Goal: Task Accomplishment & Management: Manage account settings

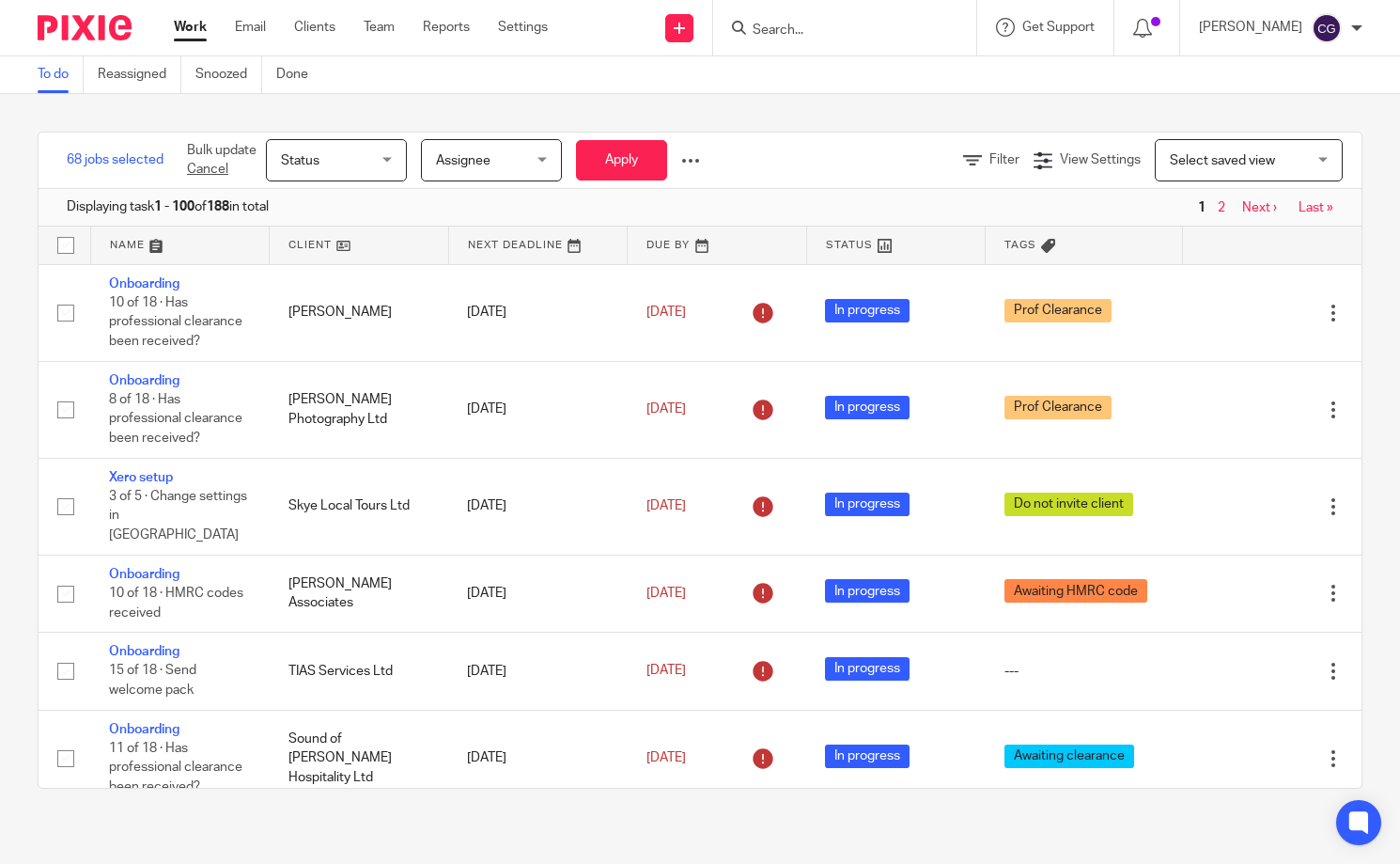
scroll to position [8674, 0]
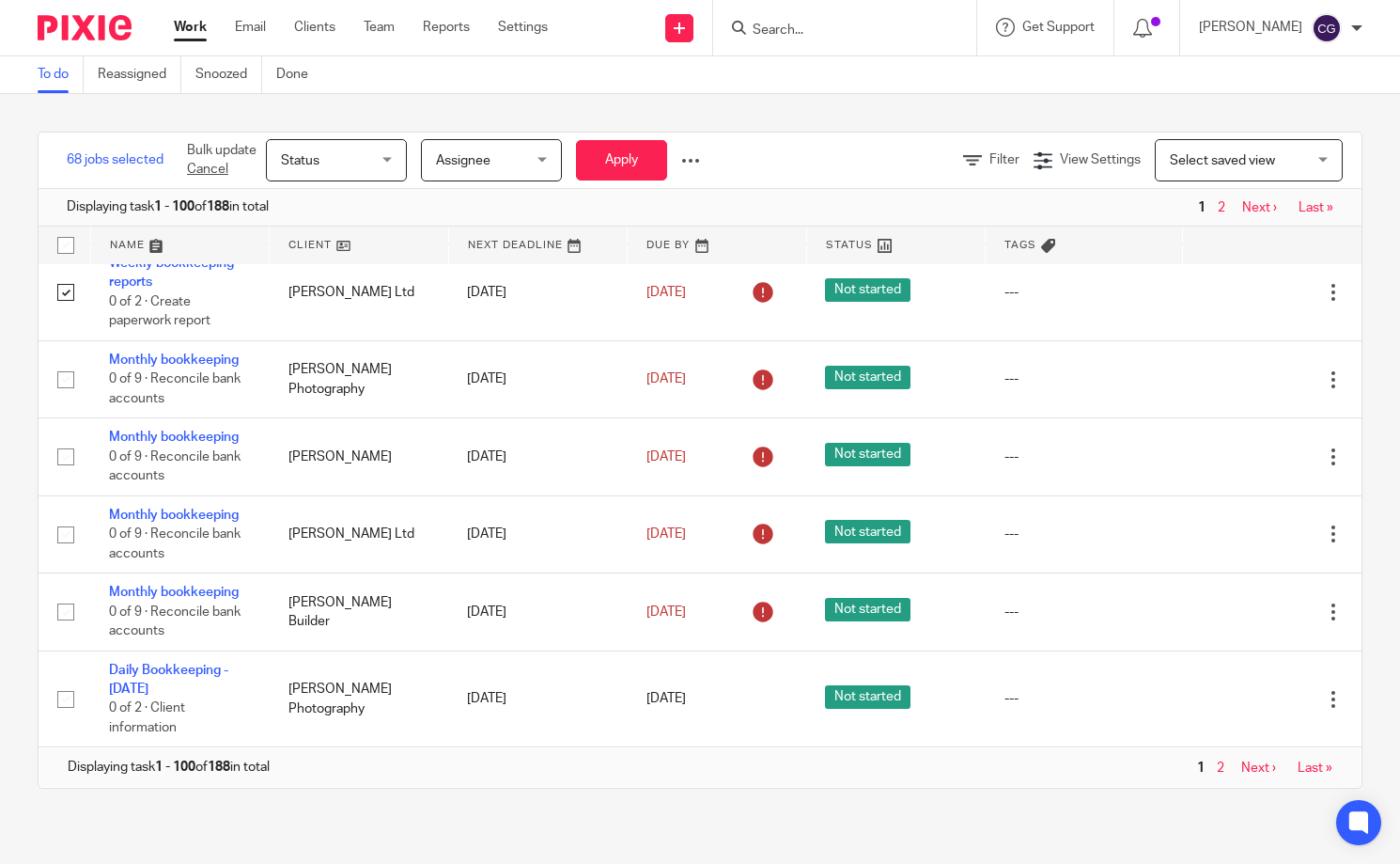
click at [866, 32] on input "Search" at bounding box center [835, 30] width 169 height 17
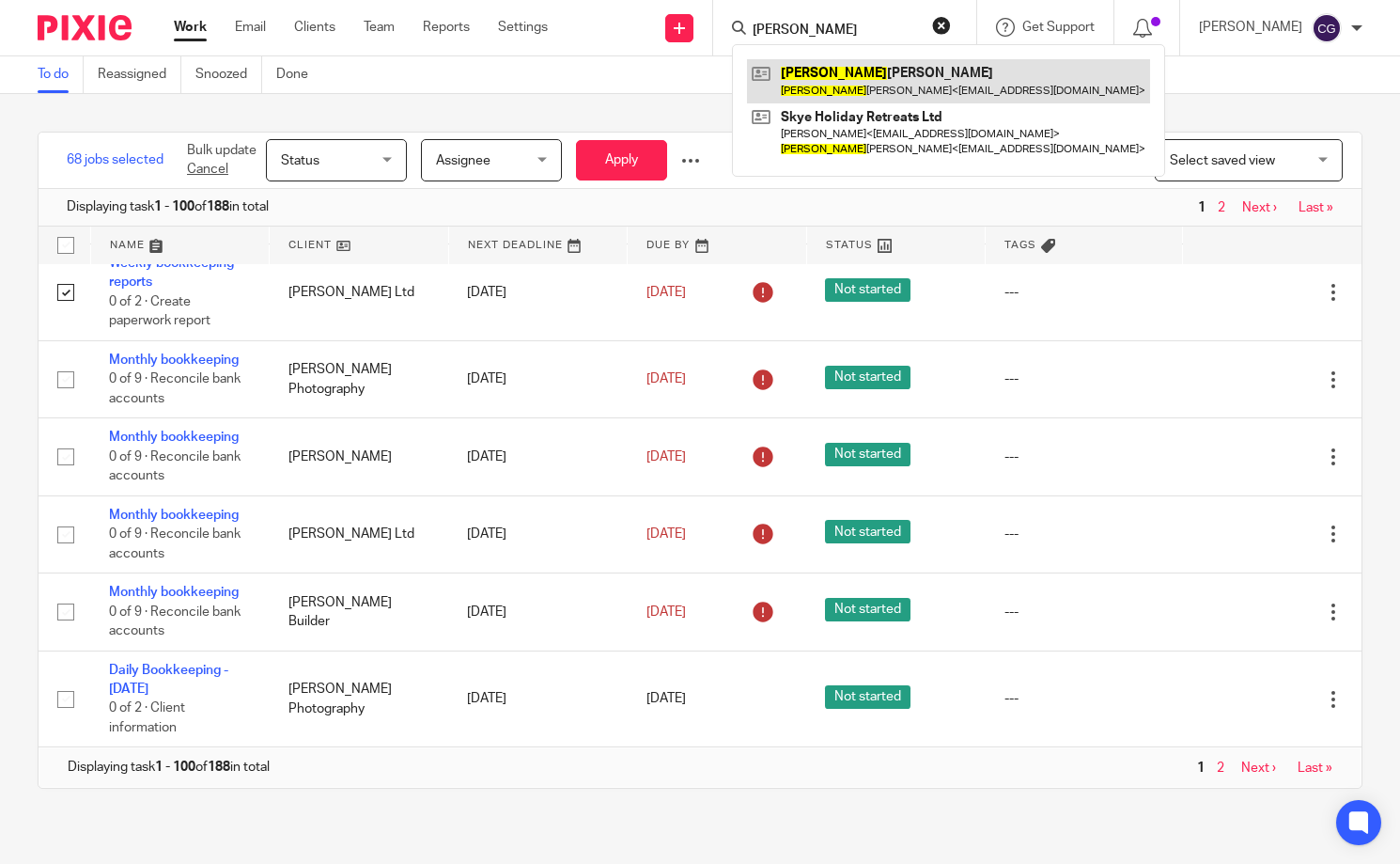
type input "sharon"
click at [871, 73] on link at bounding box center [948, 81] width 403 height 43
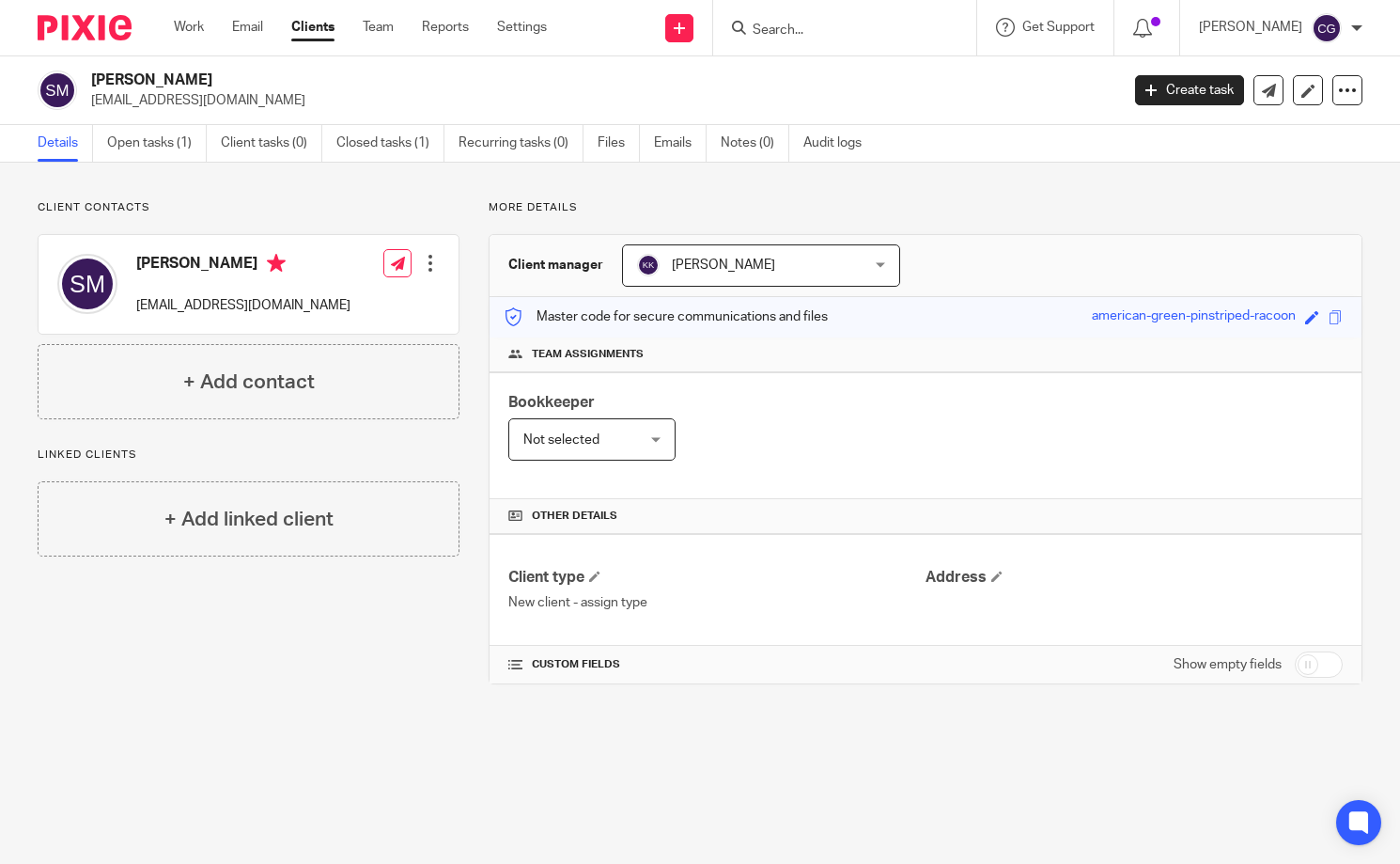
click at [835, 29] on input "Search" at bounding box center [835, 30] width 169 height 17
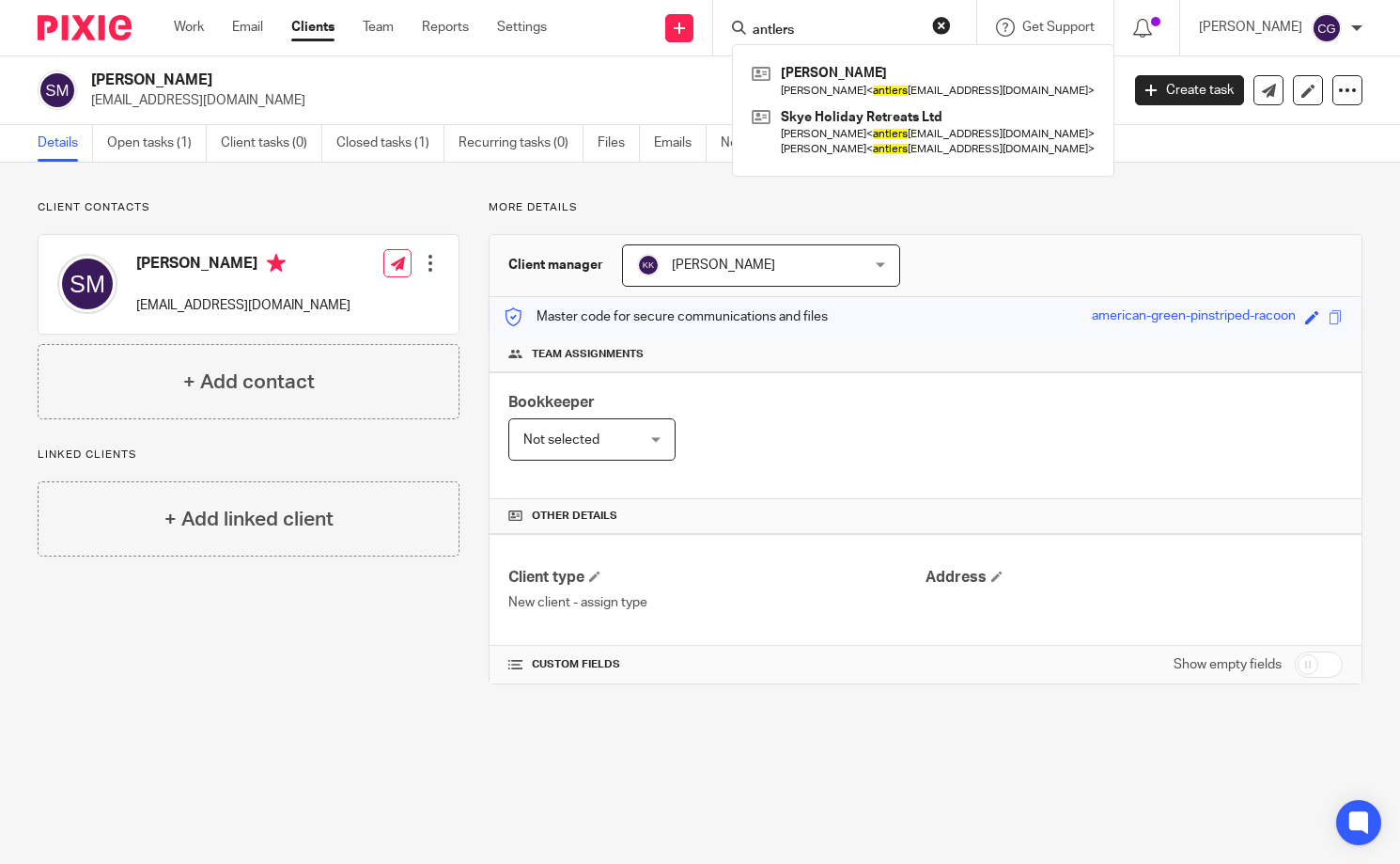
type input "antlers"
click at [719, 173] on div "Client contacts Sharon MacRae antlersrest32@gmail.com Edit contact Create clien…" at bounding box center [700, 441] width 1400 height 559
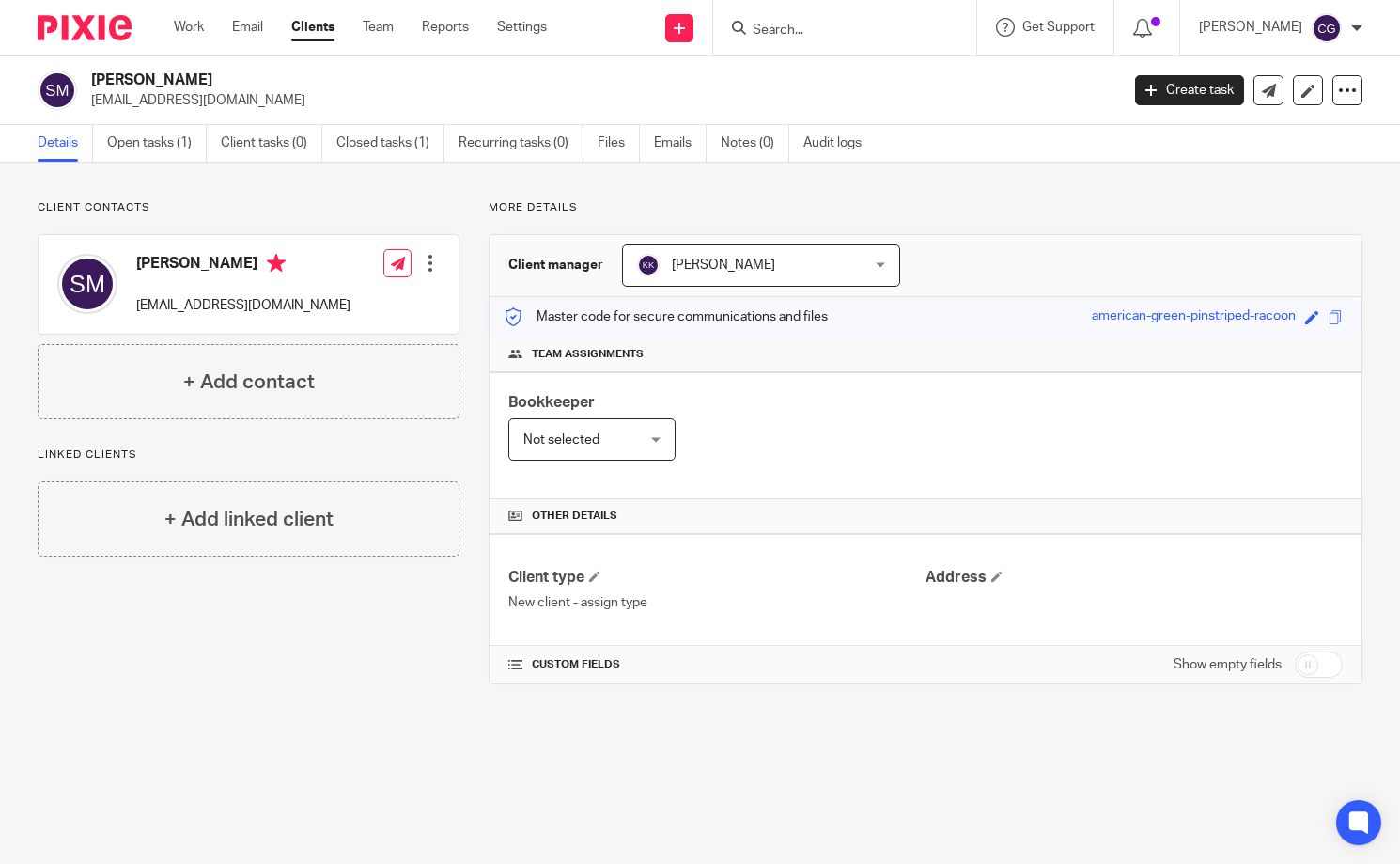
click at [806, 33] on input "Search" at bounding box center [835, 30] width 169 height 17
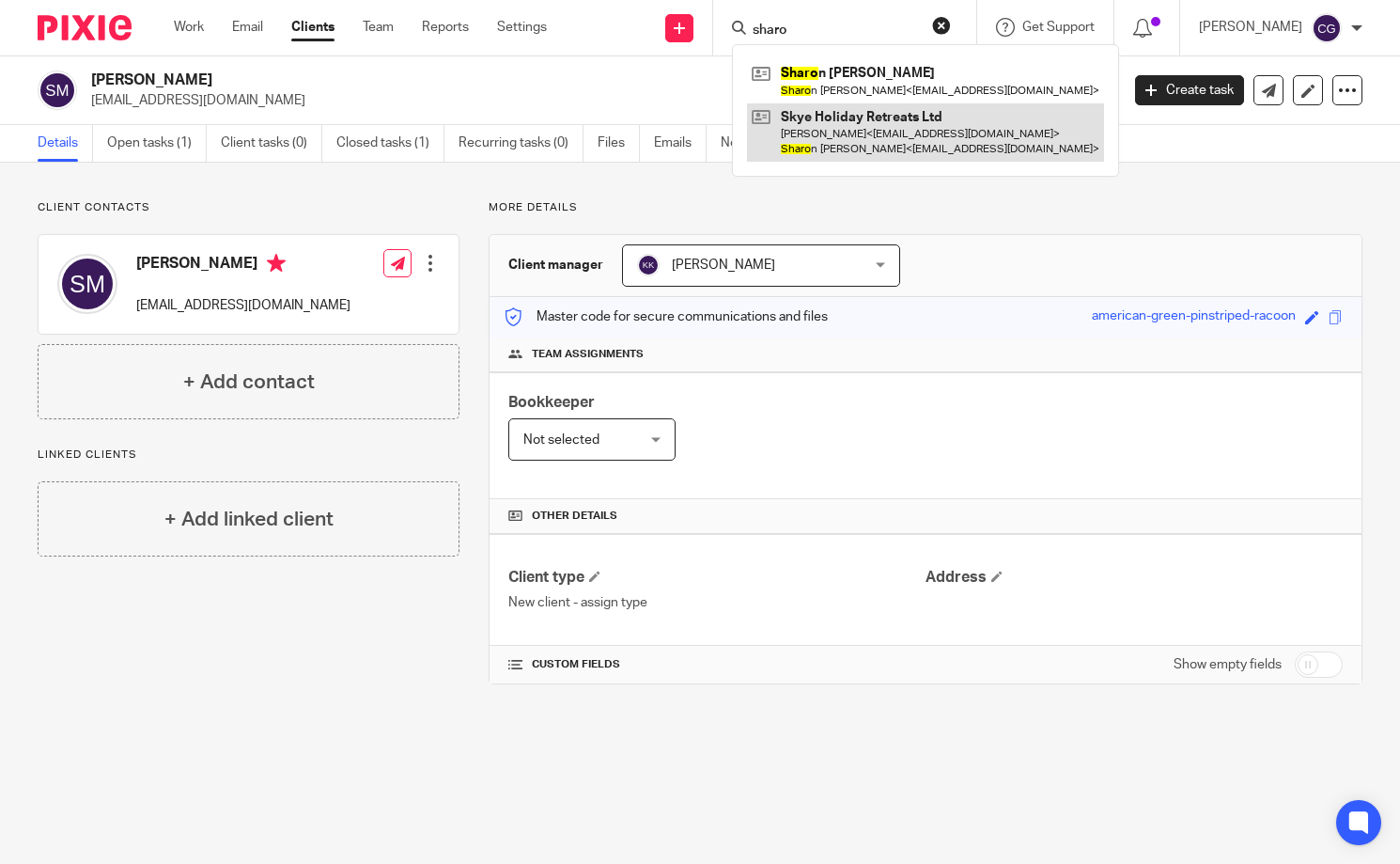
type input "sharo"
click at [896, 132] on link at bounding box center [924, 132] width 357 height 58
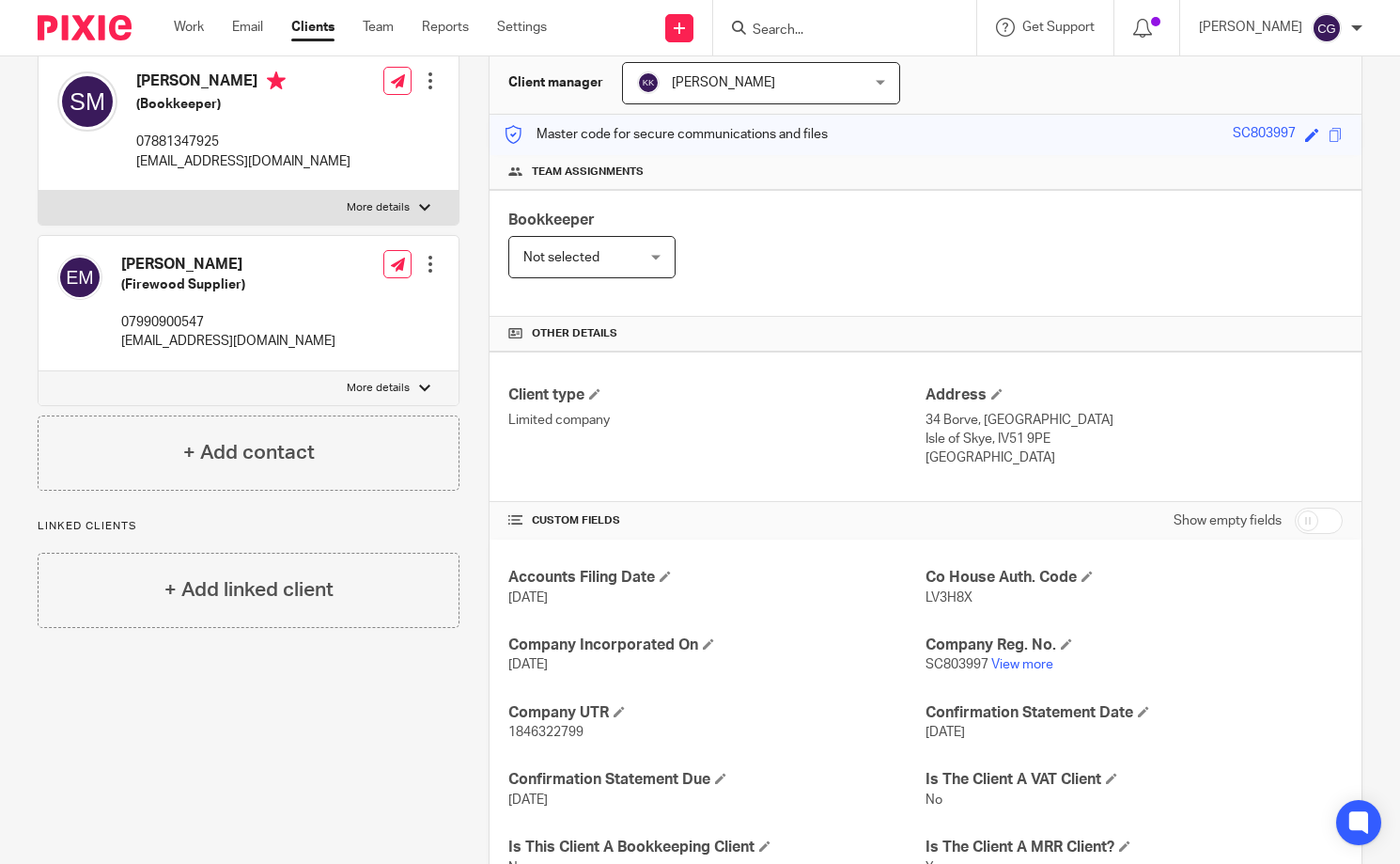
scroll to position [181, 0]
click at [400, 213] on p "More details" at bounding box center [378, 209] width 63 height 15
click at [38, 193] on input "More details" at bounding box center [37, 192] width 1 height 1
checkbox input "true"
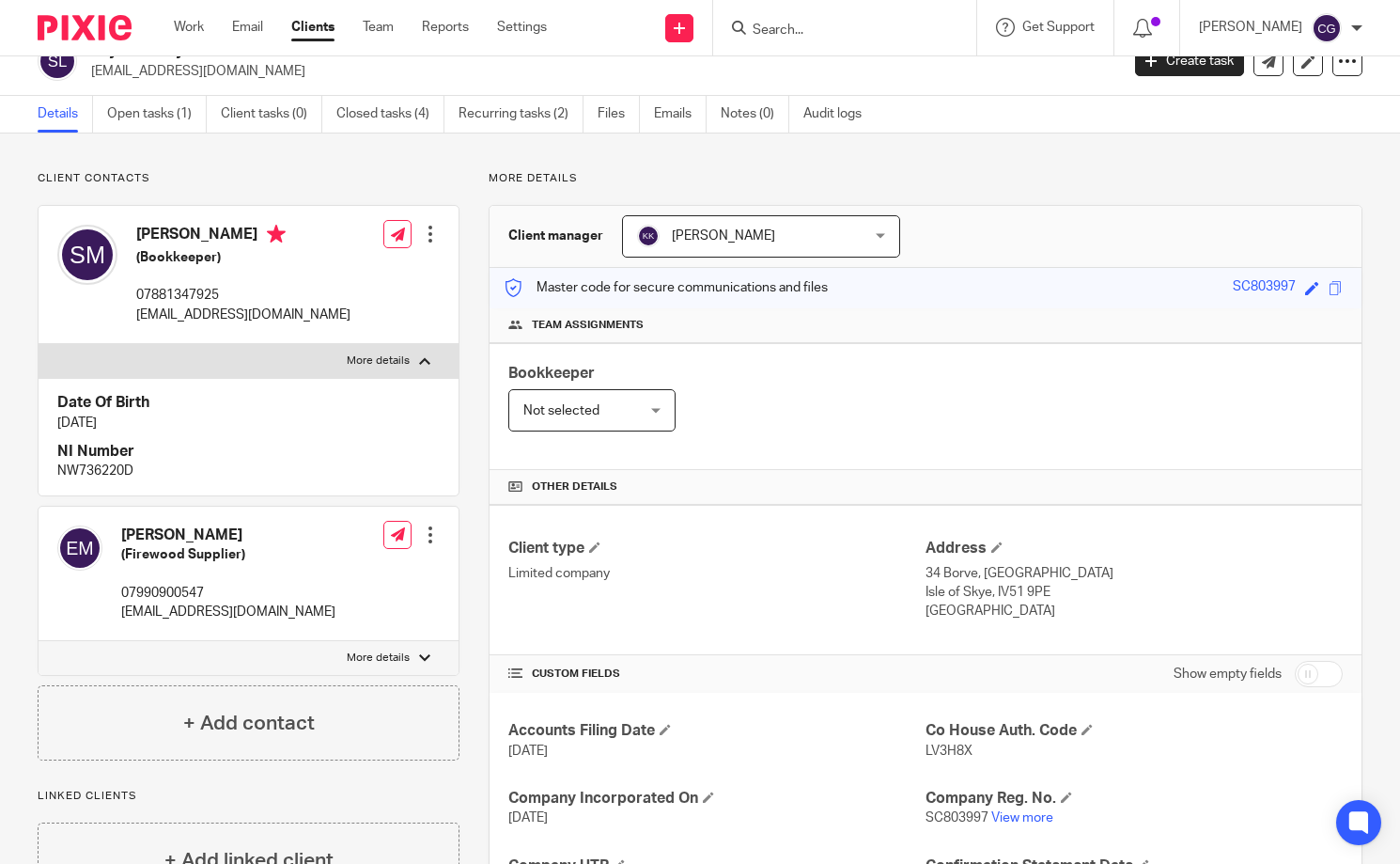
scroll to position [0, 0]
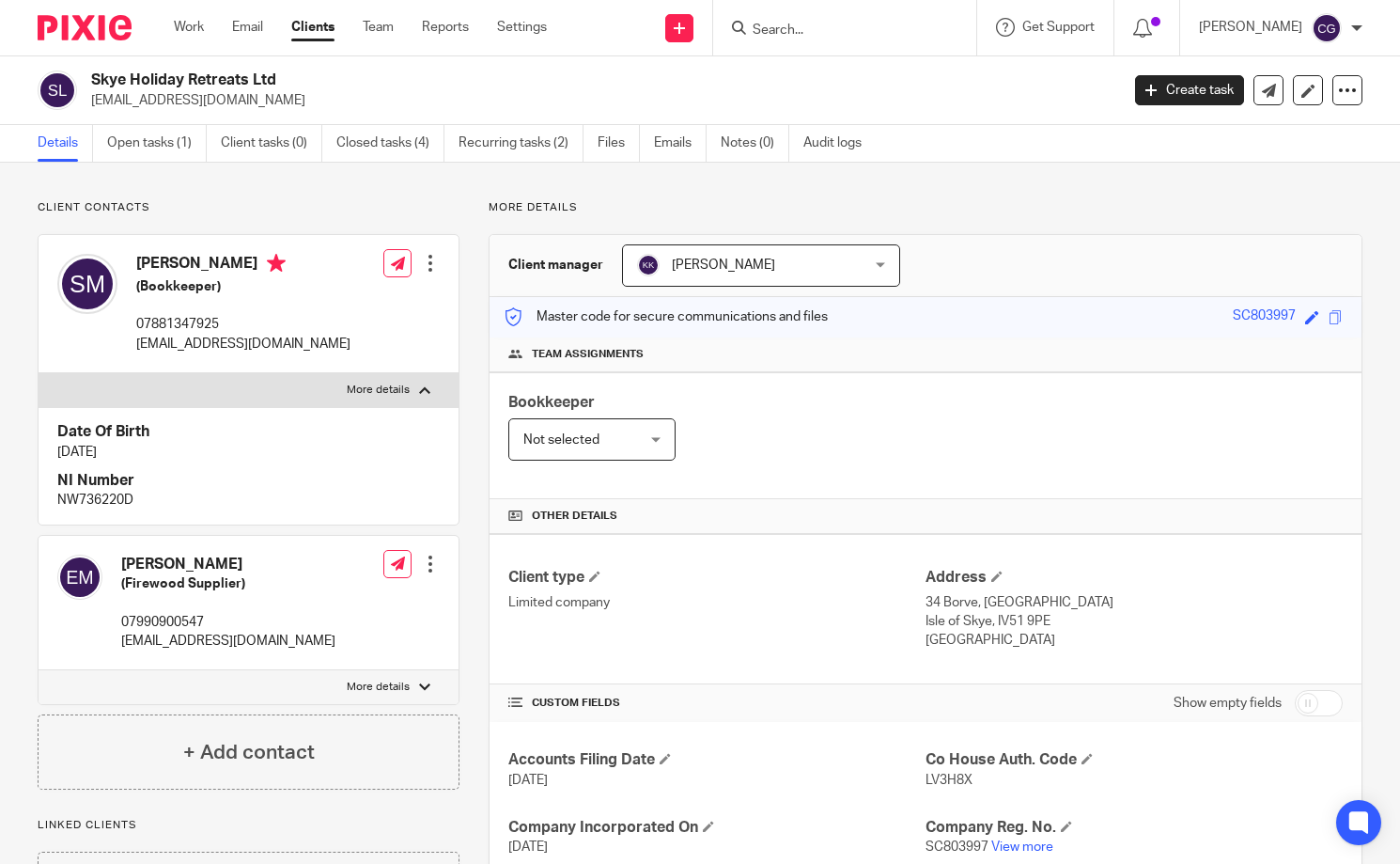
click at [811, 38] on form at bounding box center [851, 28] width 200 height 24
click at [812, 32] on input "Search" at bounding box center [835, 30] width 169 height 17
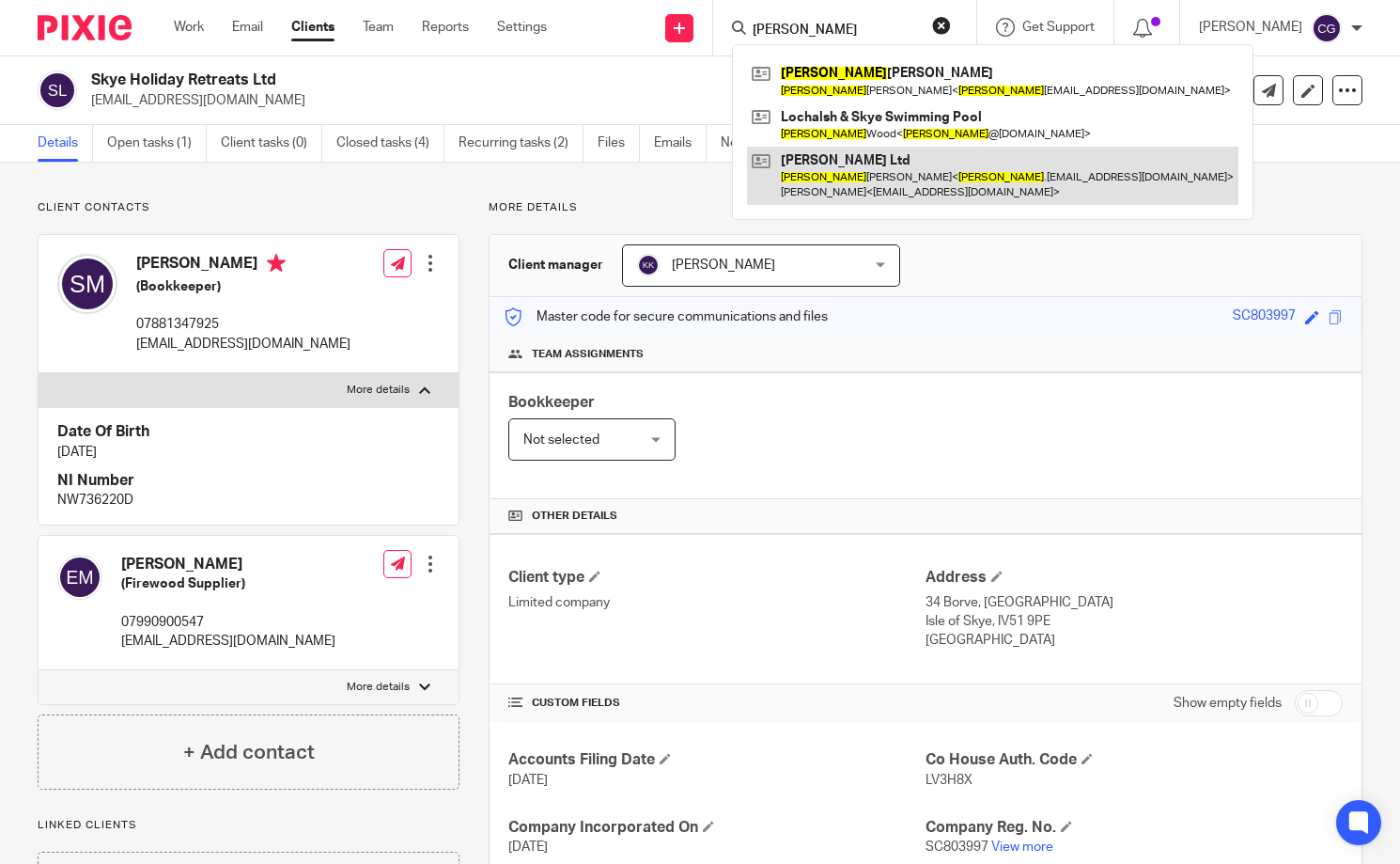
type input "paul"
click at [878, 181] on link at bounding box center [992, 175] width 491 height 58
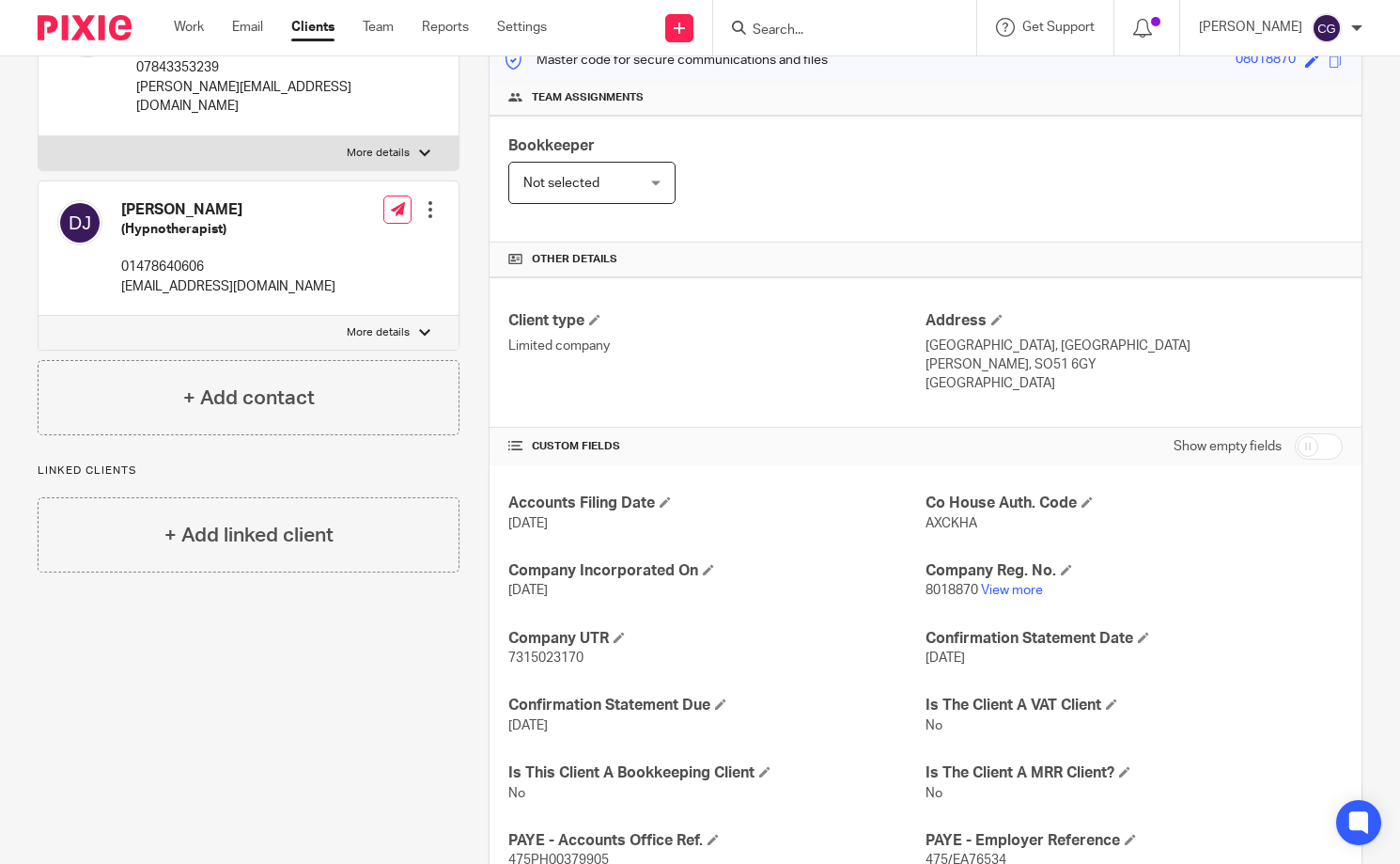
scroll to position [265, 0]
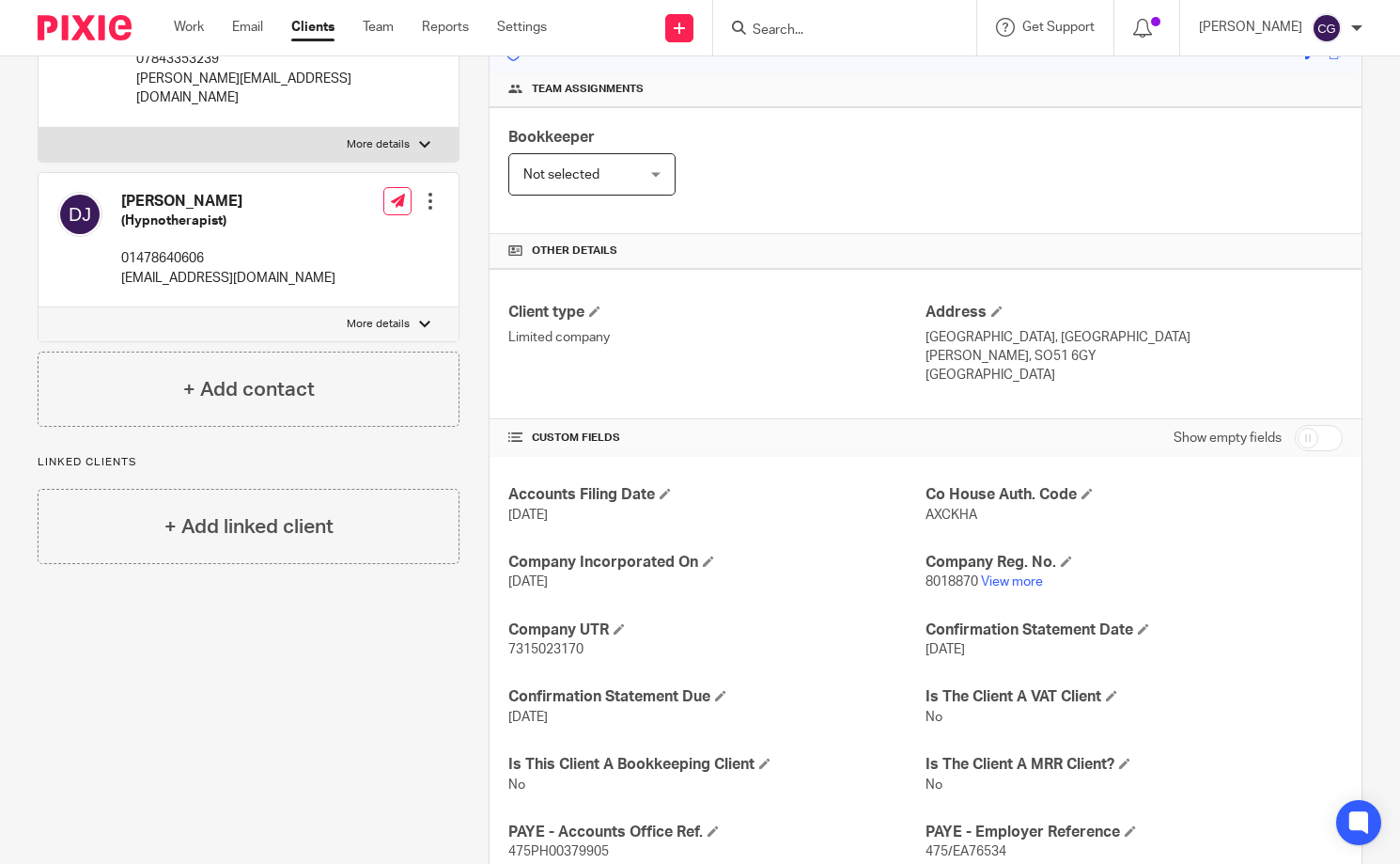
click at [351, 138] on p "More details" at bounding box center [378, 144] width 63 height 15
click at [38, 127] on input "More details" at bounding box center [37, 127] width 1 height 1
checkbox input "true"
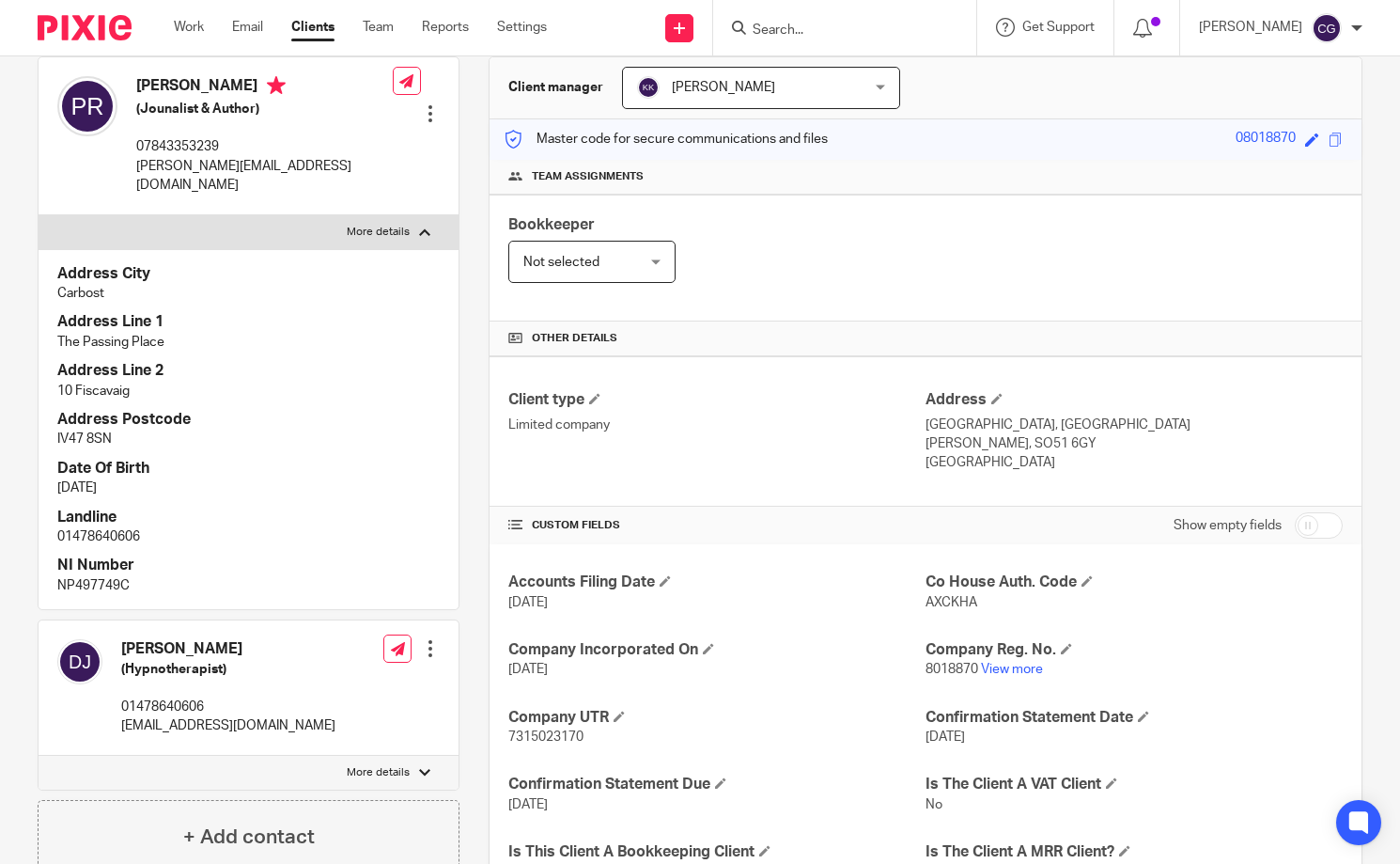
scroll to position [177, 0]
click at [422, 105] on div at bounding box center [429, 114] width 19 height 19
click at [345, 130] on link "Edit contact" at bounding box center [341, 129] width 180 height 28
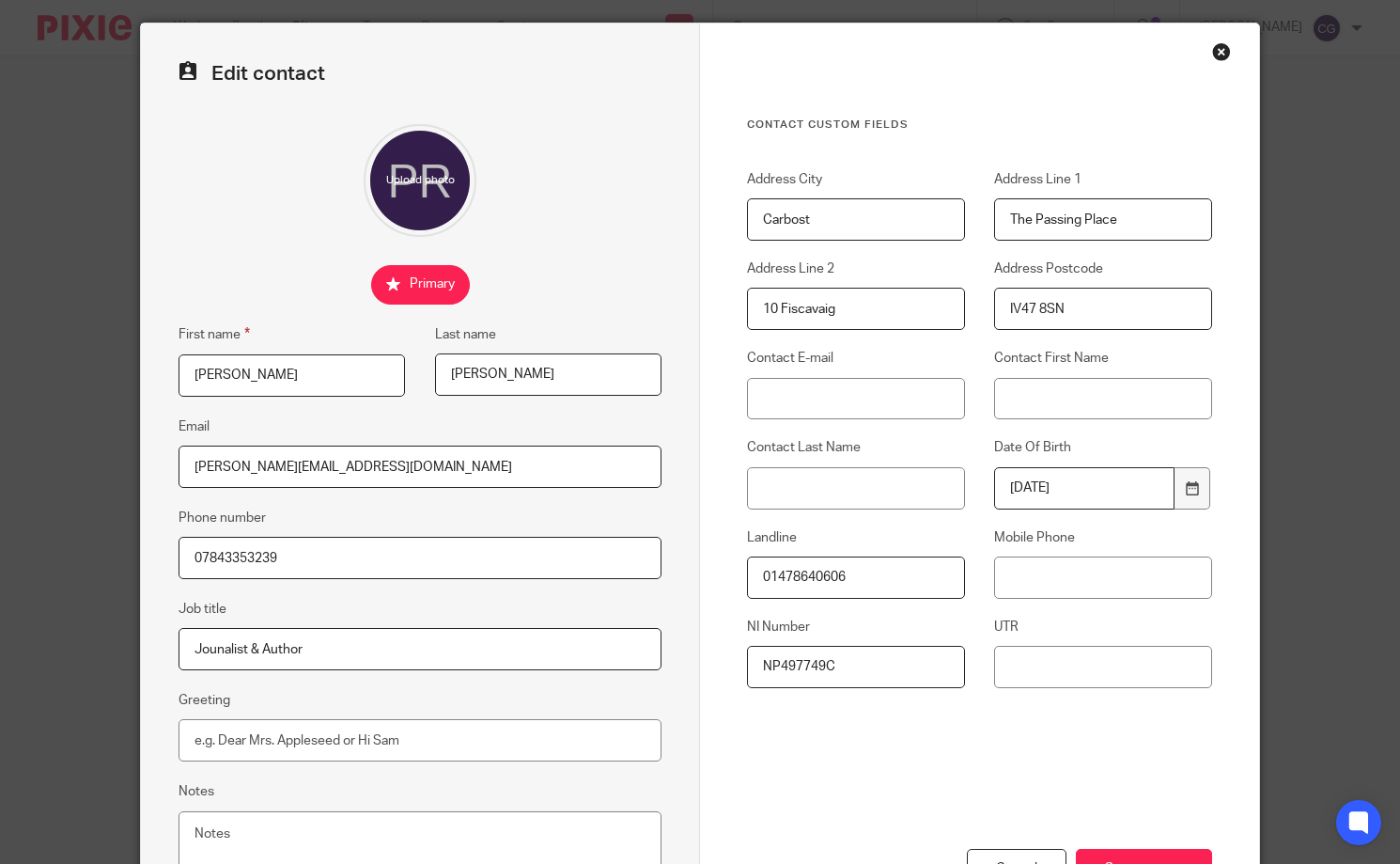
scroll to position [28, 0]
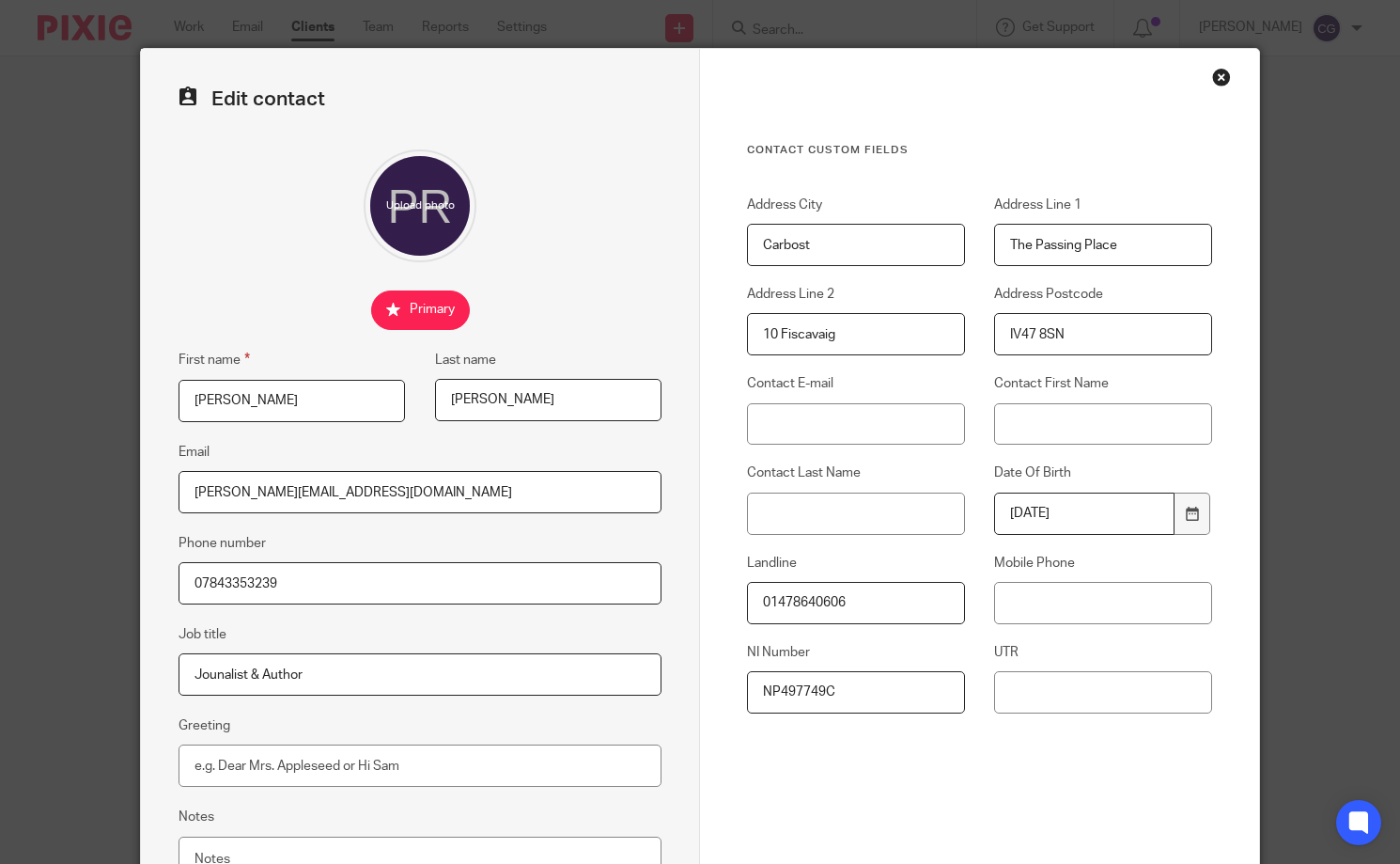
drag, startPoint x: 1130, startPoint y: 247, endPoint x: 980, endPoint y: 243, distance: 150.1
click at [980, 243] on div "Address Line 1 The Passing Place" at bounding box center [1089, 231] width 248 height 71
type input "58/3 Marchmont Cresent"
type input "EH9 1HE"
drag, startPoint x: 844, startPoint y: 241, endPoint x: 688, endPoint y: 232, distance: 156.3
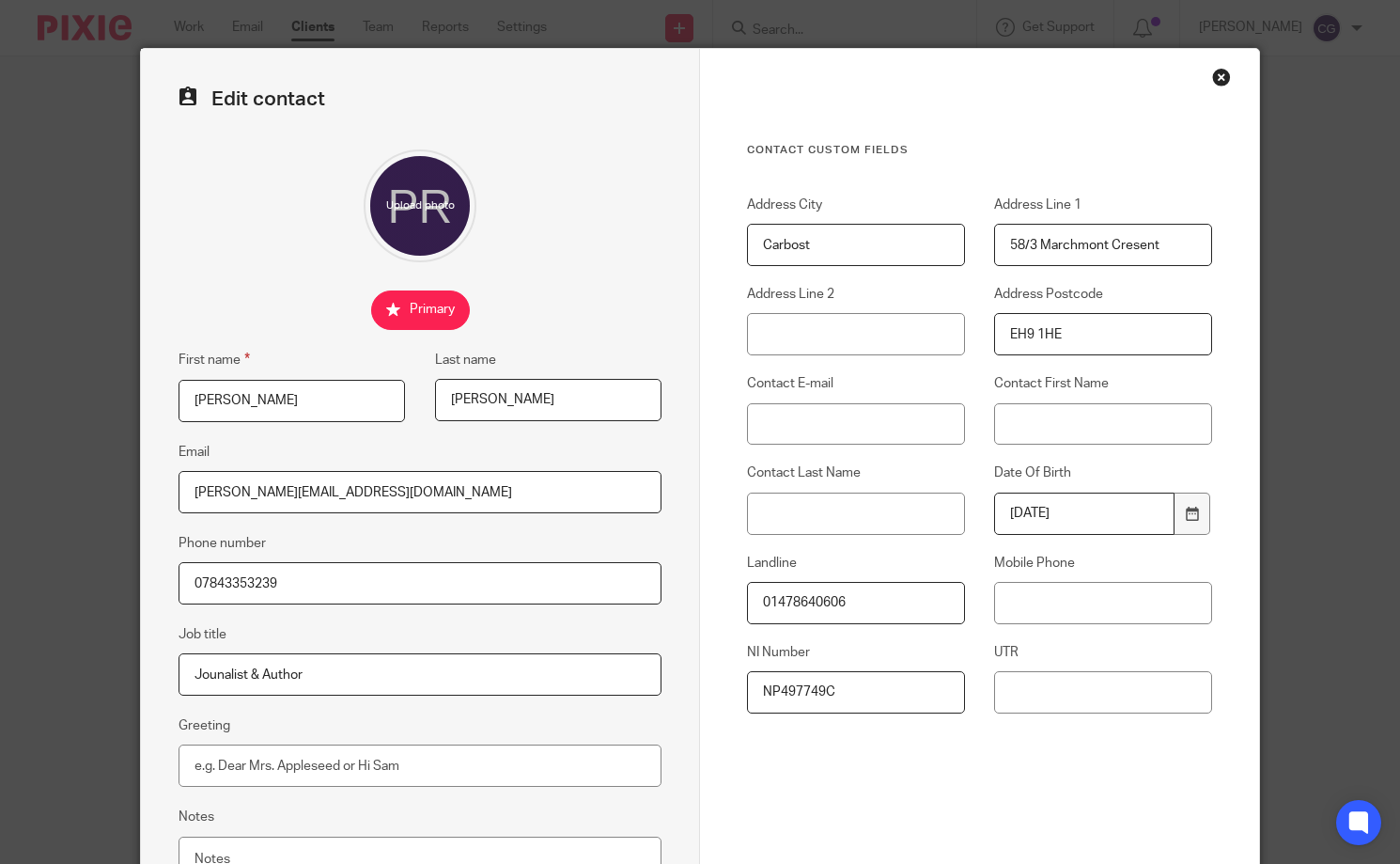
click at [688, 232] on form "Edit contact First name Paul Last name Rees Email paul.rees67@gmail.com Phone n…" at bounding box center [700, 505] width 1118 height 913
type input "Edinburgh"
drag, startPoint x: 857, startPoint y: 602, endPoint x: 697, endPoint y: 590, distance: 160.4
click at [700, 590] on div "Contact Custom fields Address City Edinburgh Address Line 1 58/3 Marchmont Cres…" at bounding box center [979, 505] width 559 height 913
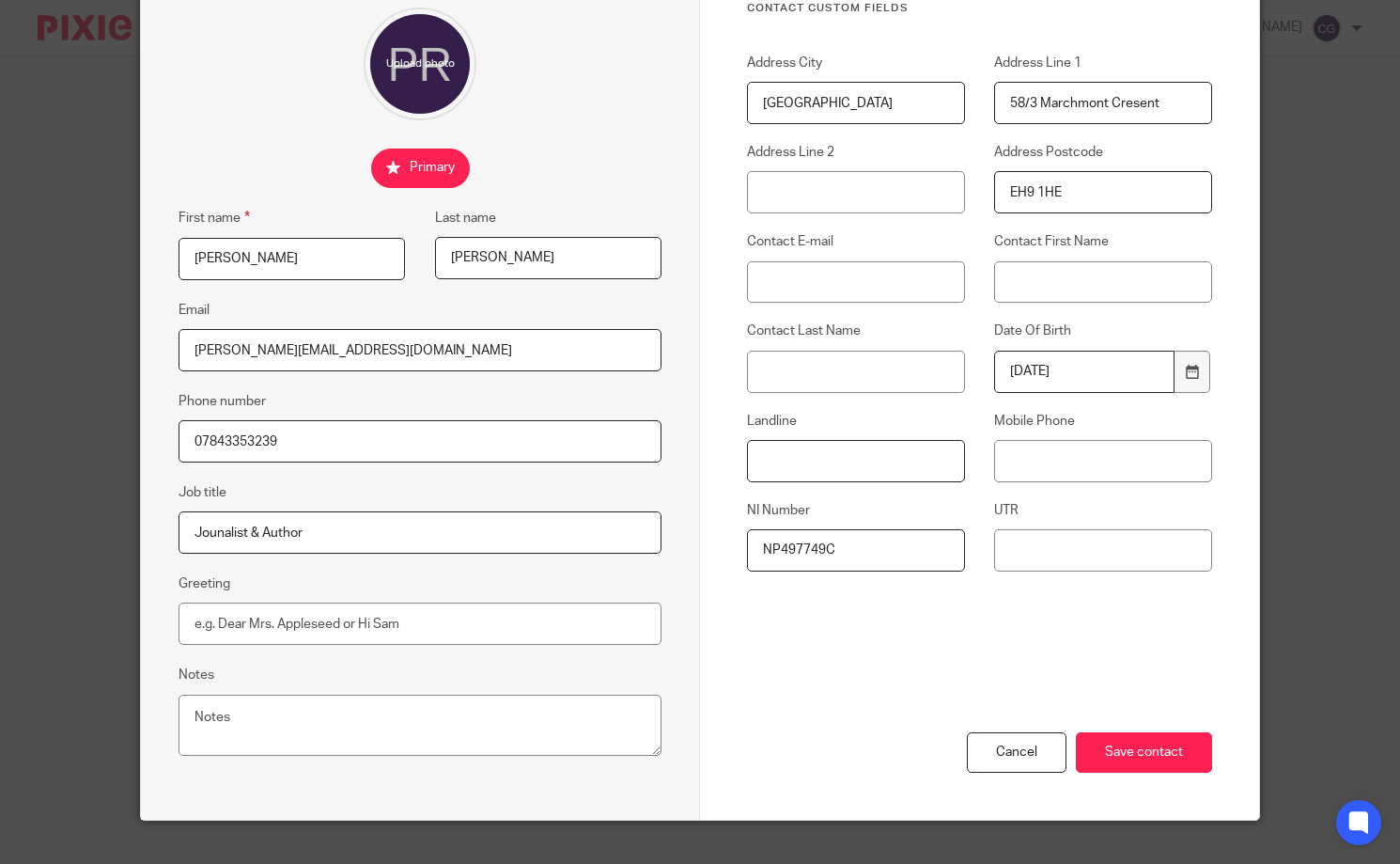
scroll to position [200, 0]
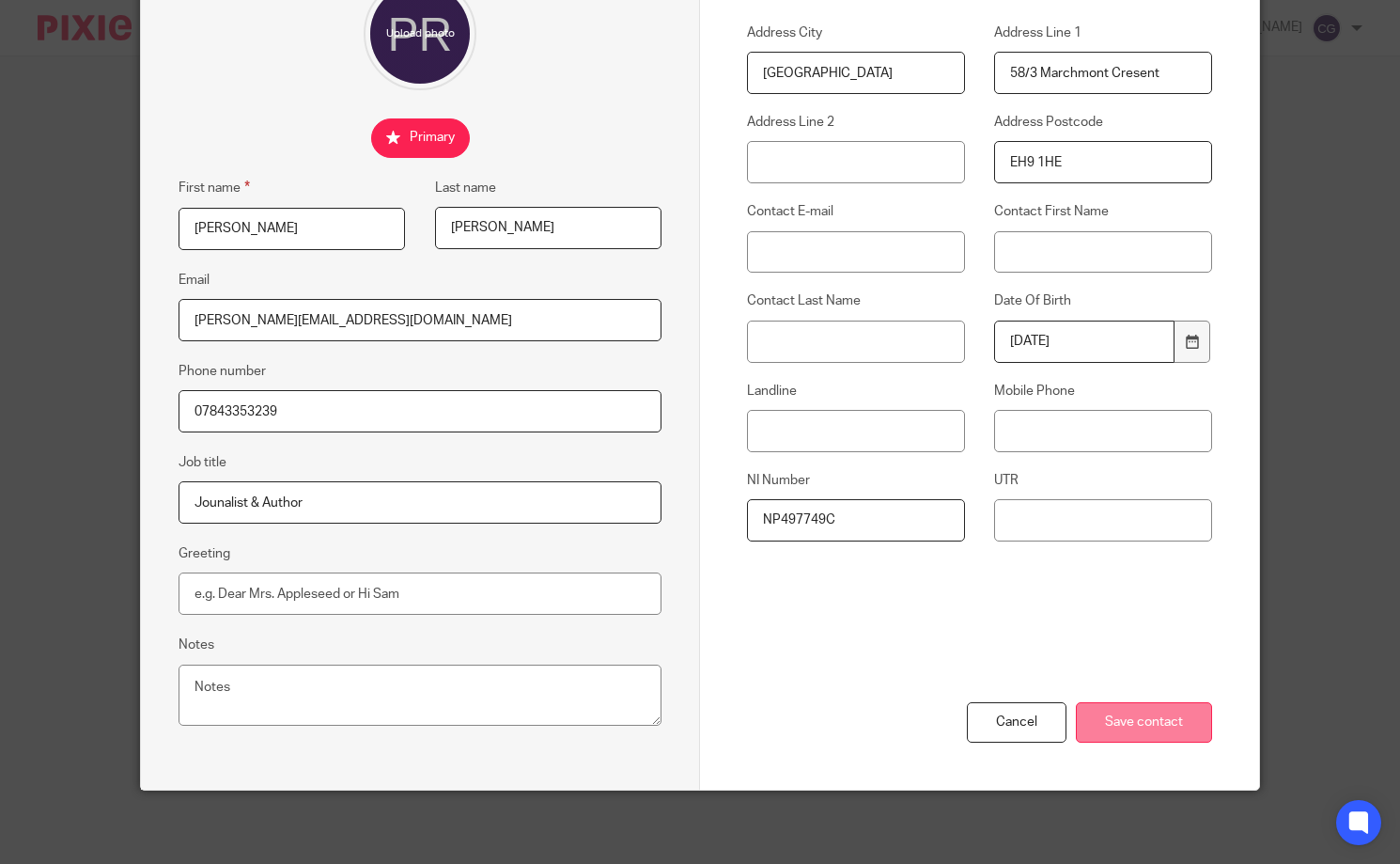
click at [1128, 716] on input "Save contact" at bounding box center [1144, 721] width 137 height 40
click at [1150, 721] on input "Save contact" at bounding box center [1144, 721] width 137 height 40
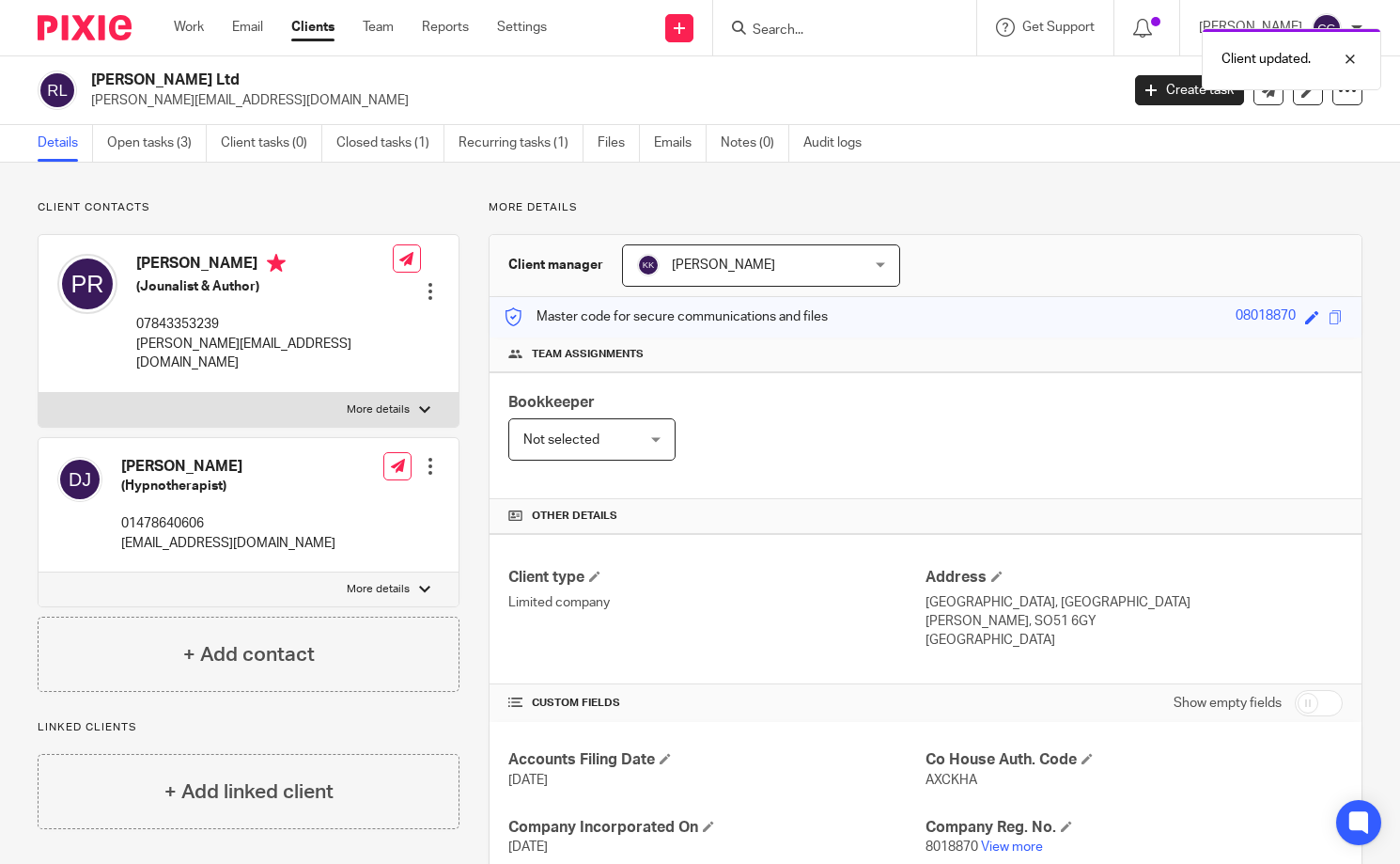
click at [422, 584] on div at bounding box center [424, 589] width 11 height 11
click at [38, 572] on input "More details" at bounding box center [37, 571] width 1 height 1
checkbox input "true"
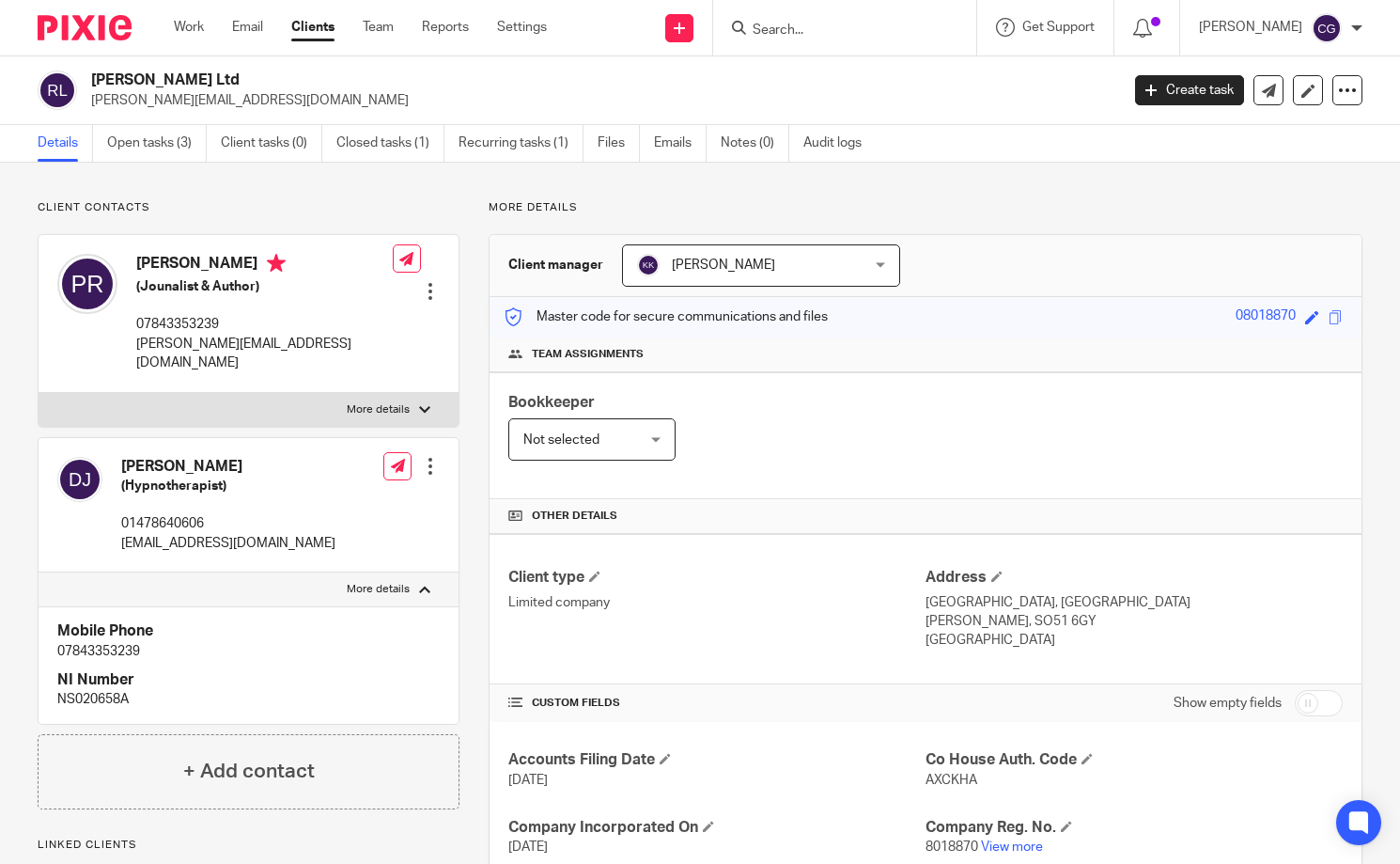
click at [821, 26] on input "Search" at bounding box center [835, 30] width 169 height 17
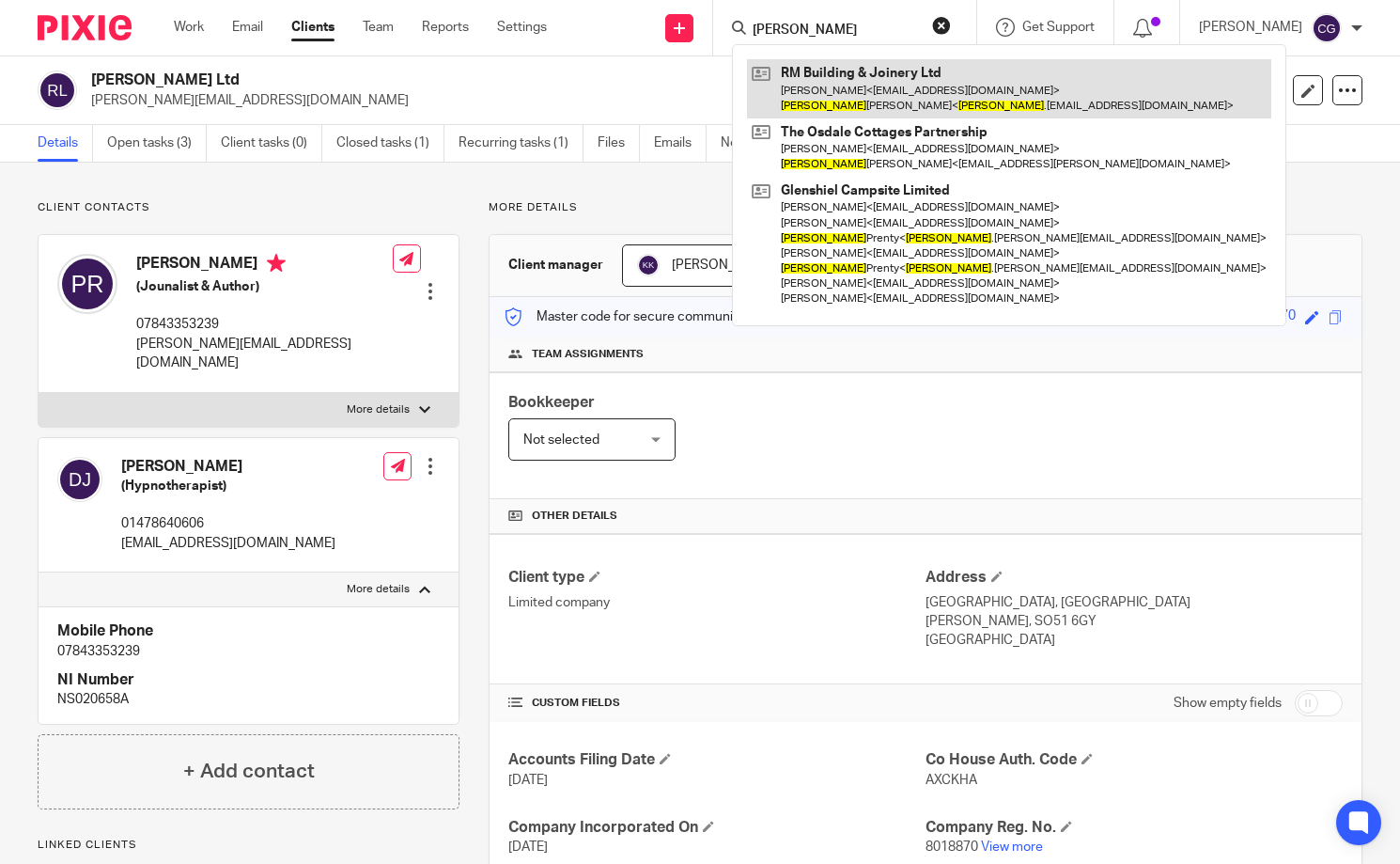
type input "Lucy"
click at [900, 79] on link at bounding box center [1009, 87] width 525 height 58
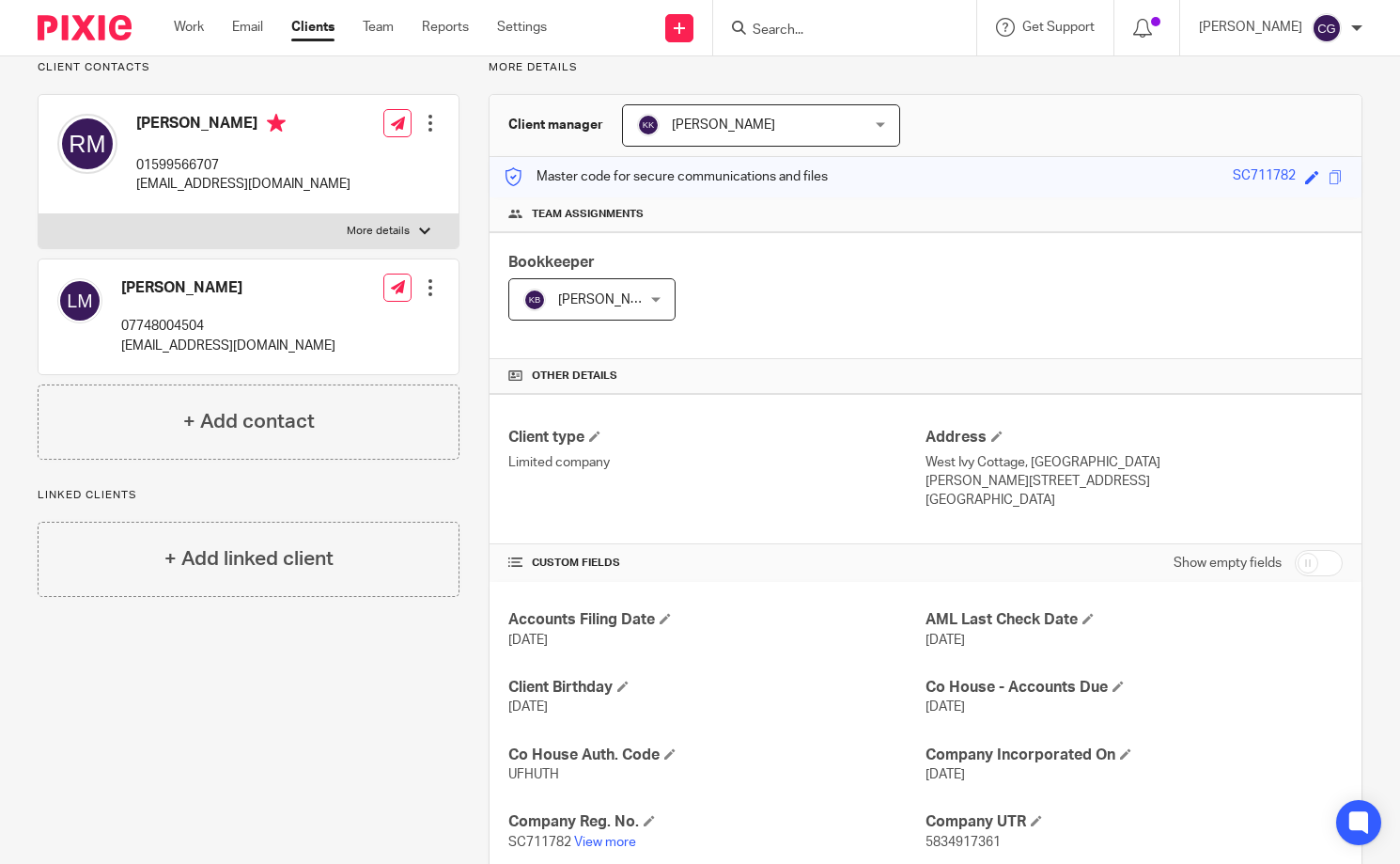
scroll to position [146, 0]
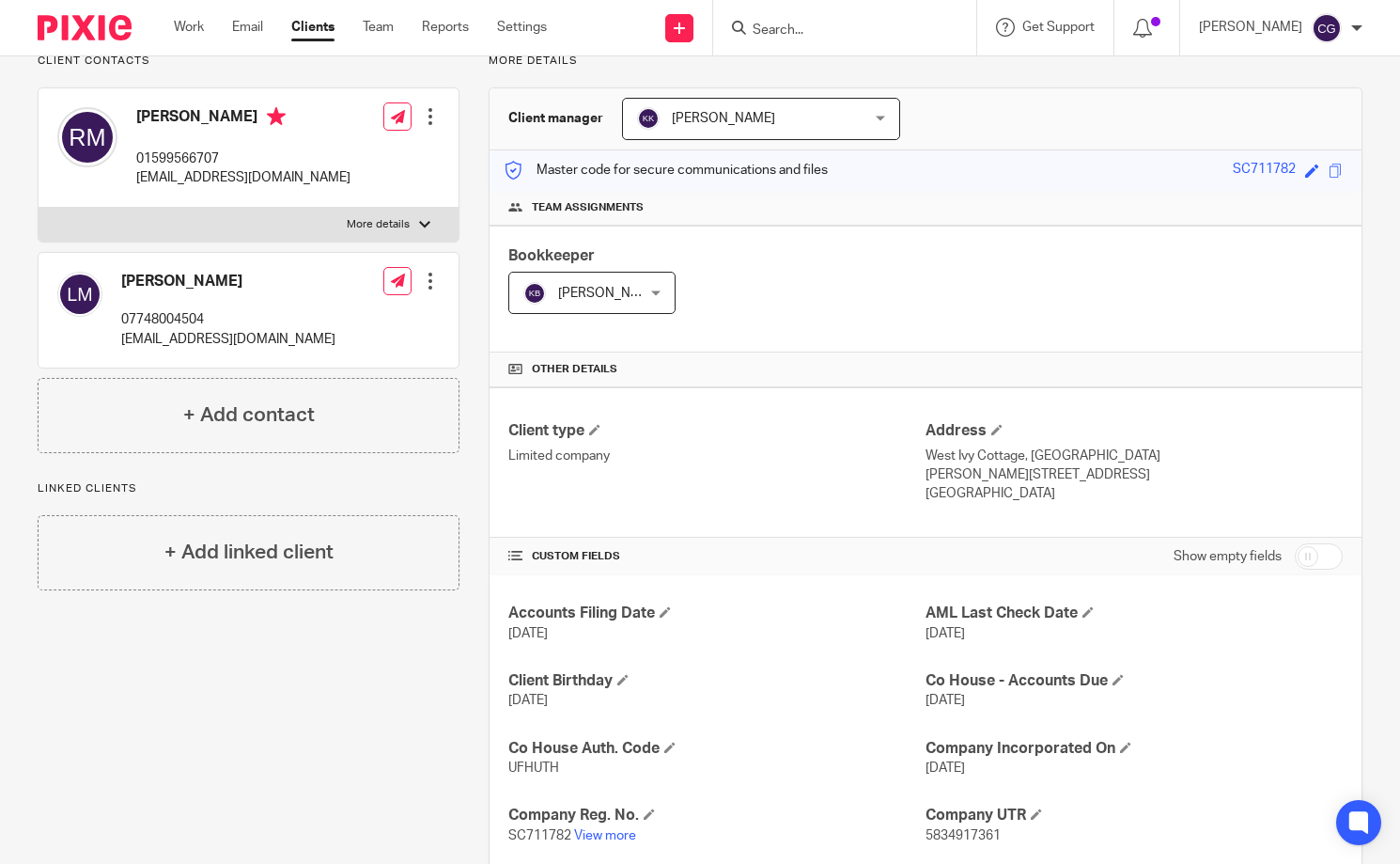
click at [423, 276] on div at bounding box center [429, 280] width 19 height 19
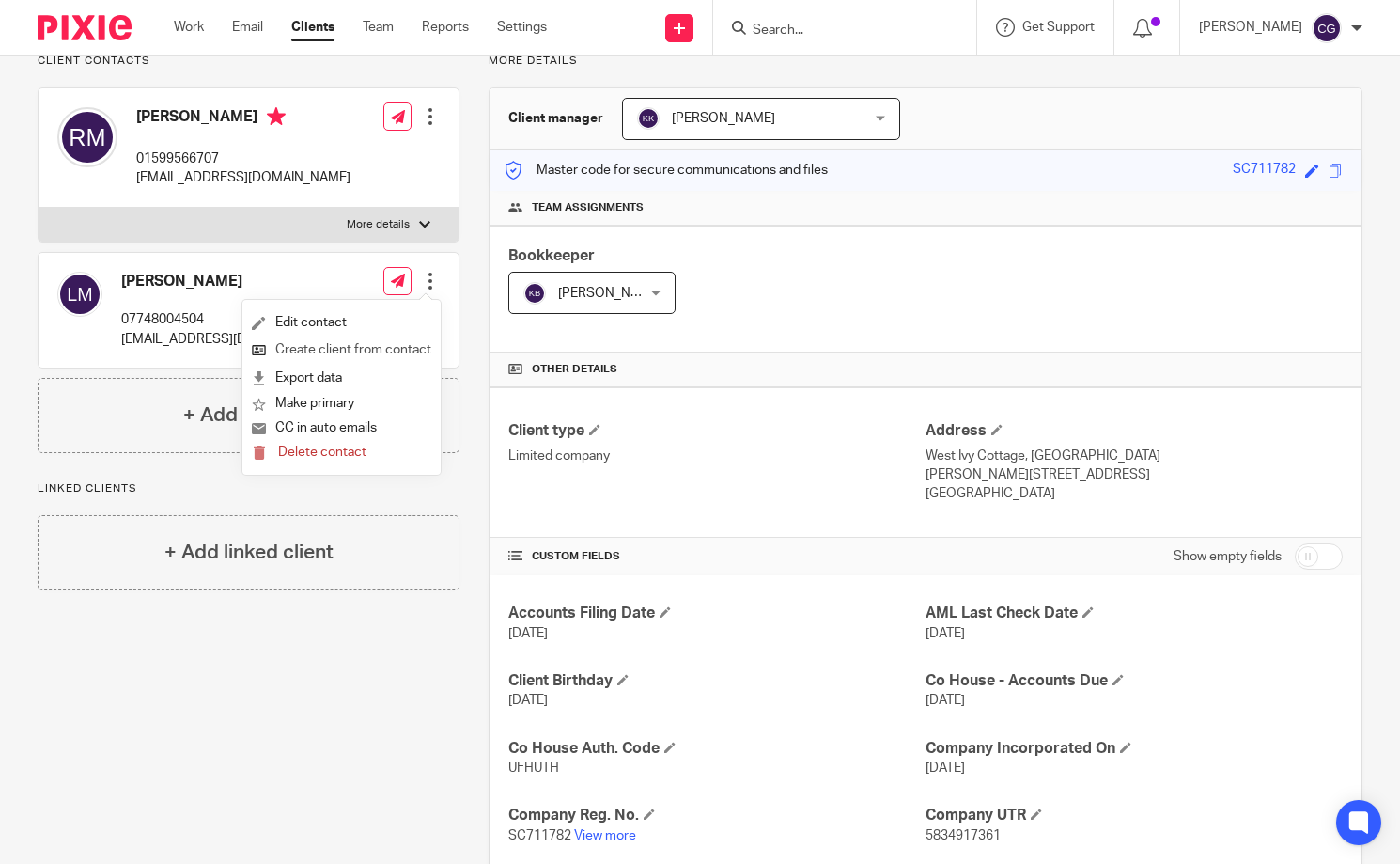
click at [397, 355] on link "Create client from contact" at bounding box center [341, 350] width 180 height 28
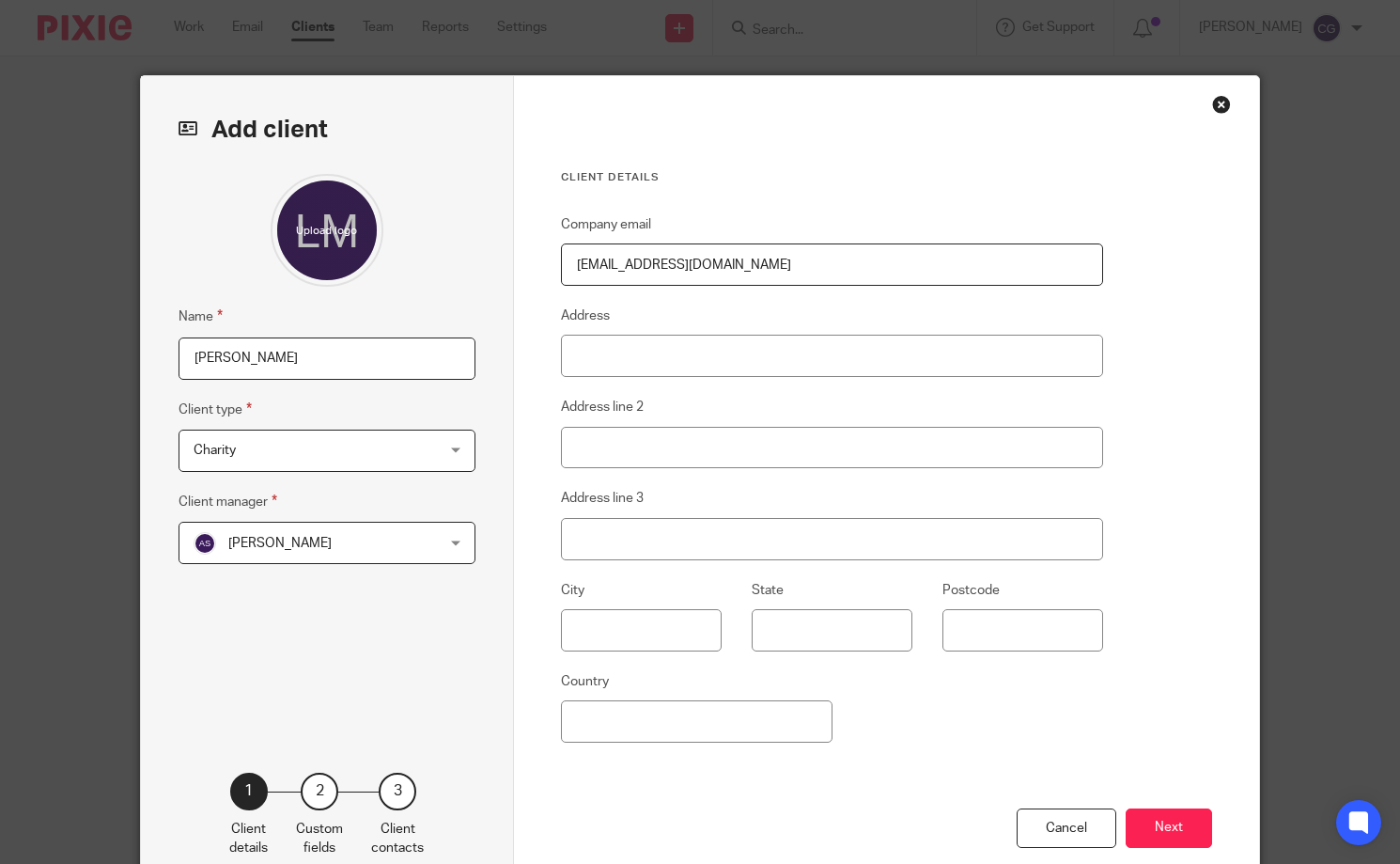
click at [443, 461] on div "Charity Charity" at bounding box center [327, 450] width 297 height 42
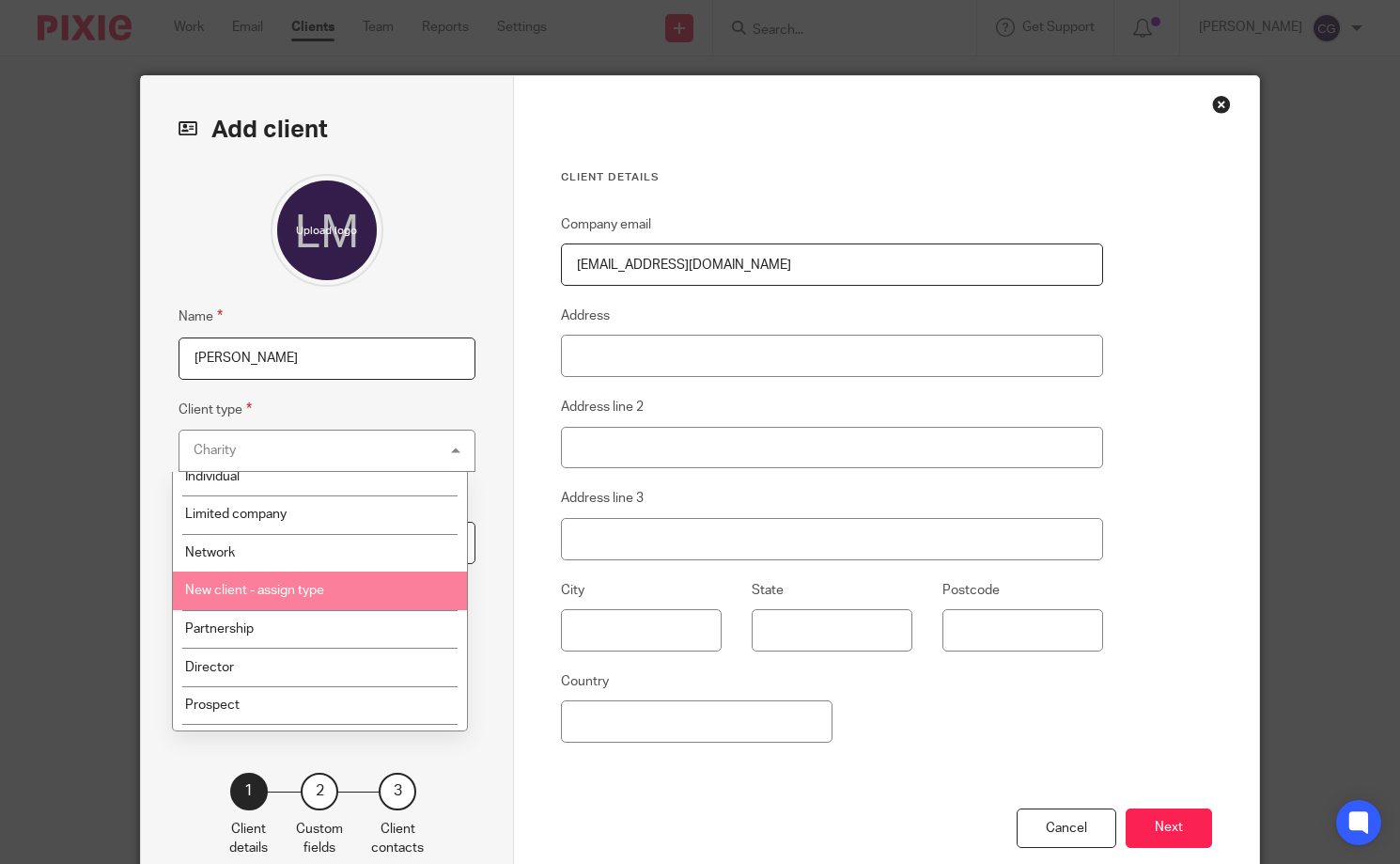
scroll to position [54, 0]
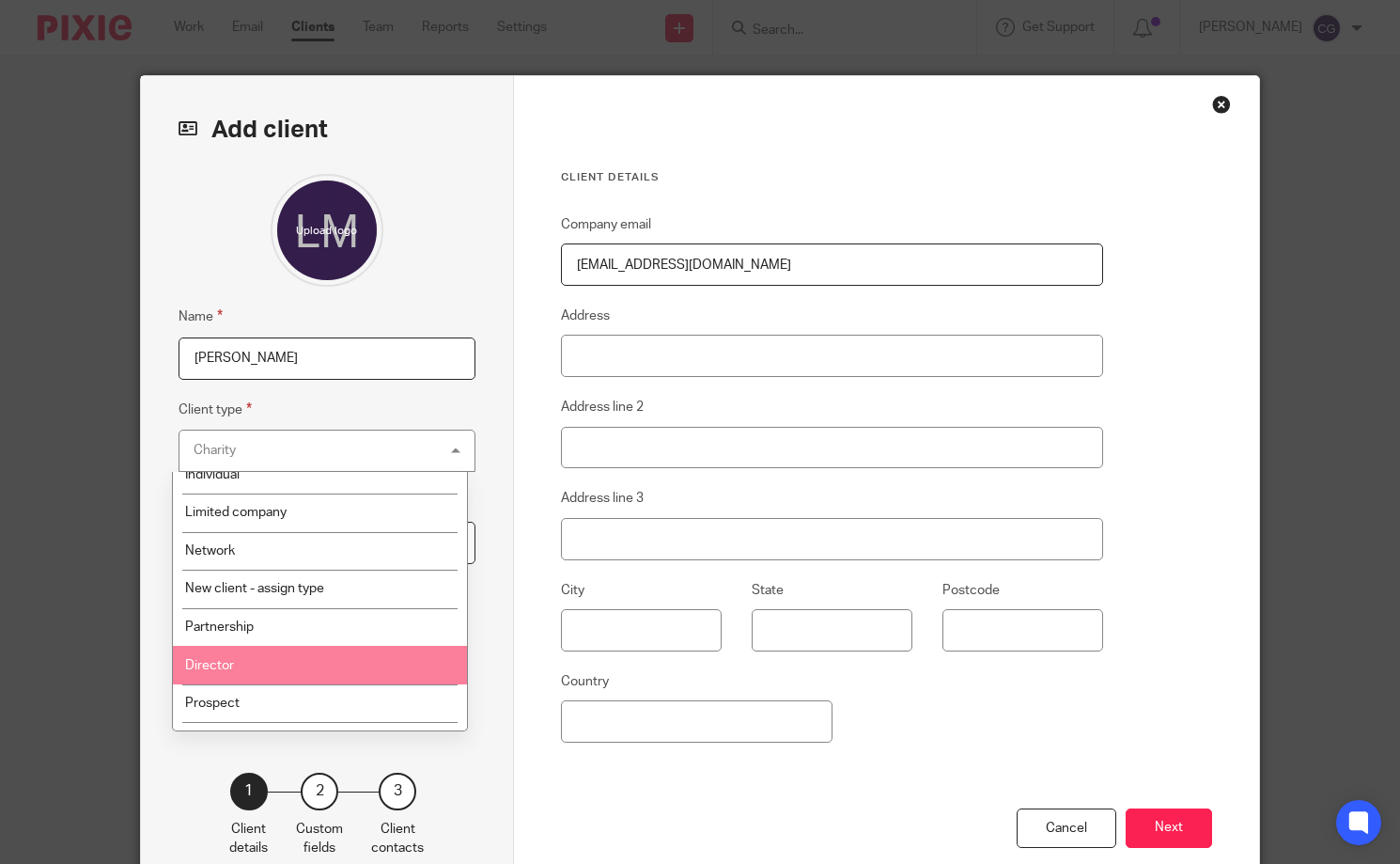
click at [377, 662] on li "Director" at bounding box center [320, 664] width 295 height 38
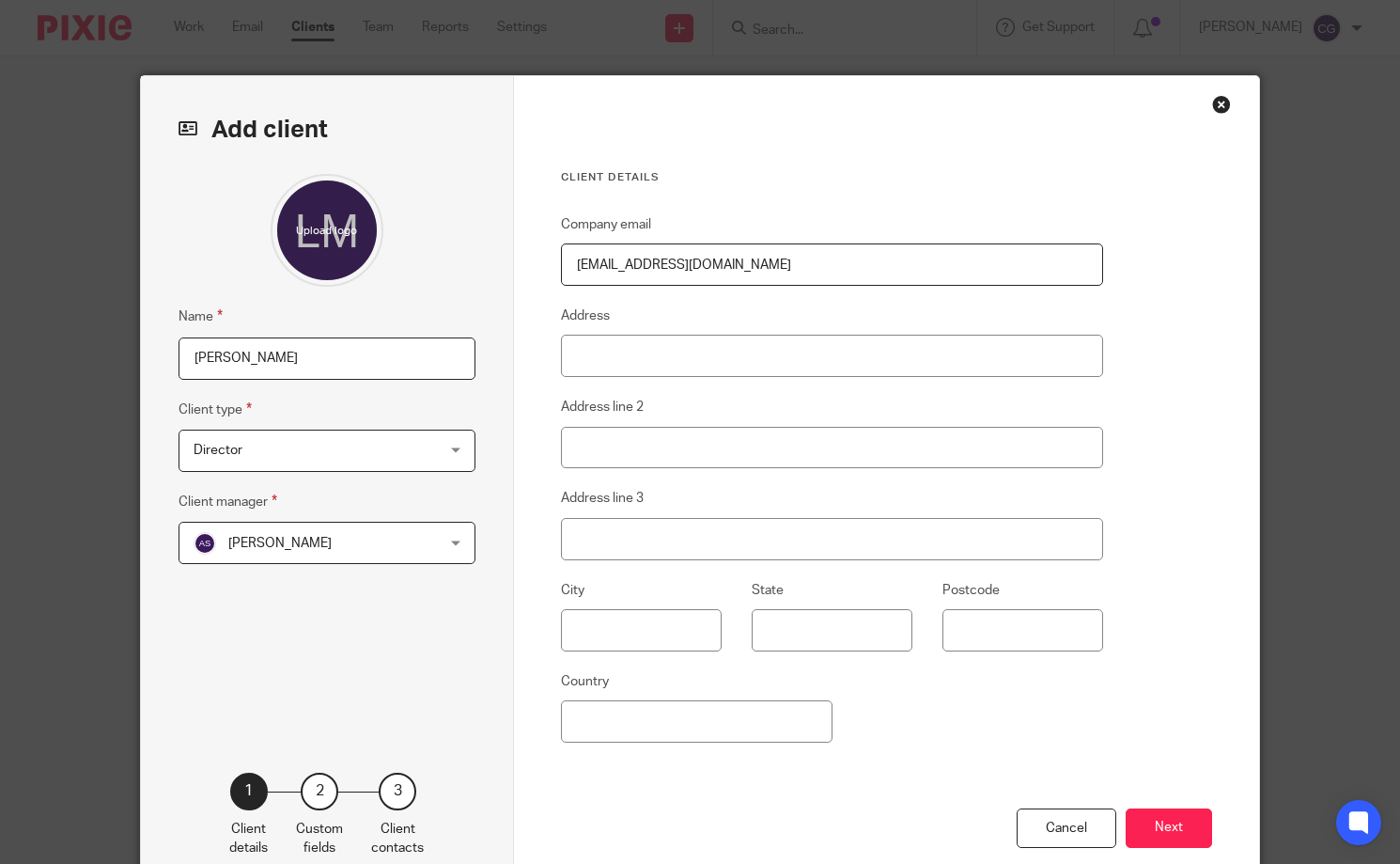
click at [441, 550] on div "Andrew Sneddon Andrew Sneddon" at bounding box center [327, 543] width 297 height 42
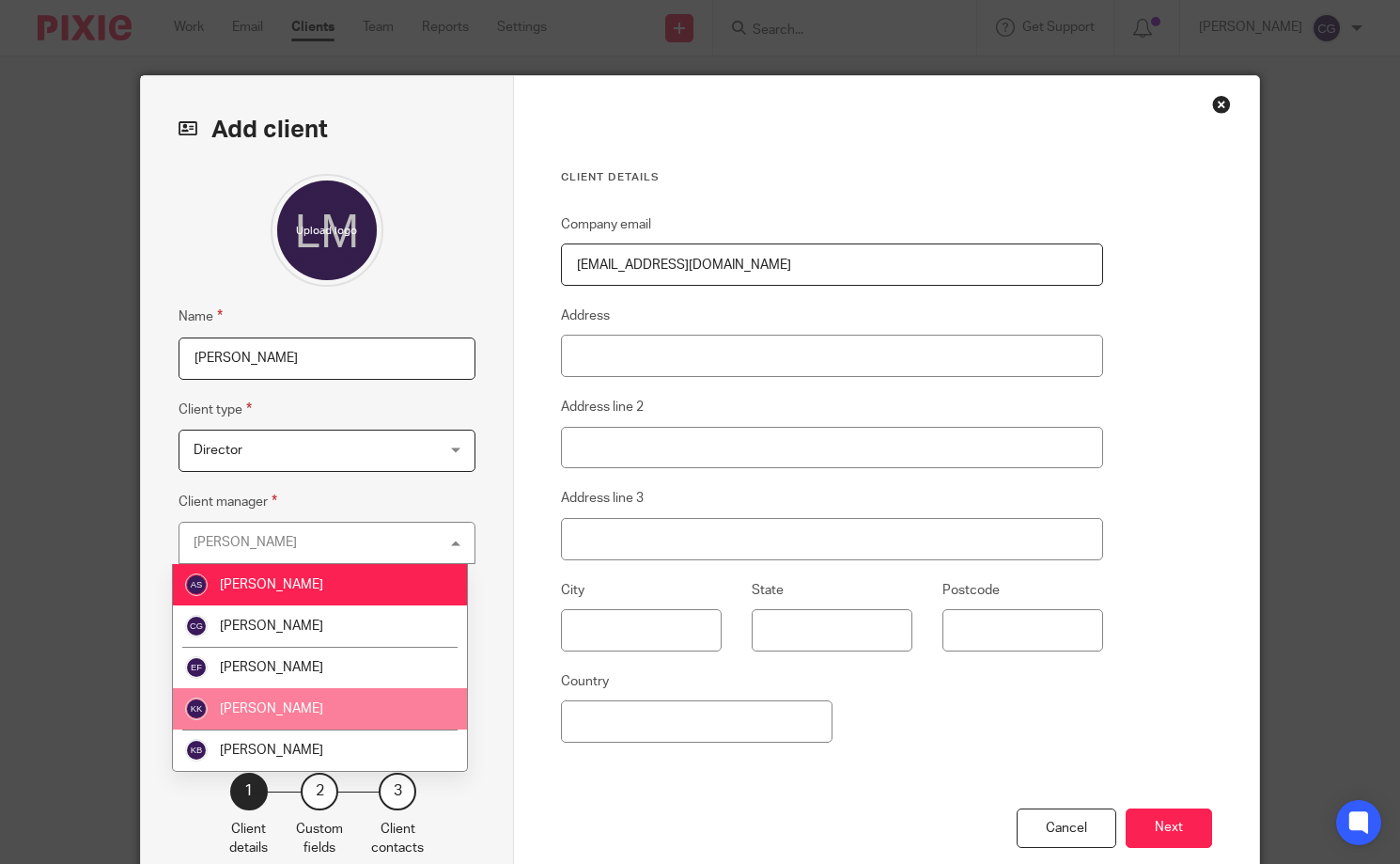
click at [384, 704] on li "Karen Kennedy" at bounding box center [320, 709] width 295 height 41
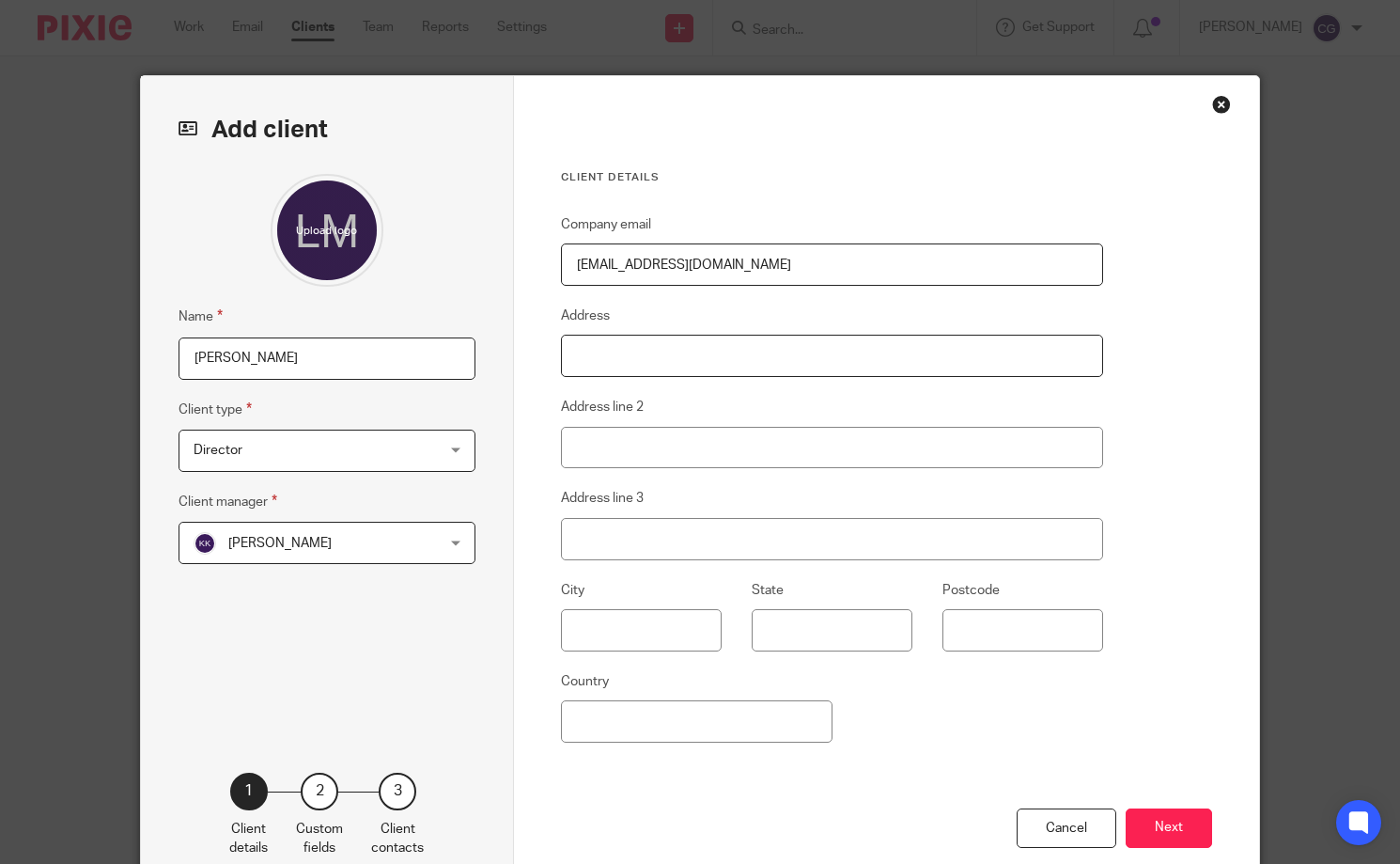
click at [649, 362] on input "Address" at bounding box center [832, 355] width 543 height 42
type input "West Ivy Cottage"
type input "Balmacara"
type input "Kyle"
type input "IV40 8EG"
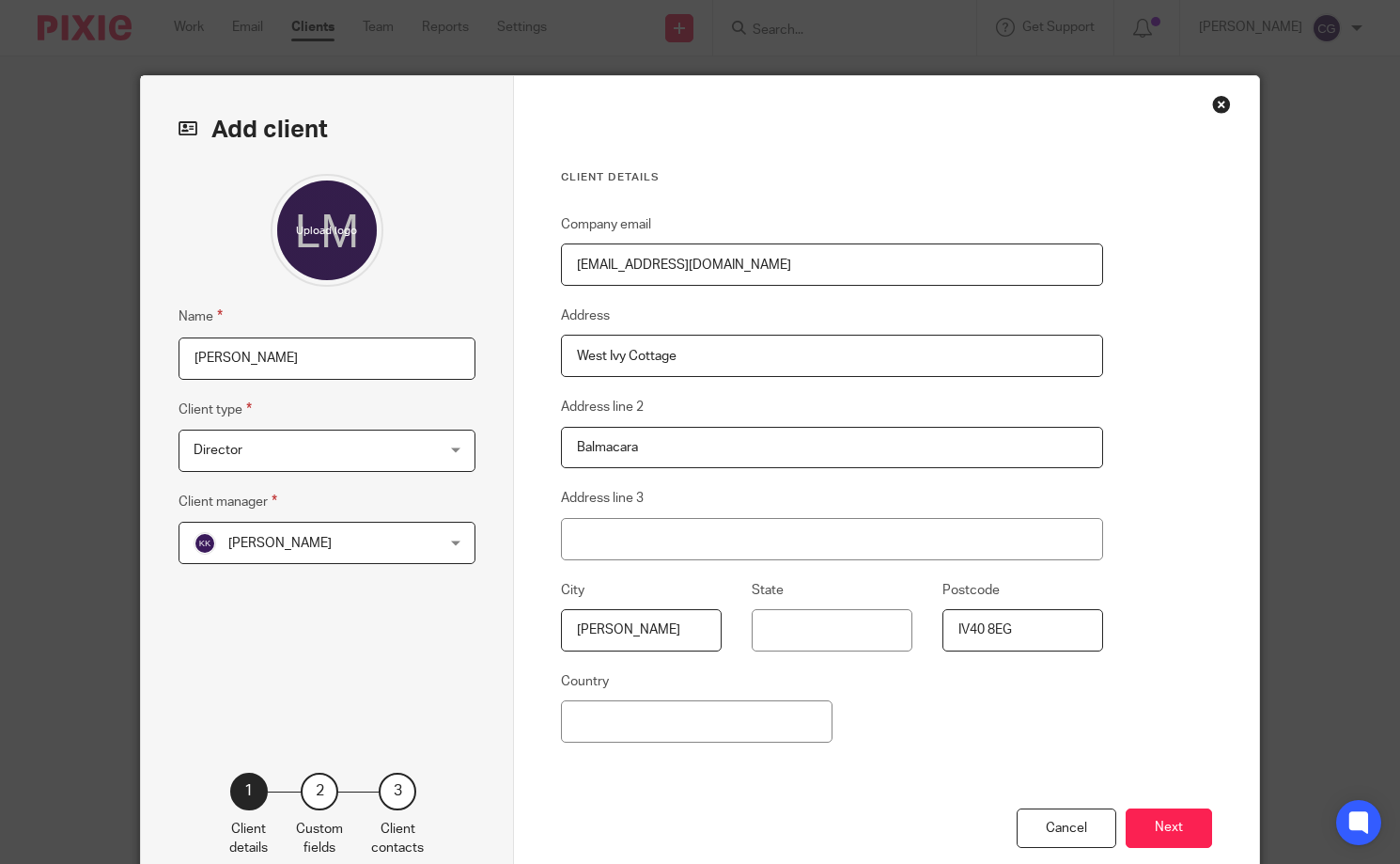
click at [1163, 837] on button "Next" at bounding box center [1169, 828] width 86 height 40
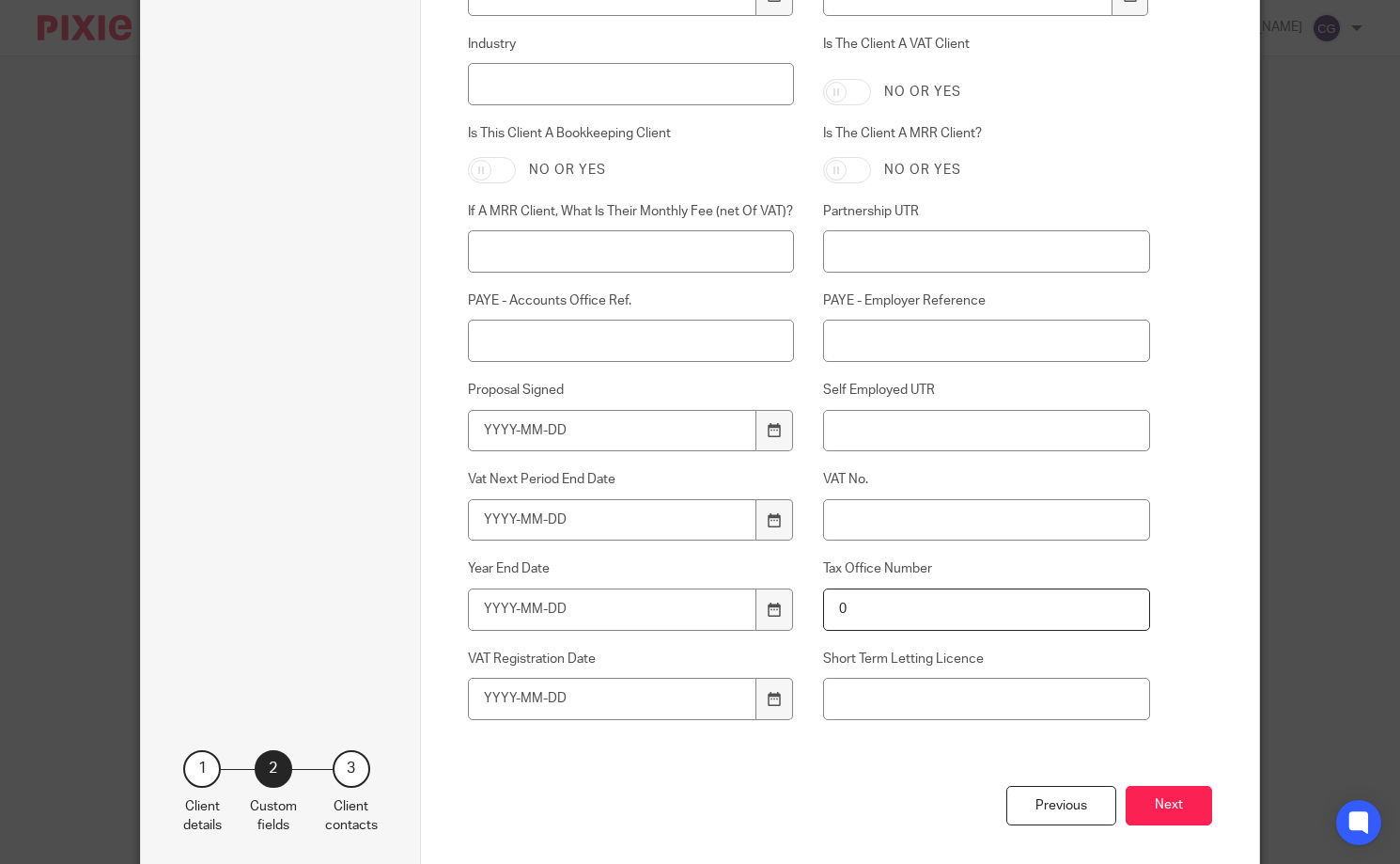
scroll to position [758, 0]
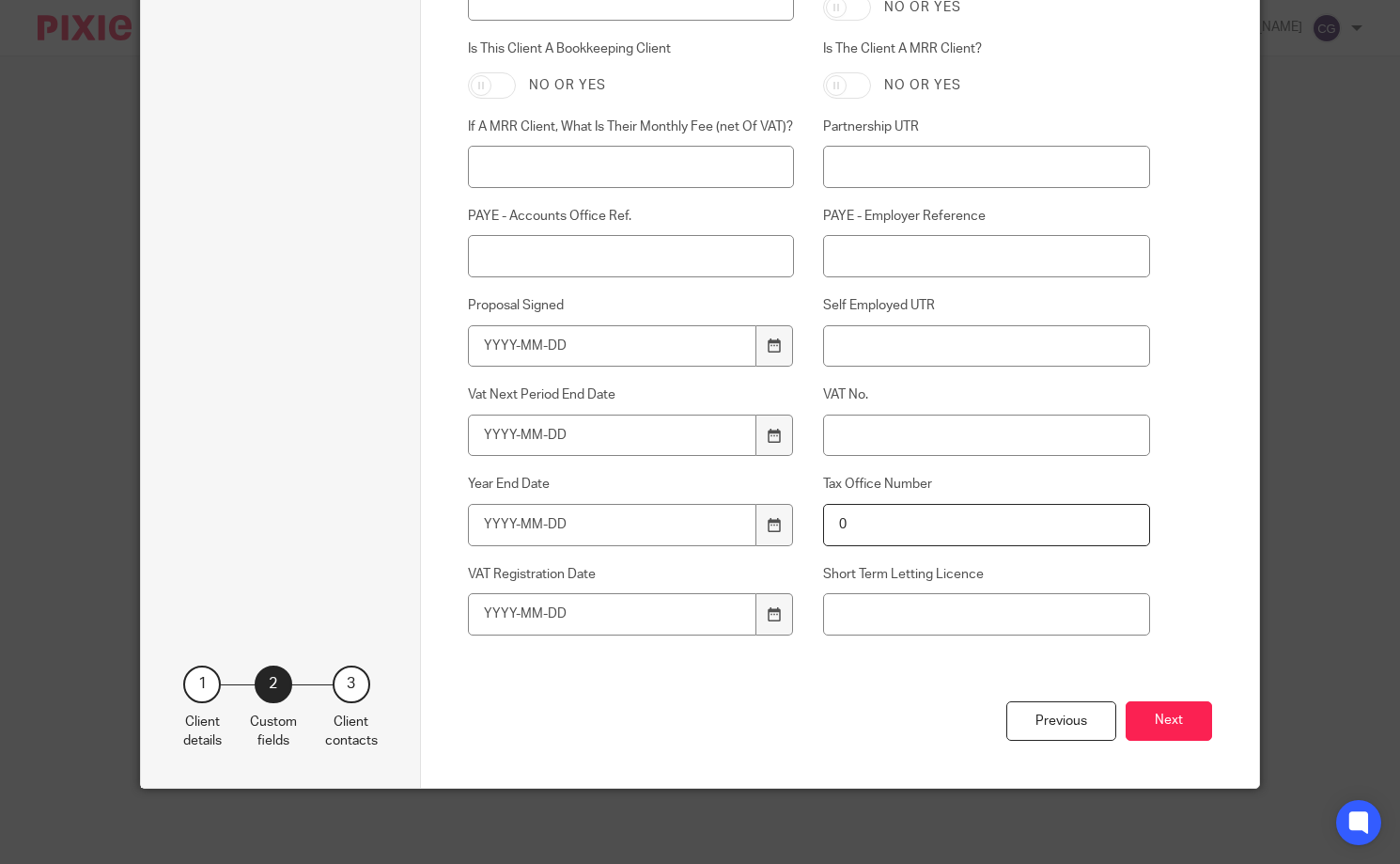
click at [1186, 726] on button "Next" at bounding box center [1169, 720] width 86 height 40
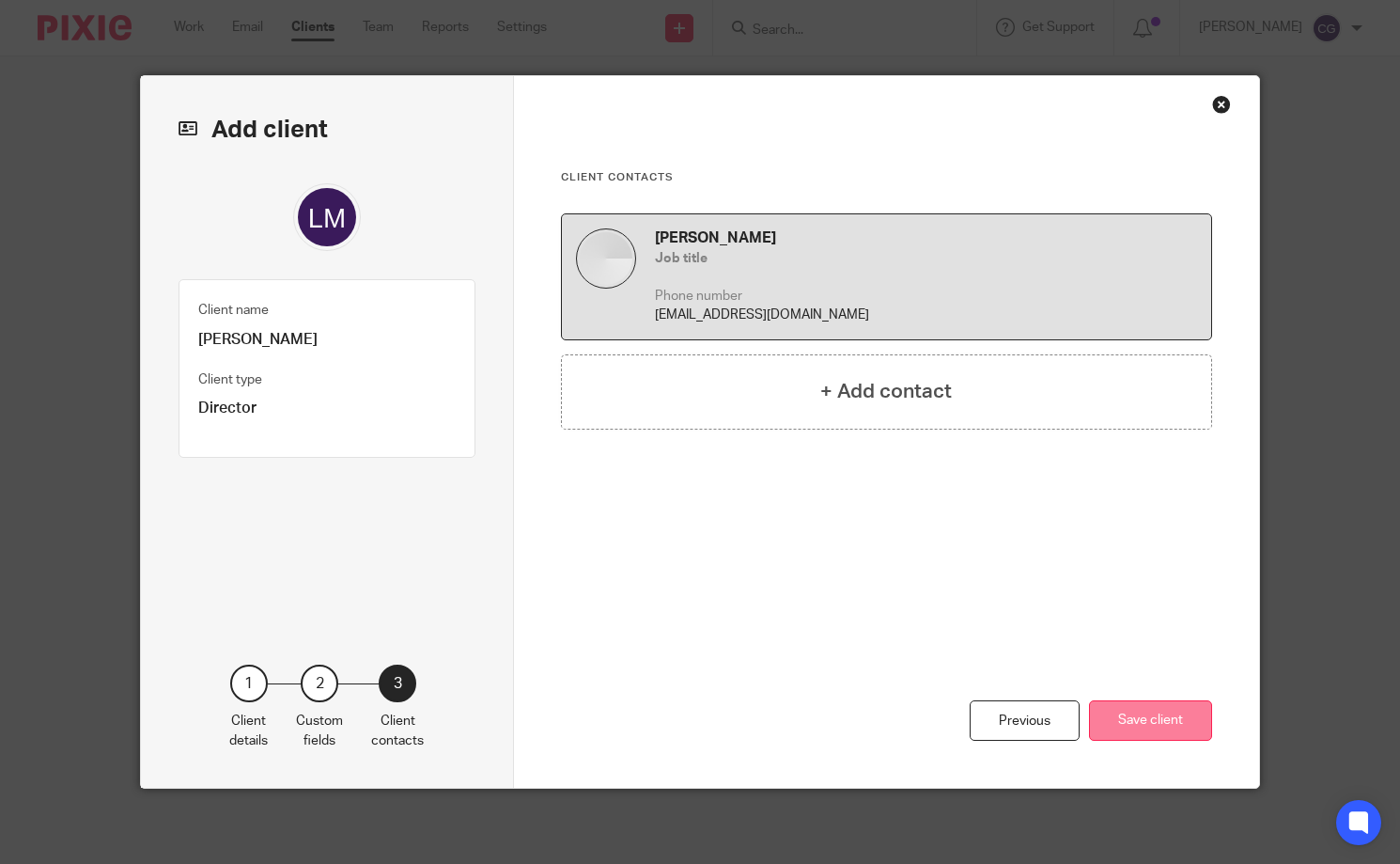
scroll to position [0, 0]
click at [1146, 731] on button "Save client" at bounding box center [1149, 720] width 123 height 40
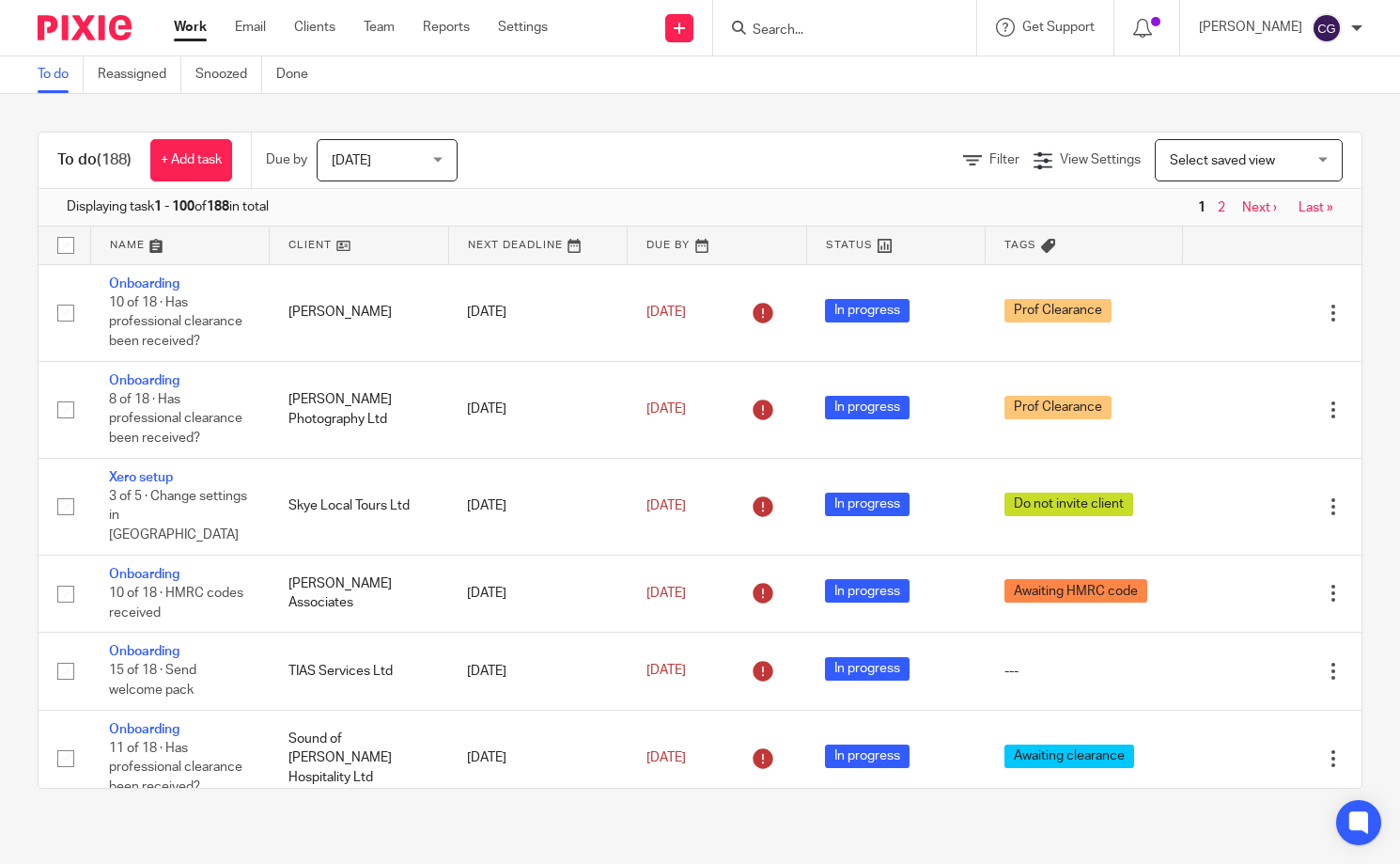
click at [834, 29] on input "Search" at bounding box center [835, 30] width 169 height 17
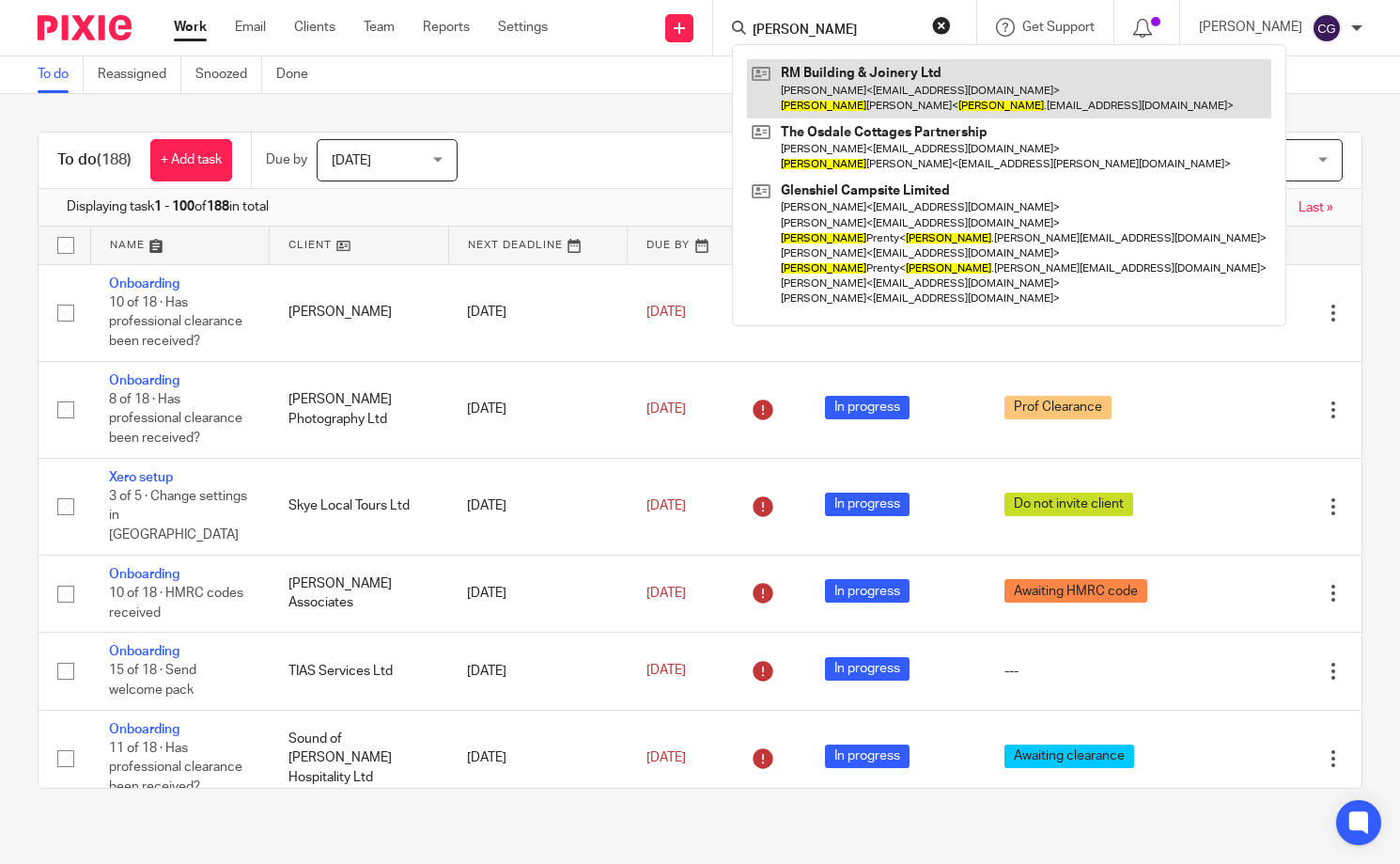
type input "[PERSON_NAME]"
click at [868, 106] on link at bounding box center [1009, 87] width 525 height 58
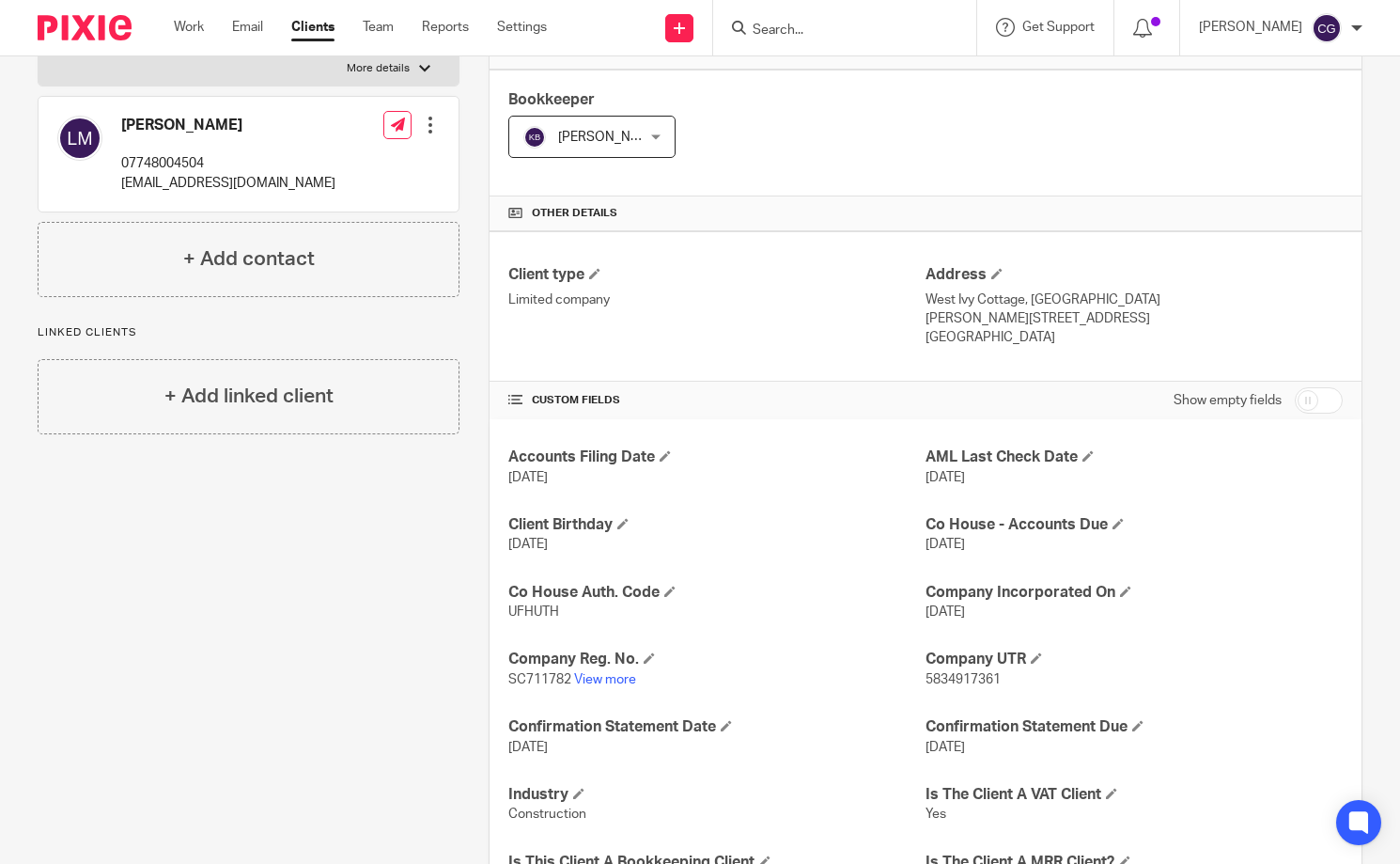
scroll to position [307, 0]
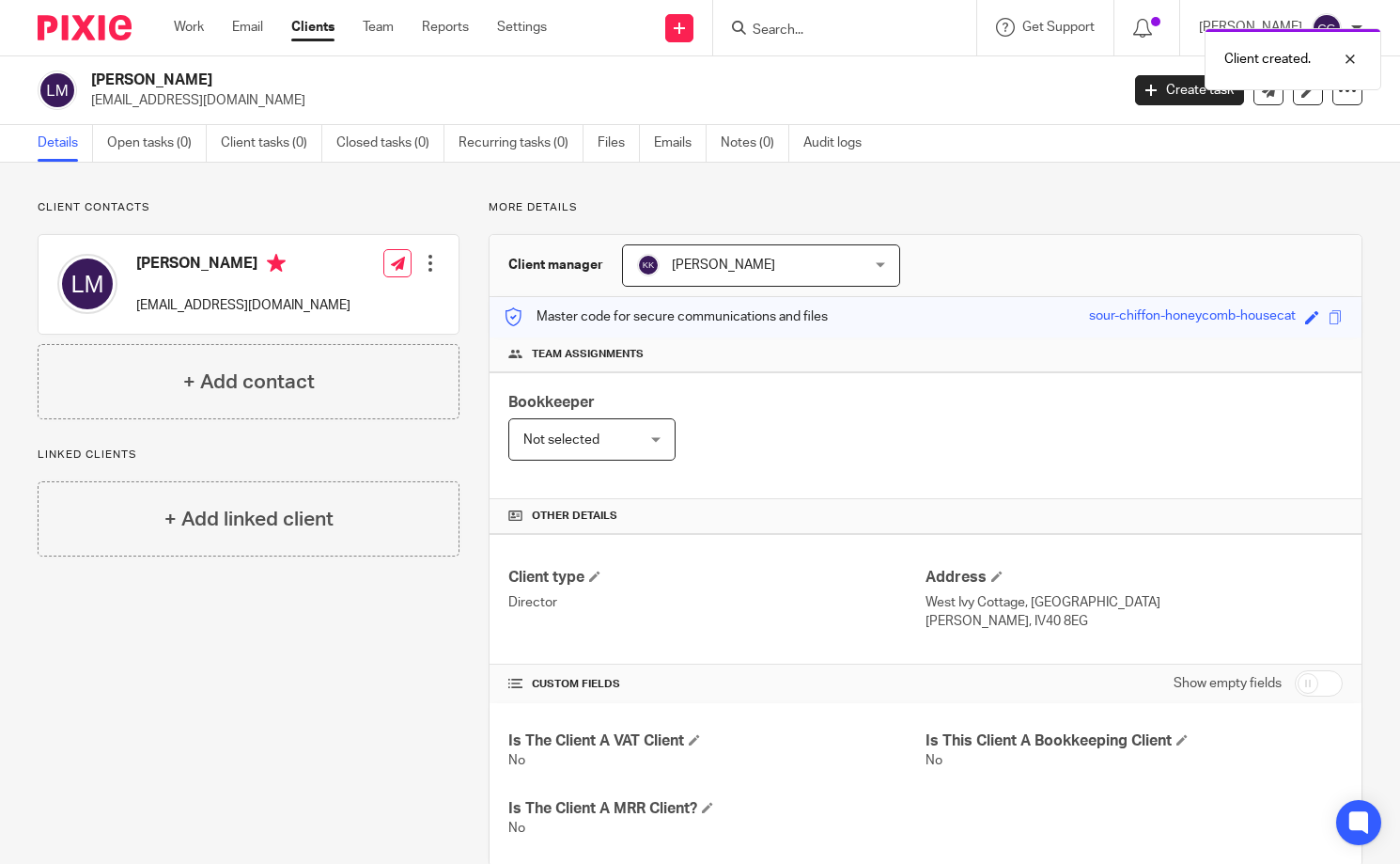
click at [1295, 684] on input "checkbox" at bounding box center [1318, 683] width 48 height 27
checkbox input "true"
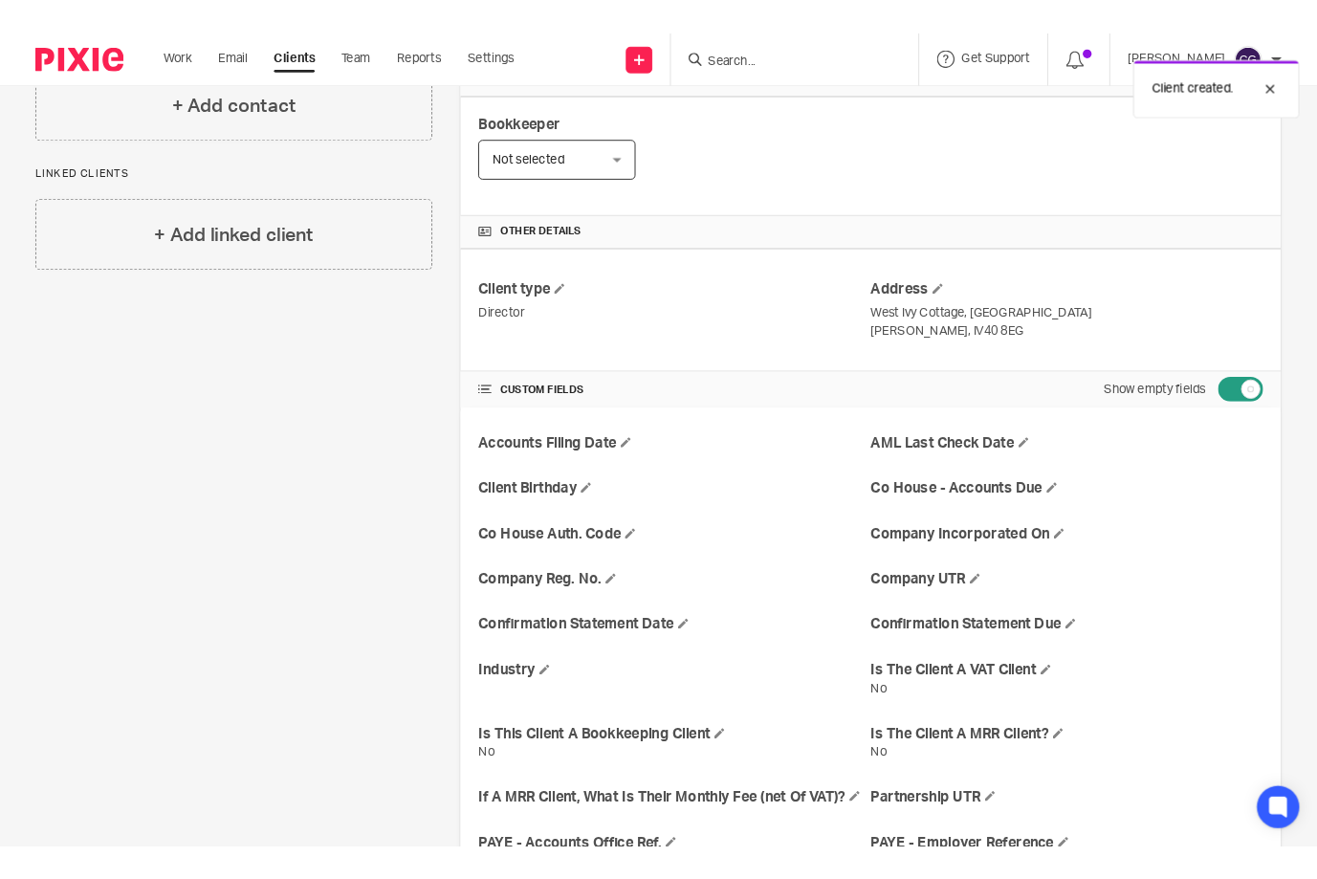
scroll to position [323, 0]
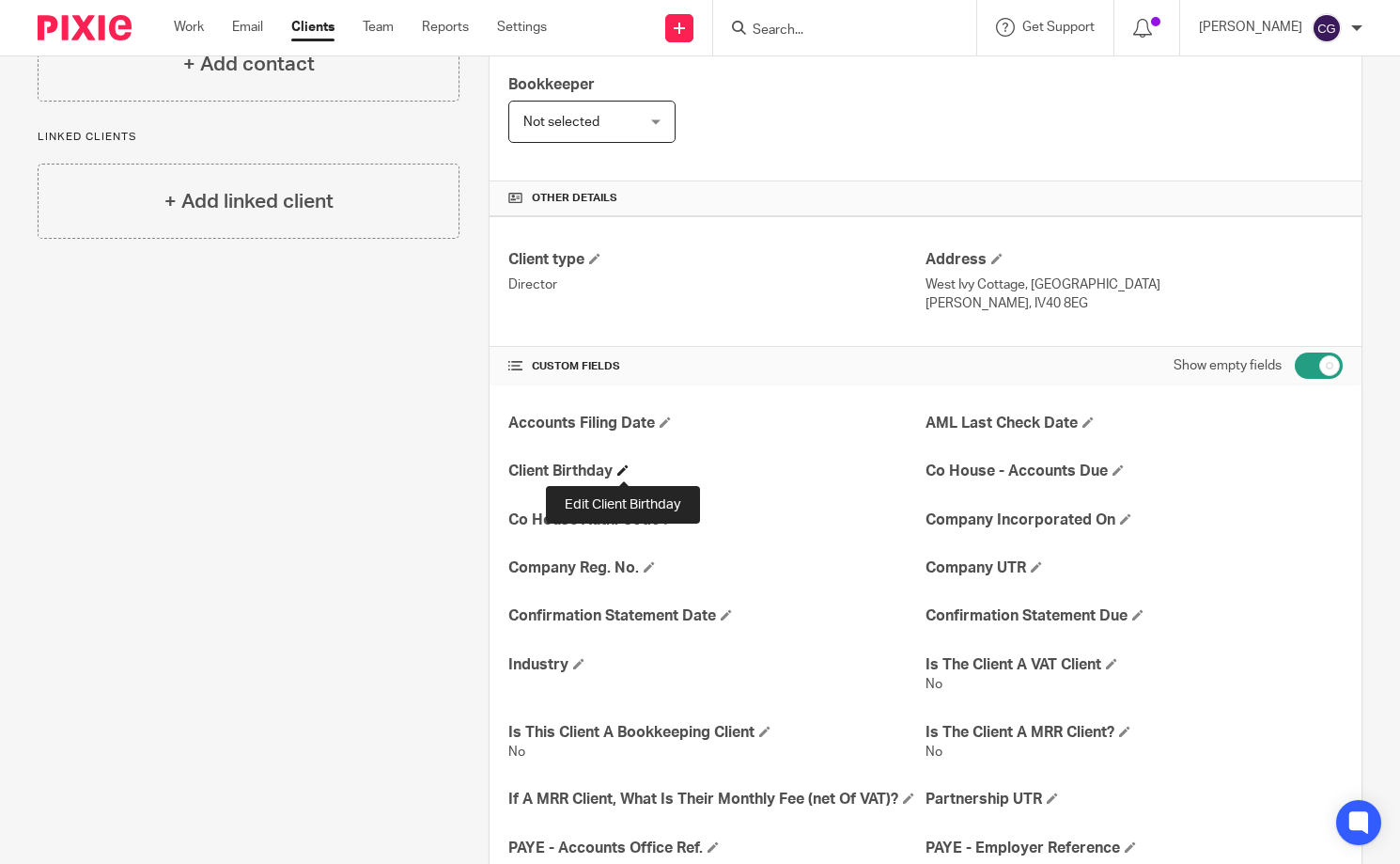
click at [623, 474] on span at bounding box center [622, 469] width 11 height 11
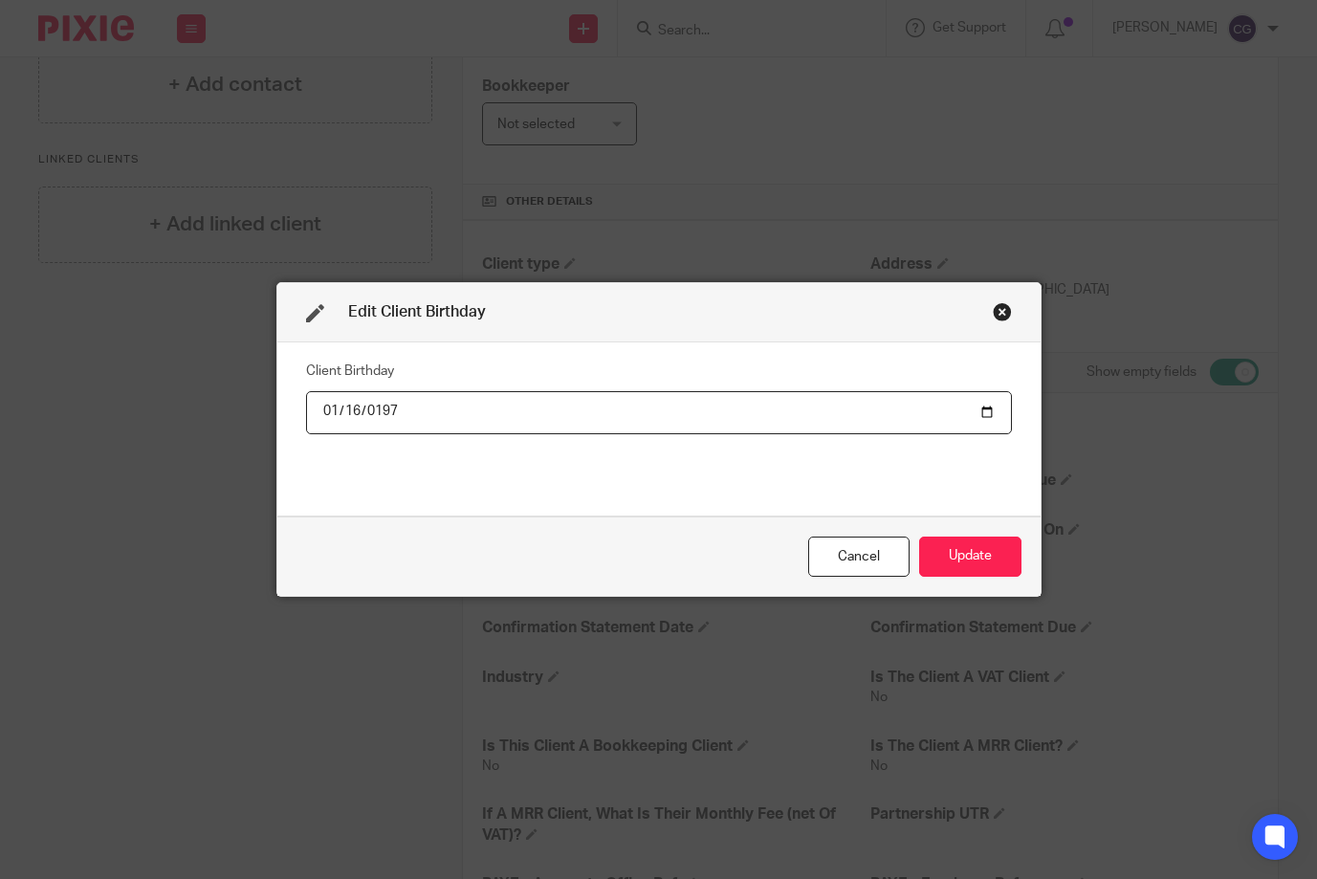
type input "[DATE]"
click at [981, 545] on button "Update" at bounding box center [970, 557] width 102 height 41
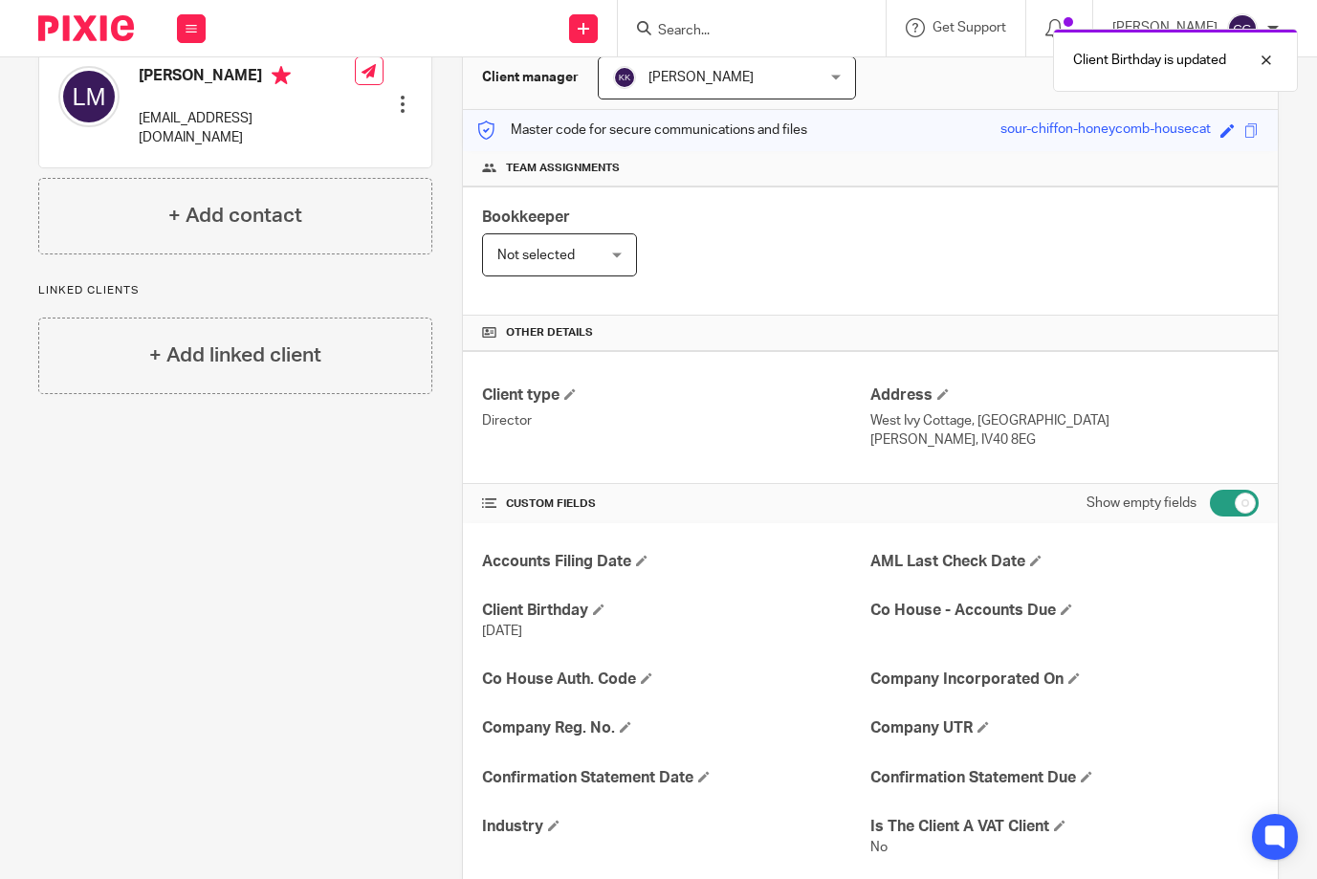
scroll to position [190, 0]
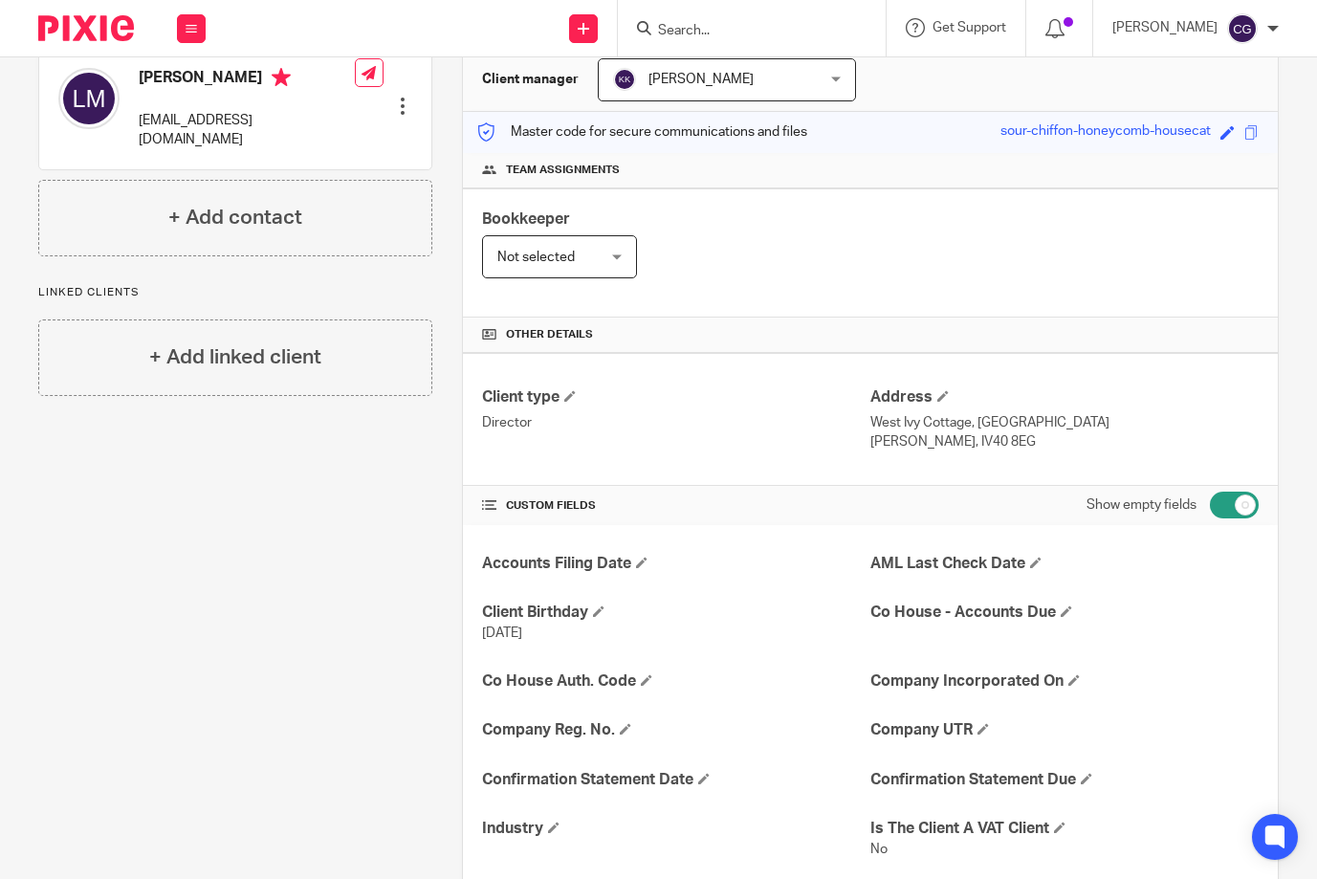
click at [404, 97] on div at bounding box center [402, 106] width 19 height 19
click at [296, 123] on link "Edit contact" at bounding box center [312, 120] width 183 height 28
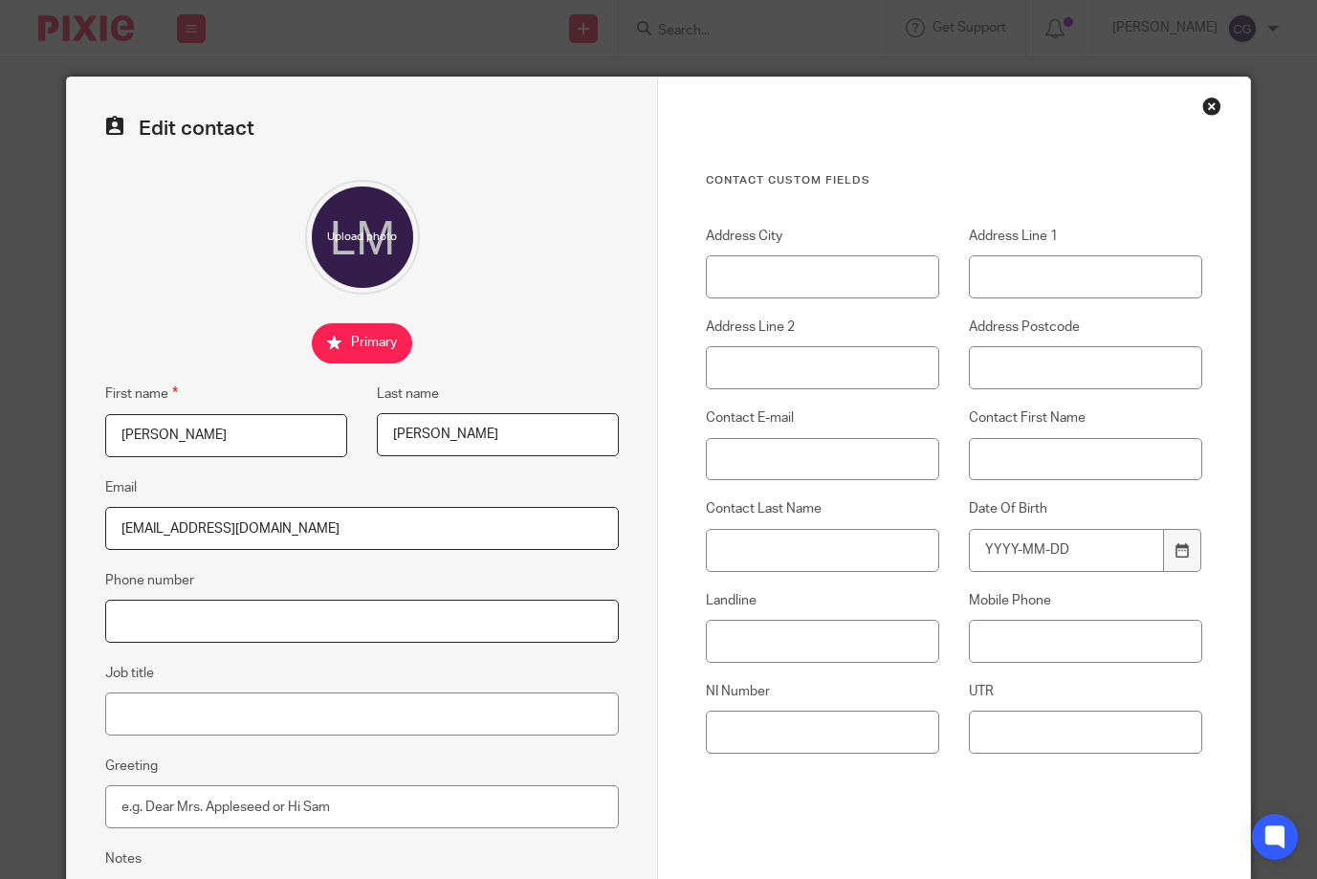
click at [267, 629] on input "Phone number" at bounding box center [362, 621] width 515 height 43
paste input "07748004504"
type input "07748004504"
click at [815, 651] on input "Landline" at bounding box center [822, 641] width 233 height 43
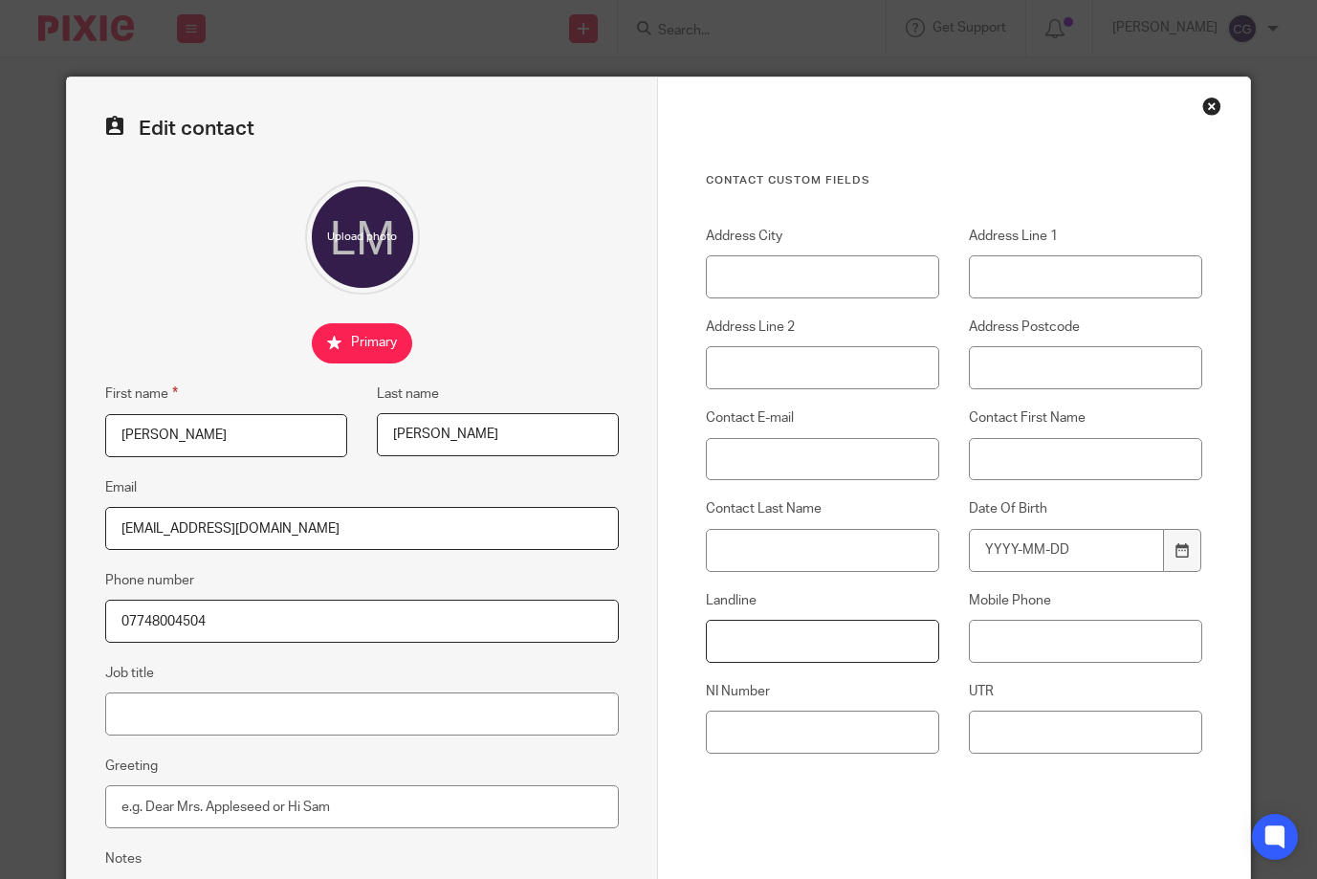
paste input "01599566707"
type input "01599566707"
click at [799, 732] on input "NI Number" at bounding box center [822, 732] width 233 height 43
paste input "NS642860B"
type input "NS642860B"
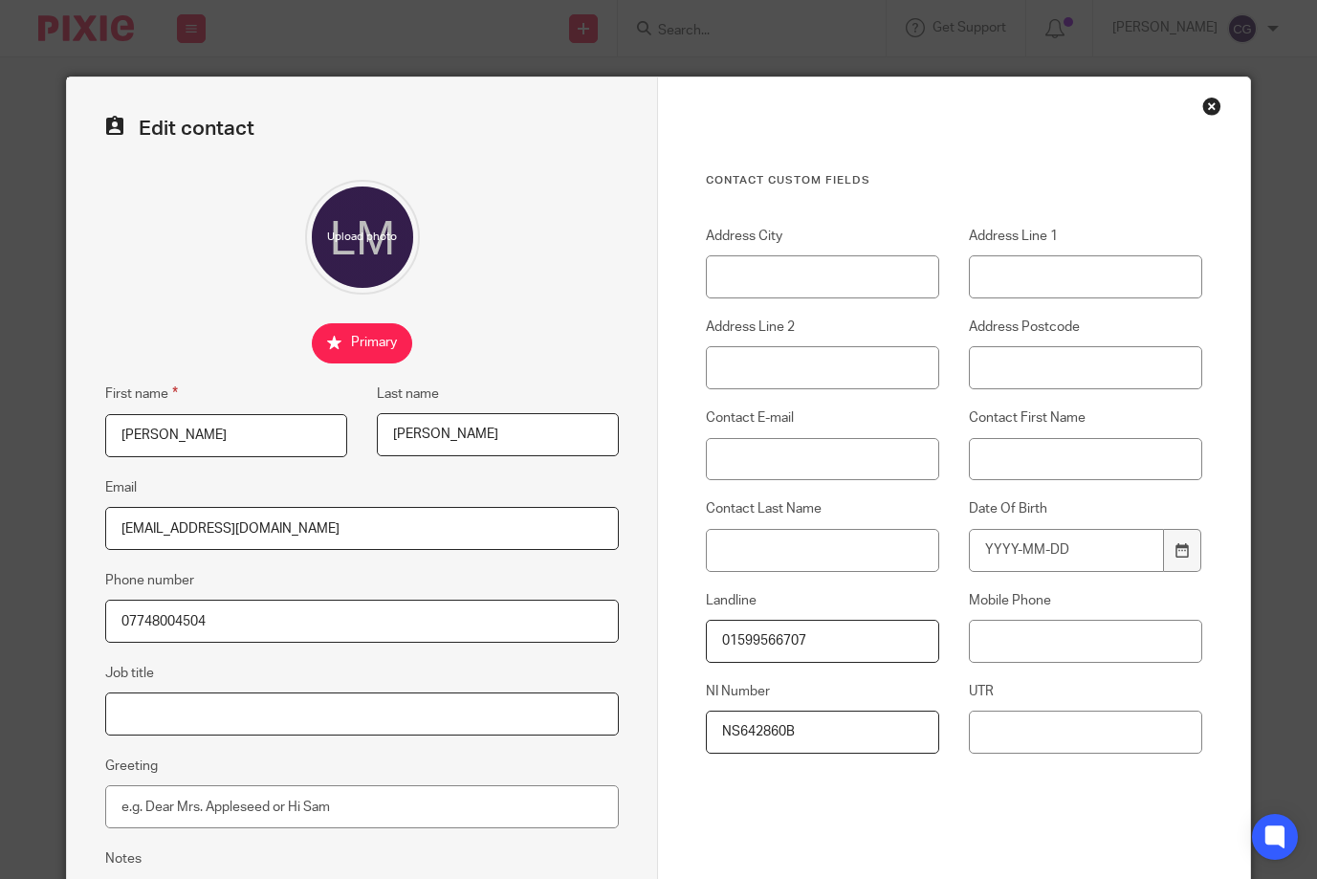
click at [164, 722] on input "Job title" at bounding box center [362, 713] width 515 height 43
paste input "Advertising manager"
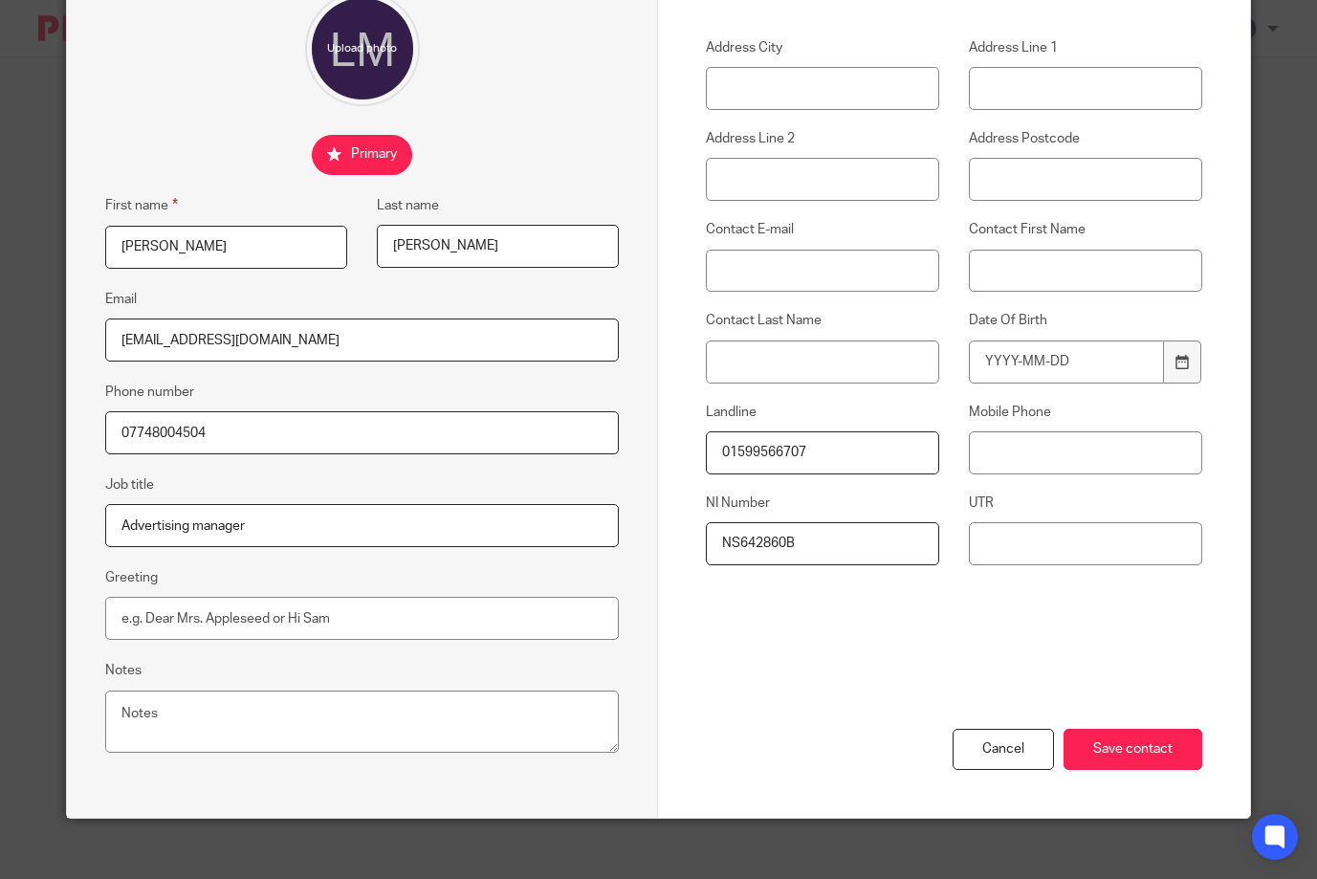
scroll to position [203, 0]
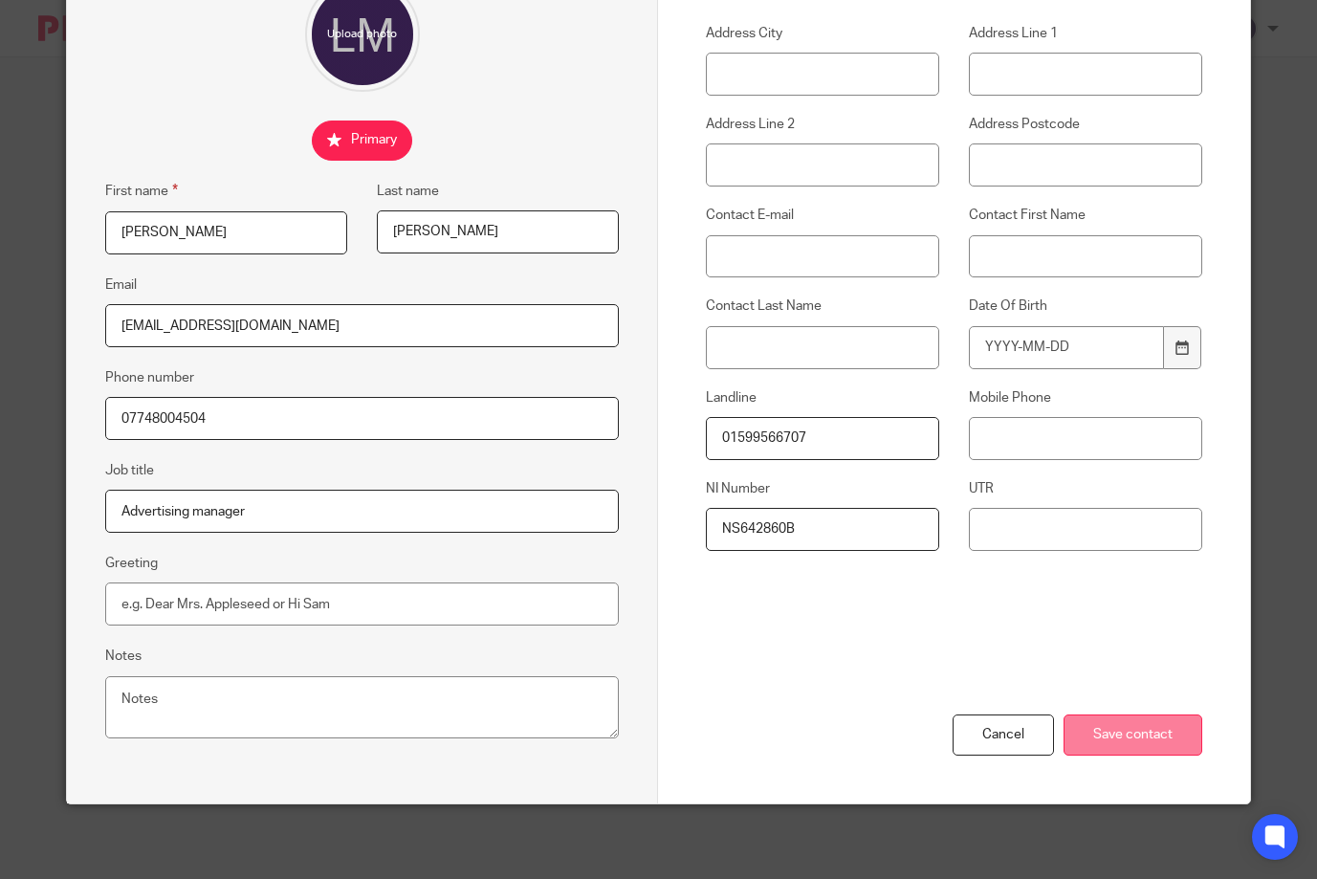
type input "Advertising manager"
click at [1163, 734] on input "Save contact" at bounding box center [1132, 734] width 139 height 41
click at [1127, 735] on input "Save contact" at bounding box center [1132, 734] width 139 height 41
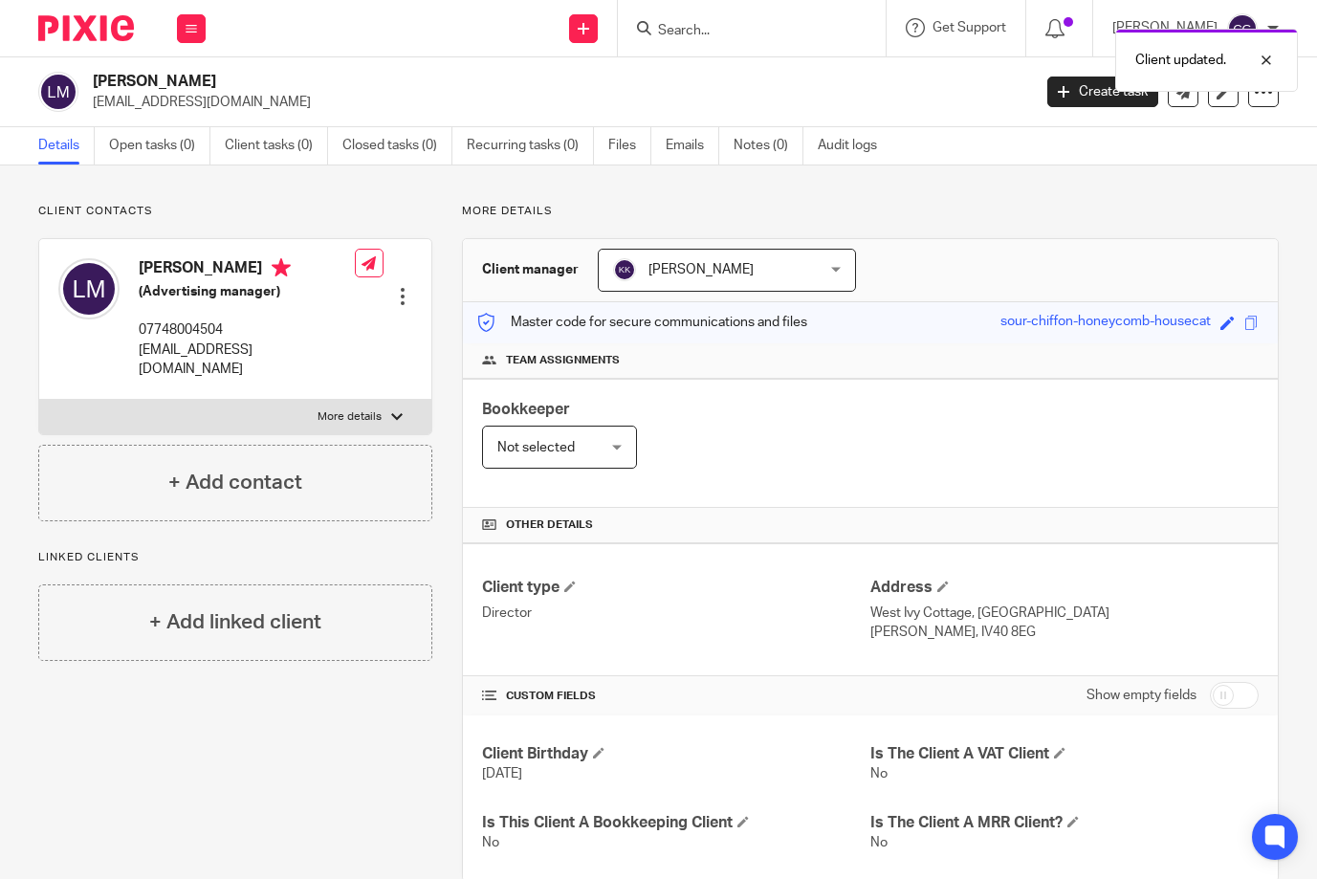
scroll to position [41, 0]
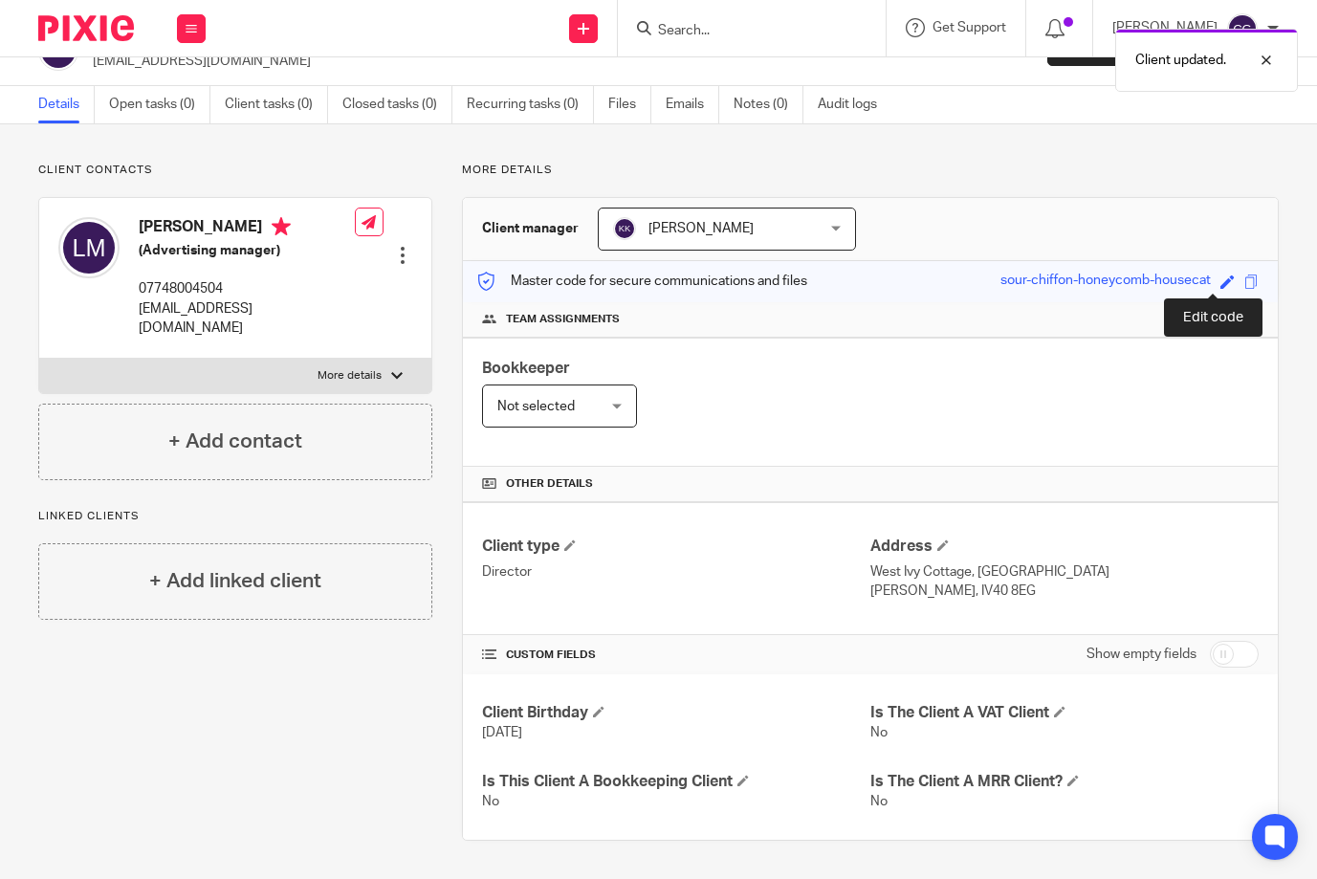
click at [1220, 287] on span at bounding box center [1227, 281] width 14 height 14
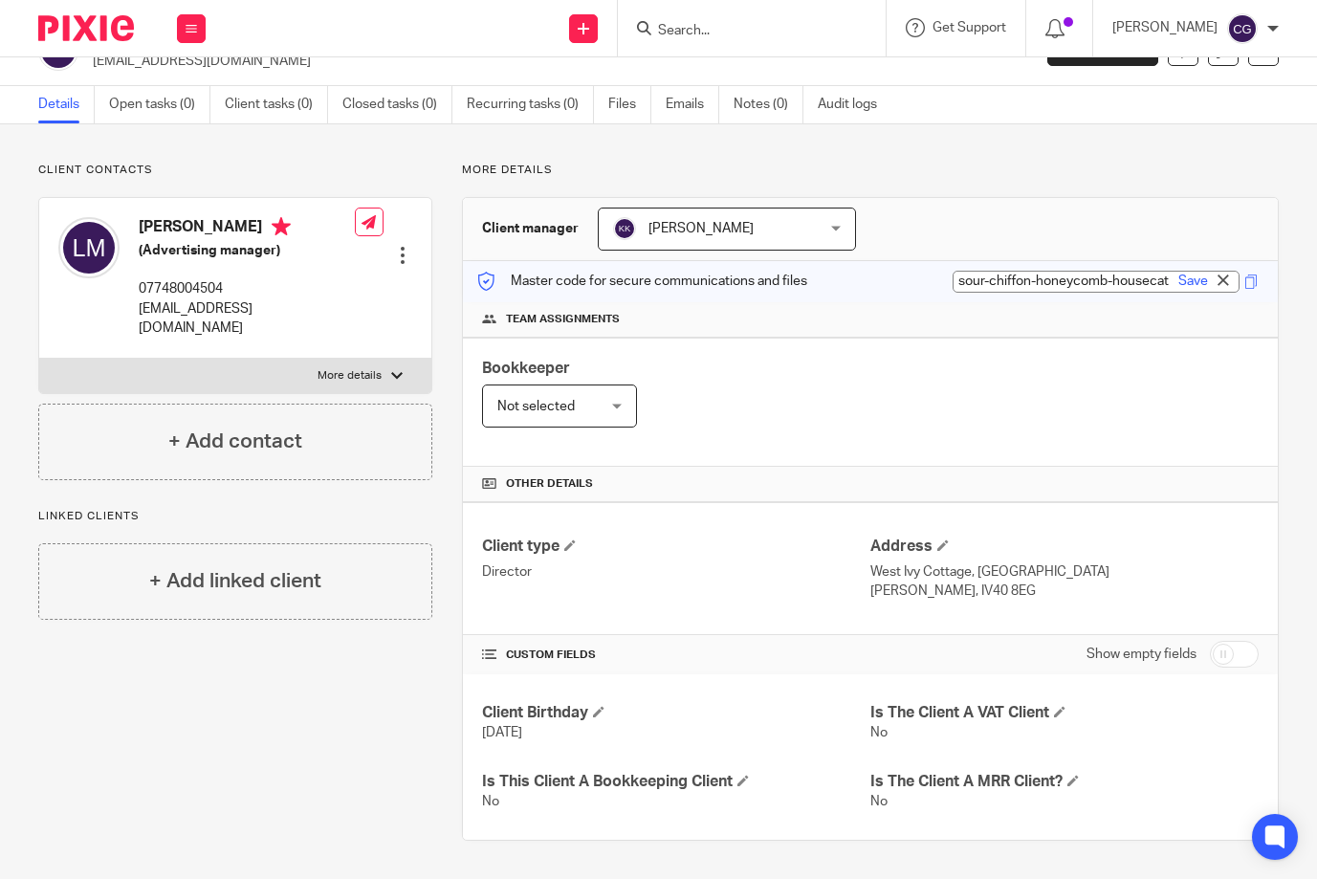
paste input "1518896722"
type input "1518896722"
click at [1178, 279] on link "Save" at bounding box center [1193, 281] width 30 height 19
type input "1518896722"
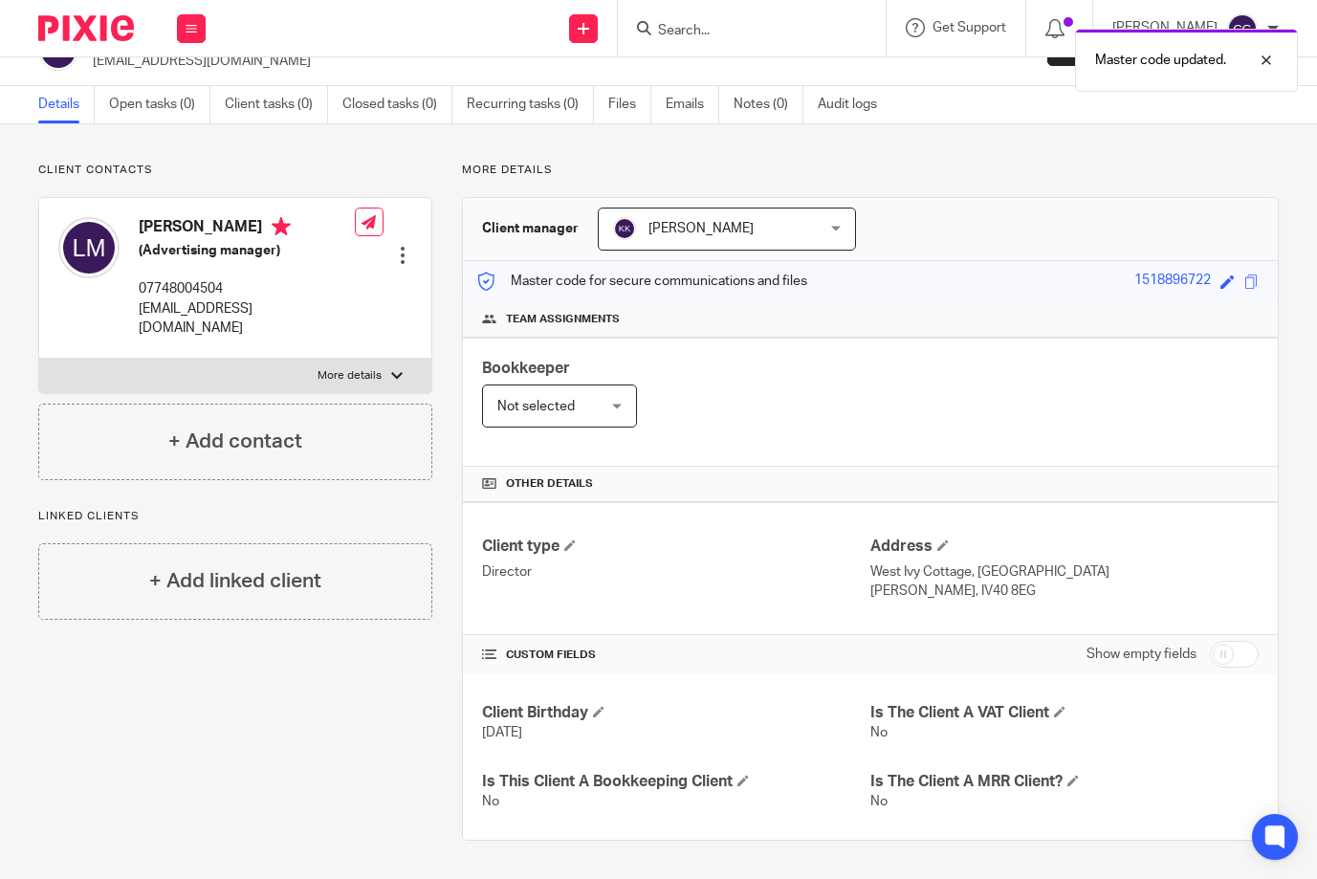
click at [1214, 651] on input "checkbox" at bounding box center [1234, 654] width 49 height 27
checkbox input "true"
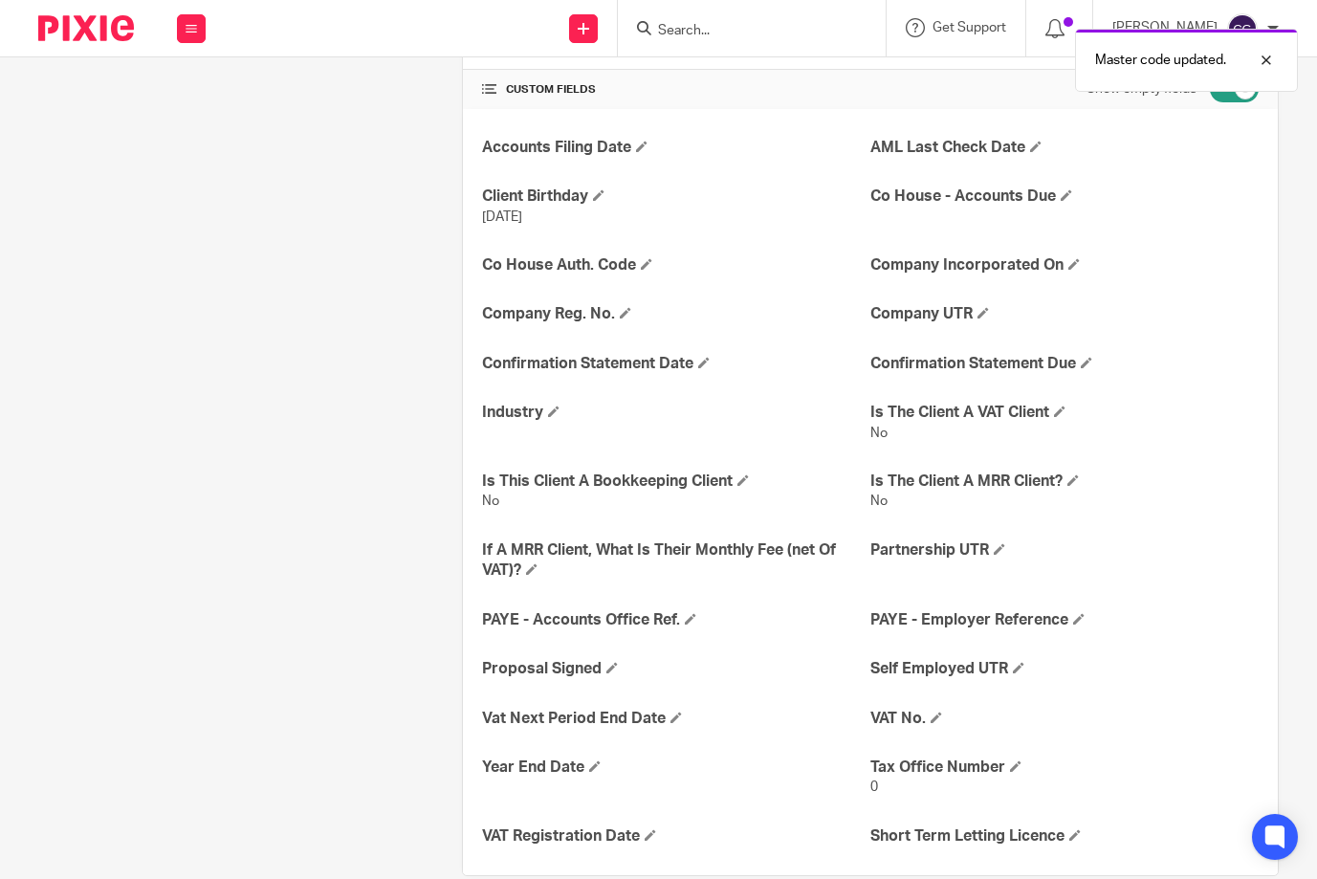
scroll to position [611, 0]
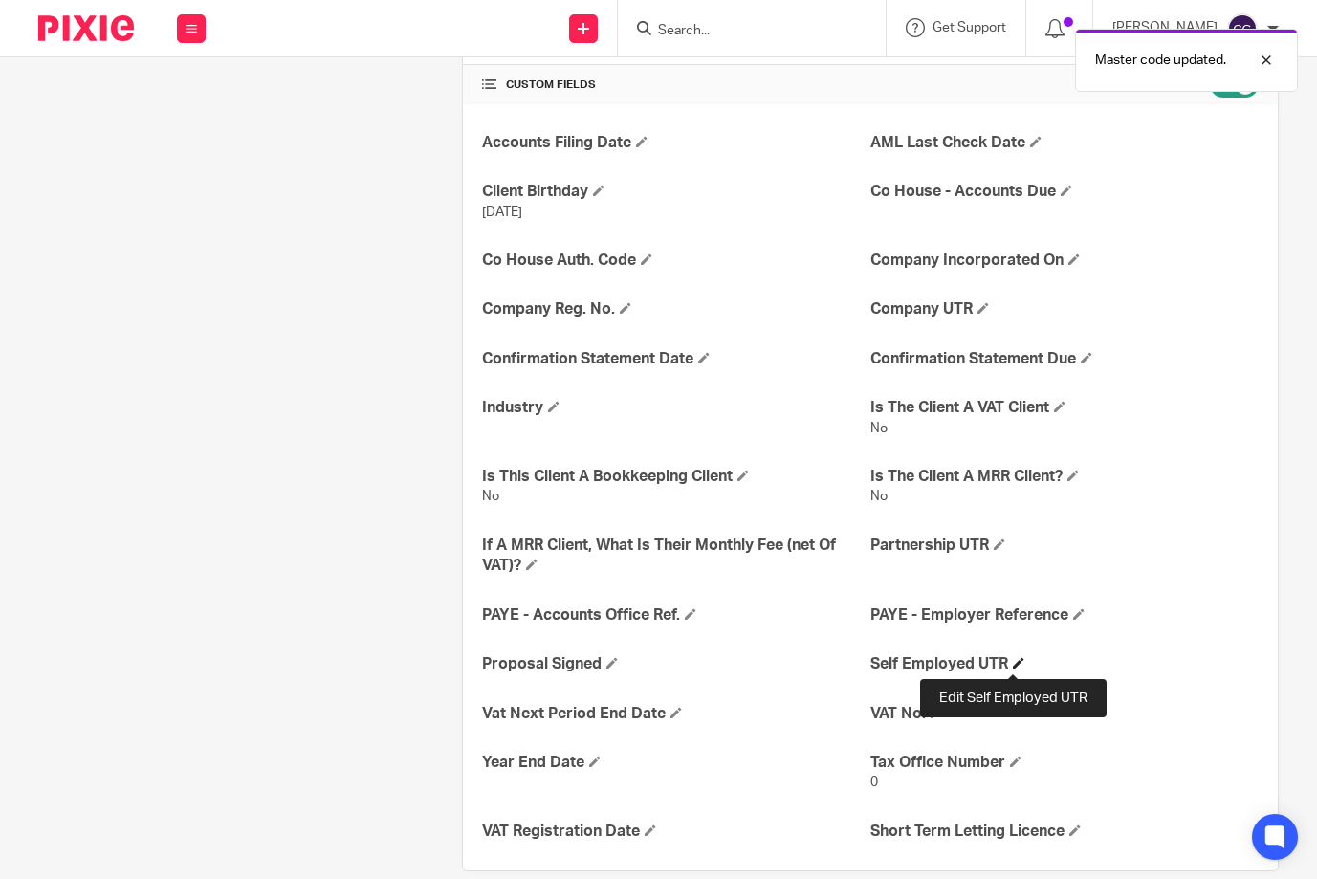
click at [1015, 665] on span at bounding box center [1018, 662] width 11 height 11
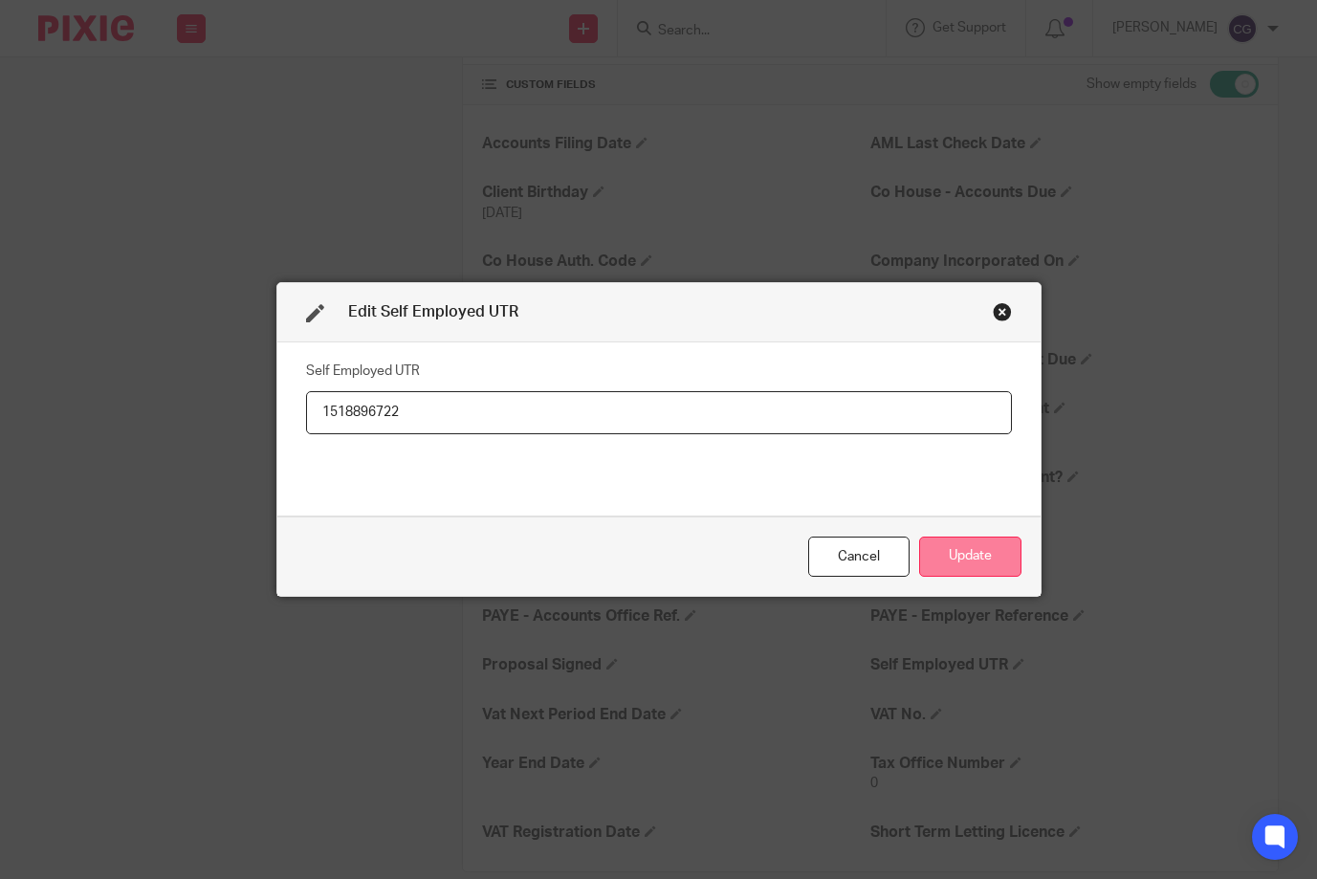
type input "1518896722"
click at [986, 540] on button "Update" at bounding box center [970, 557] width 102 height 41
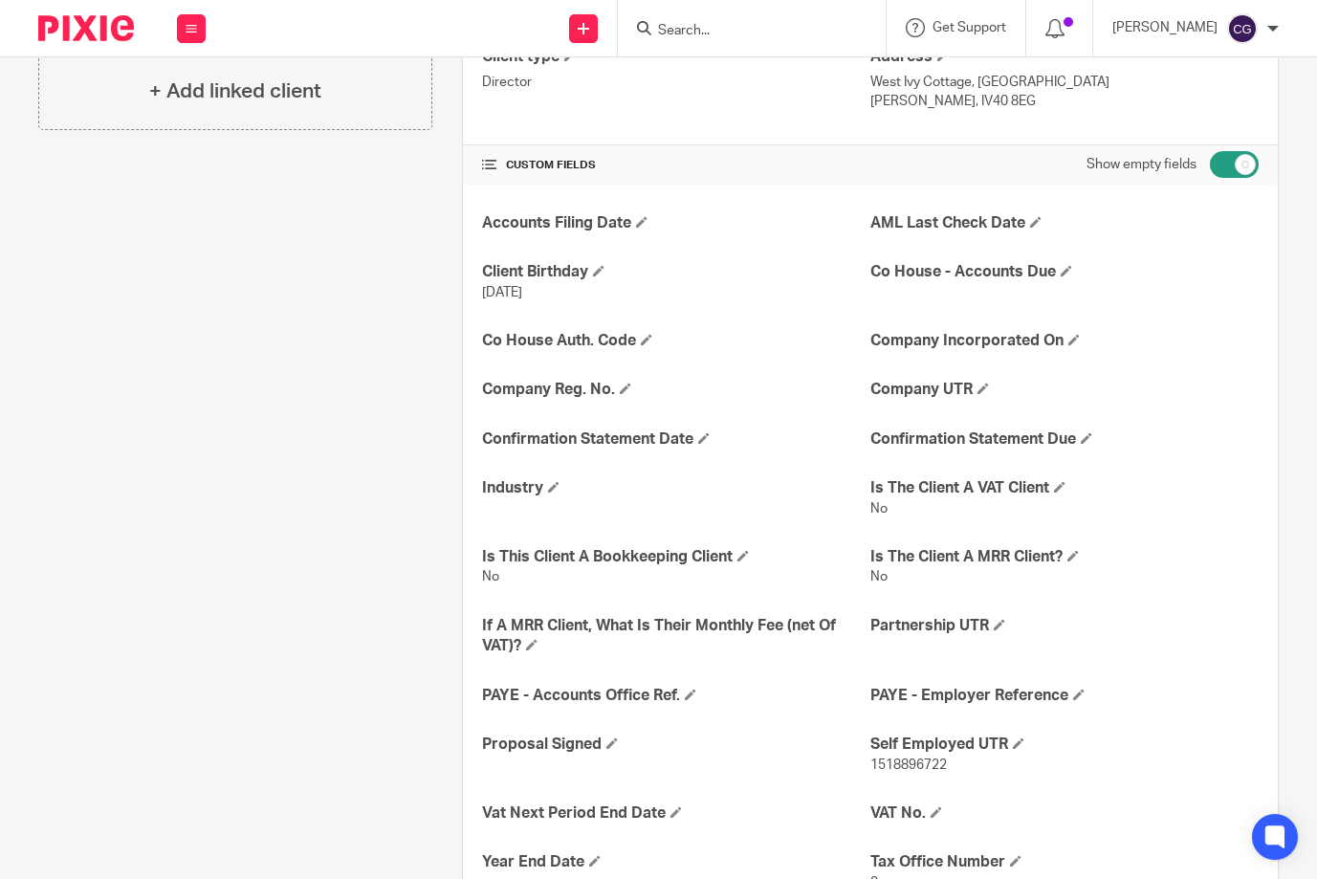
scroll to position [504, 0]
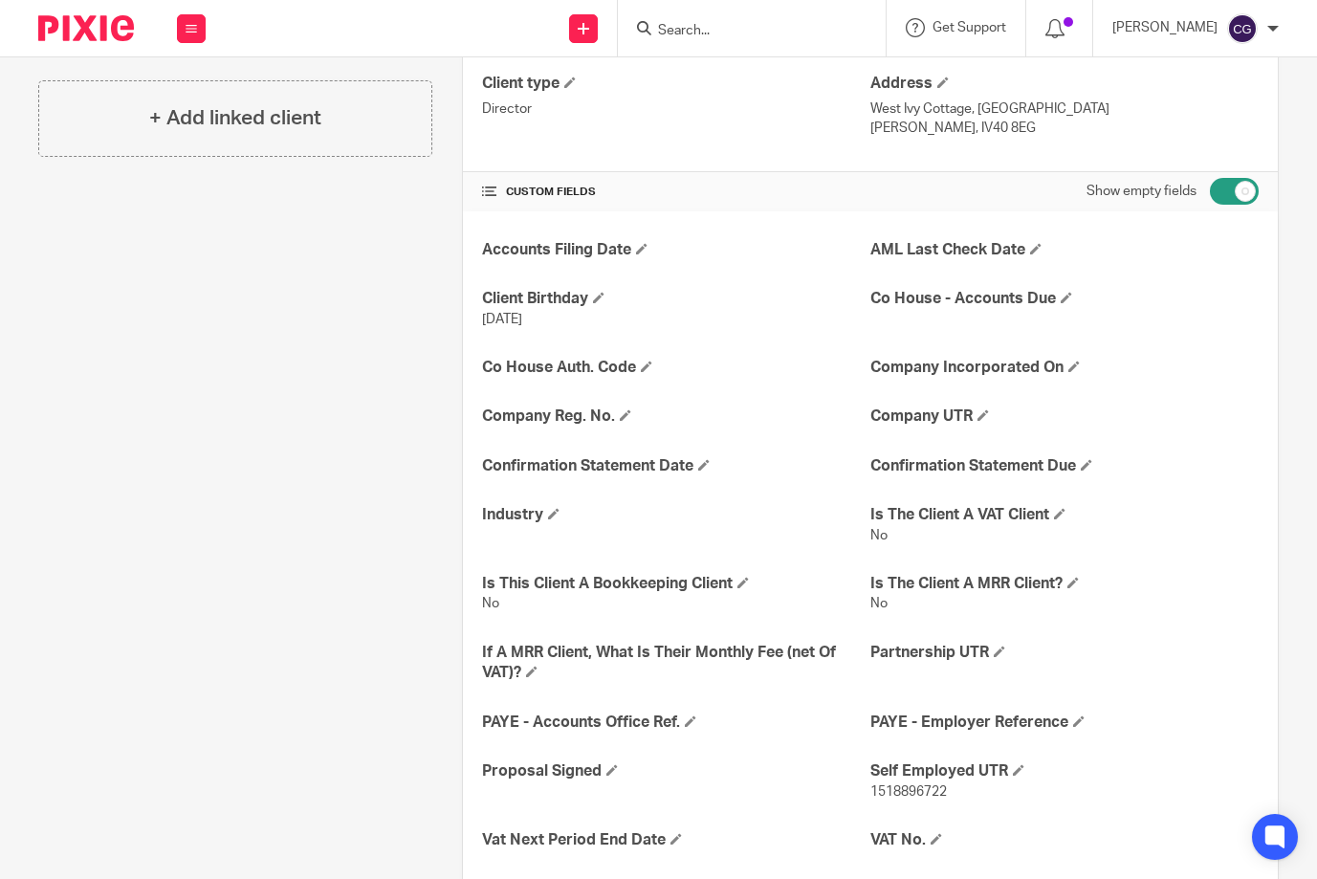
click at [1238, 200] on input "checkbox" at bounding box center [1234, 191] width 49 height 27
checkbox input "false"
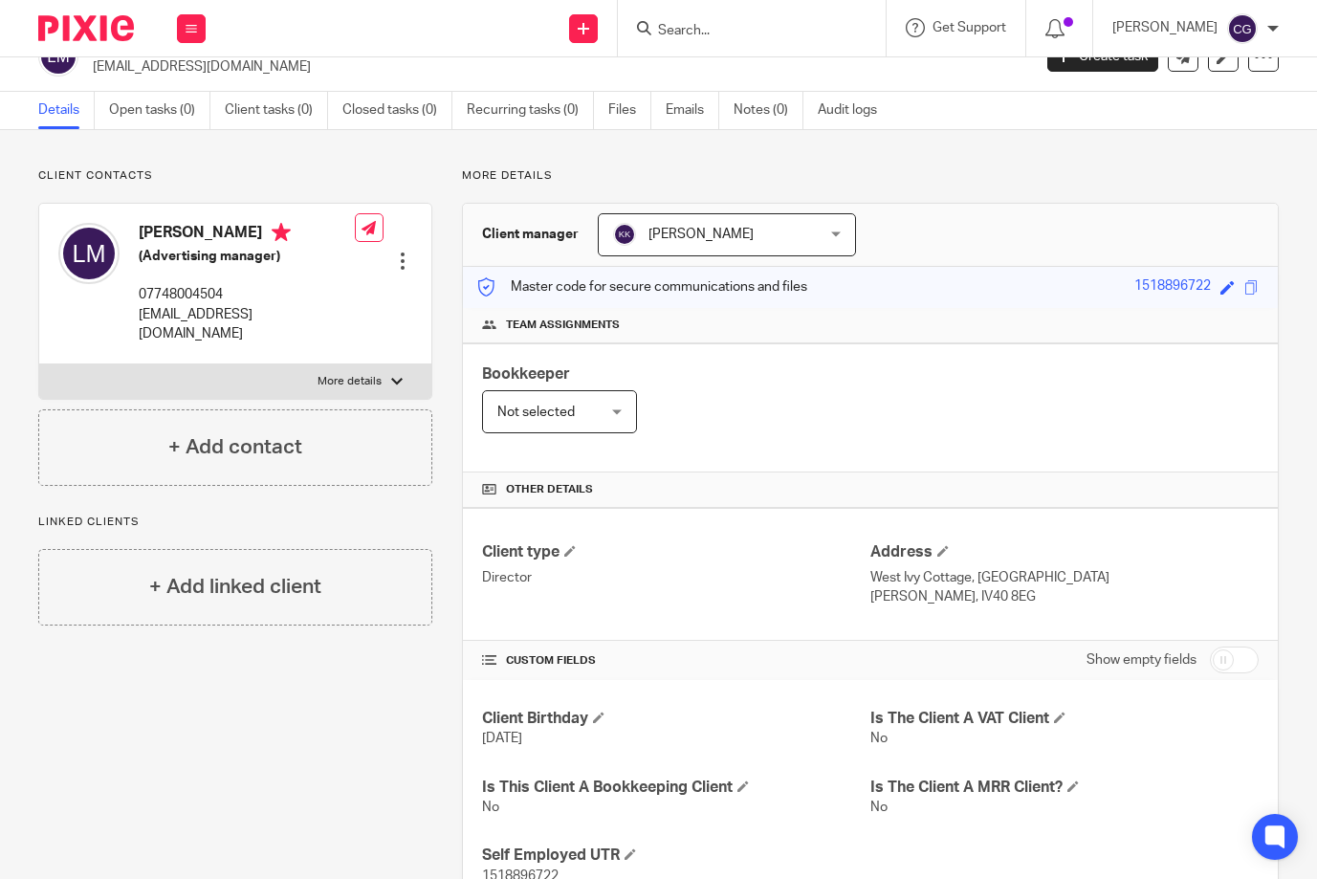
scroll to position [0, 0]
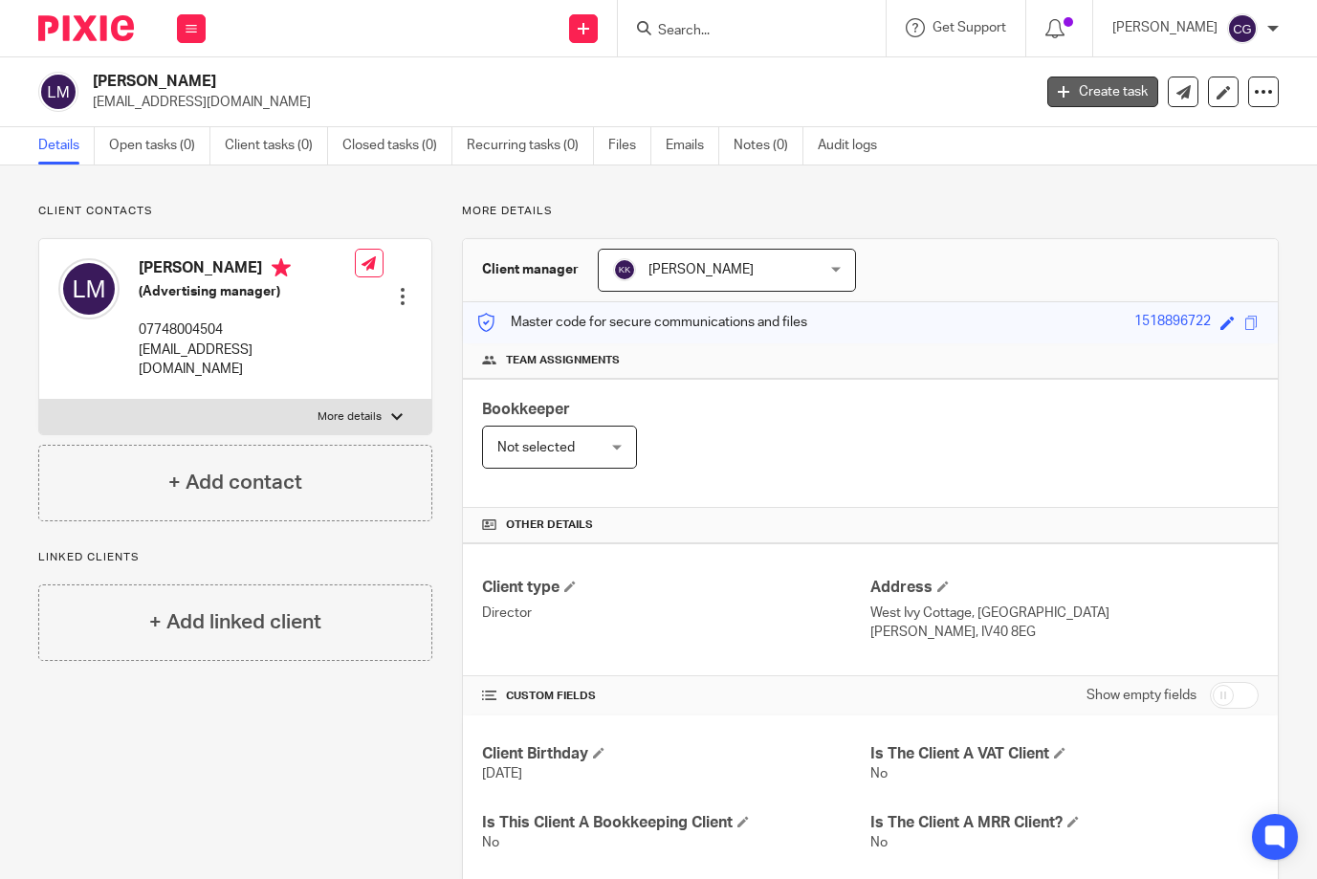
click at [1089, 89] on link "Create task" at bounding box center [1102, 92] width 111 height 31
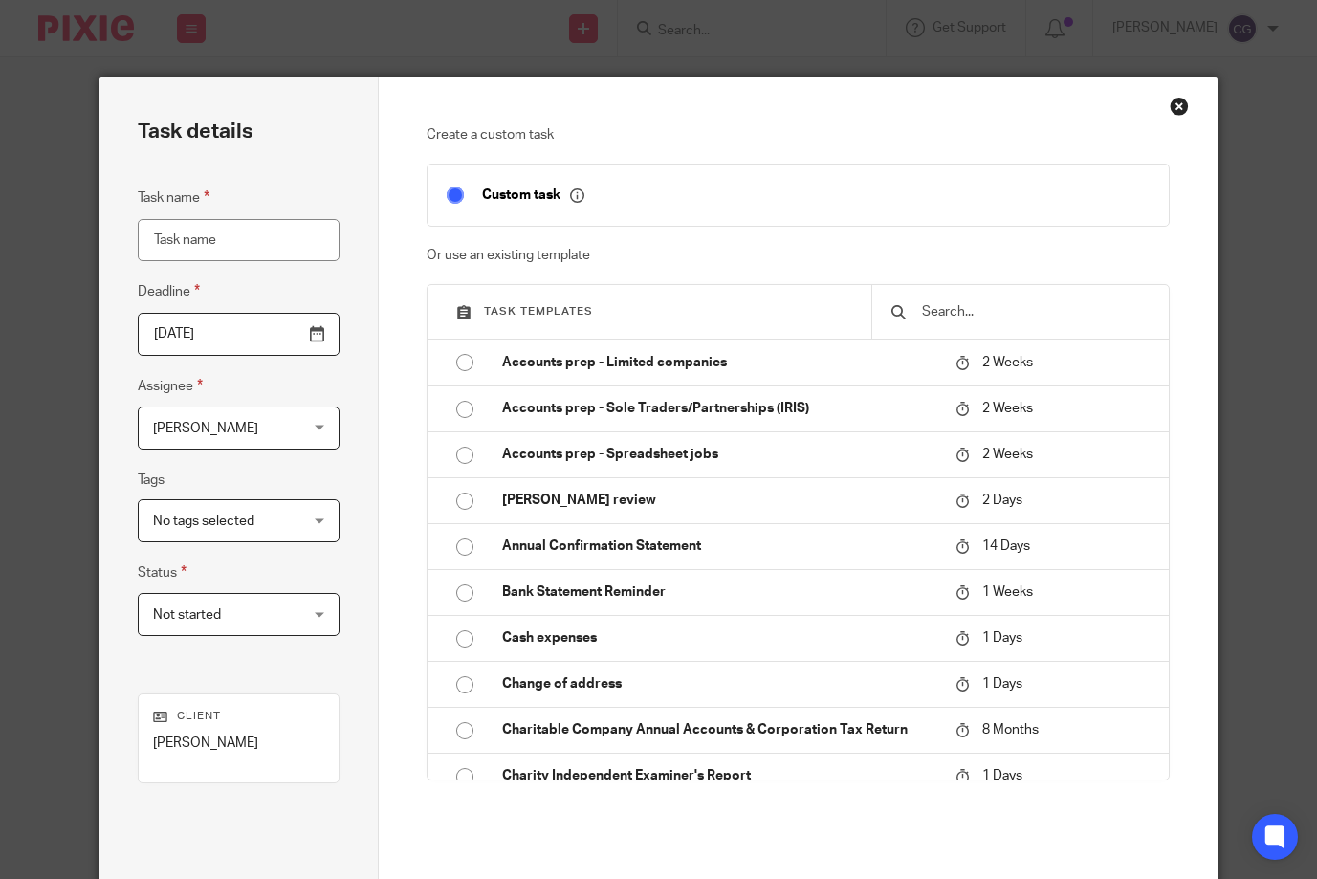
click at [966, 322] on input "text" at bounding box center [1035, 311] width 230 height 21
type input "t"
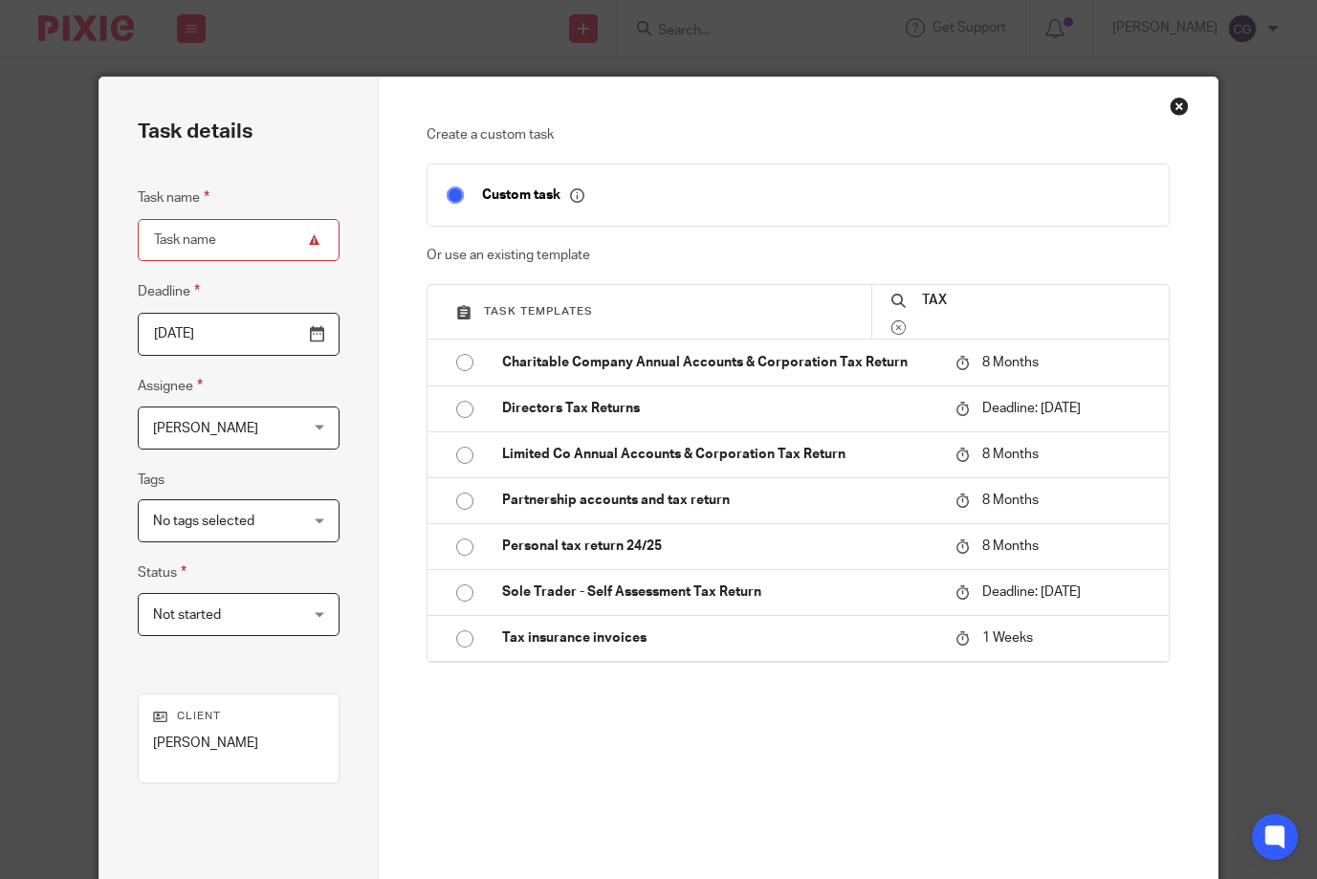
scroll to position [6, 0]
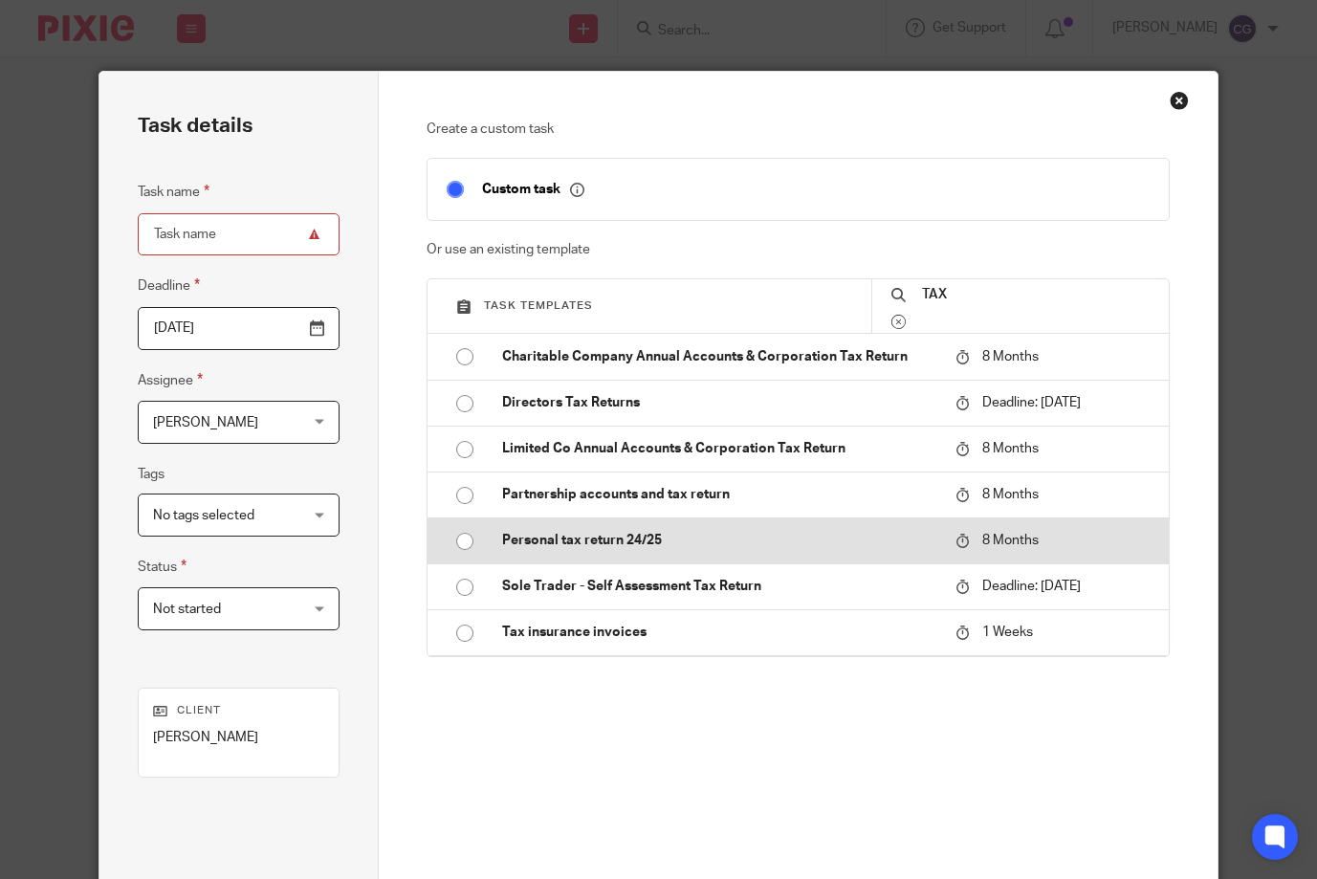
type input "TAX"
click at [452, 559] on input "radio" at bounding box center [465, 541] width 36 height 36
type input "[DATE]"
type input "Personal tax return 24/25"
checkbox input "false"
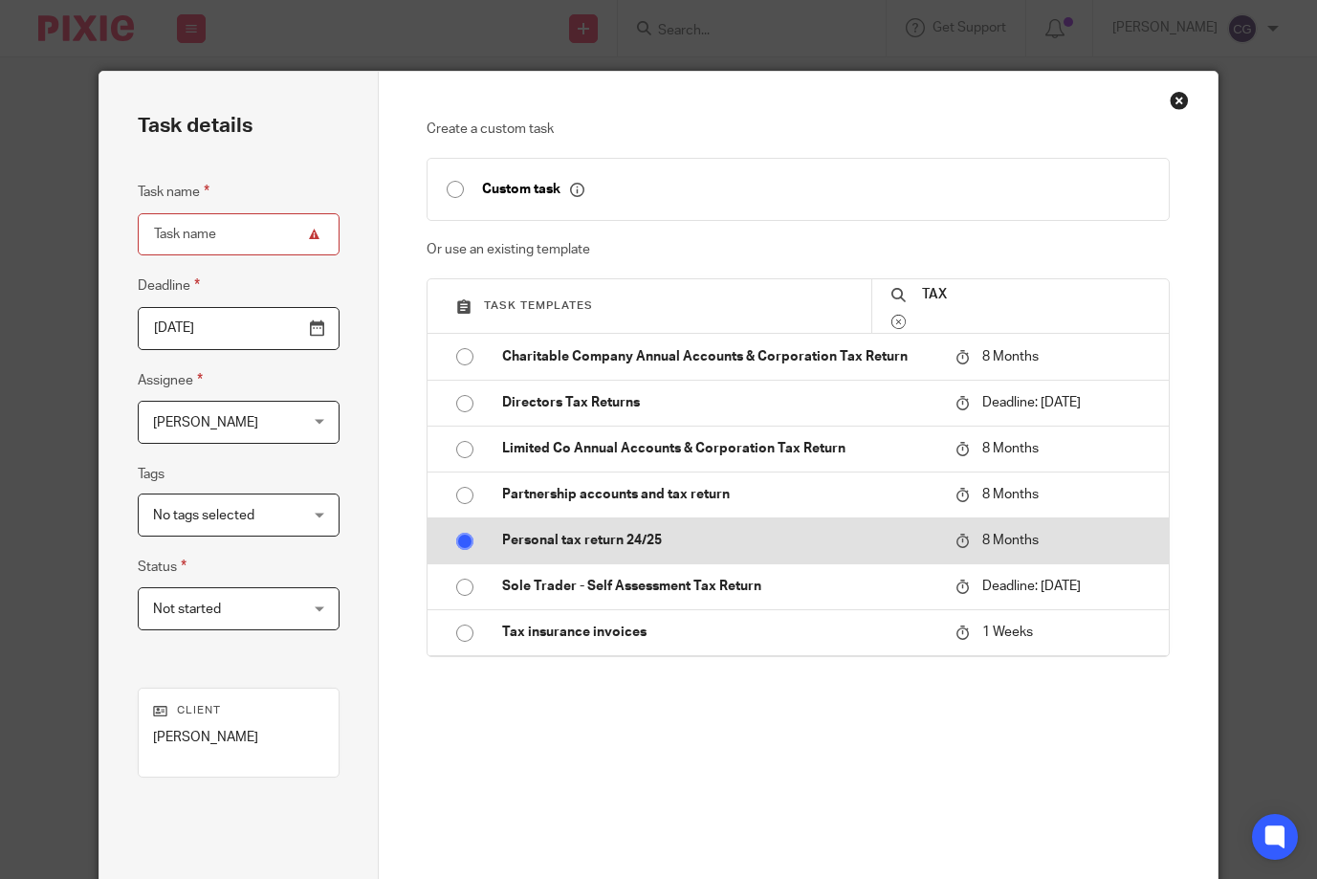
radio input "false"
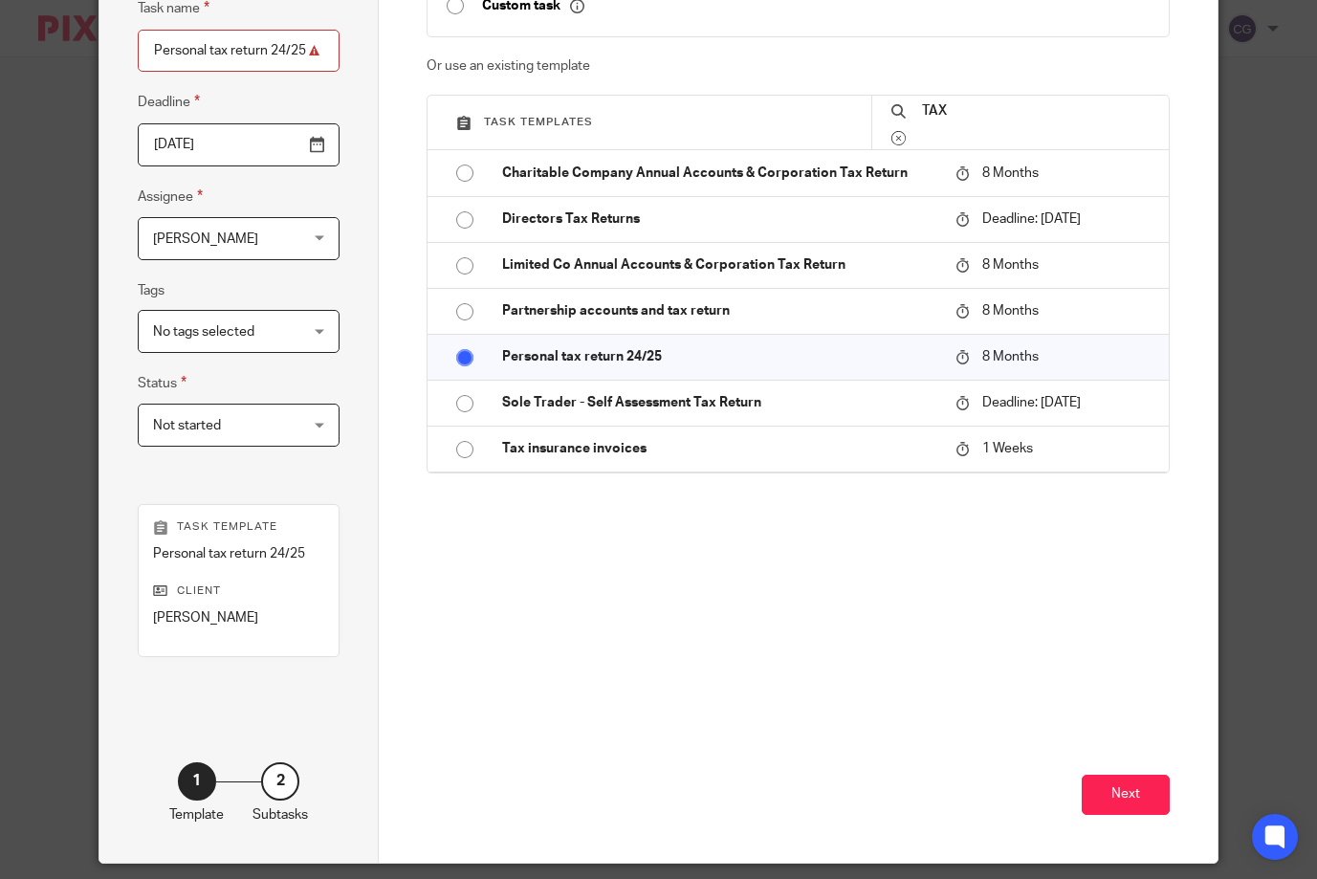
scroll to position [252, 0]
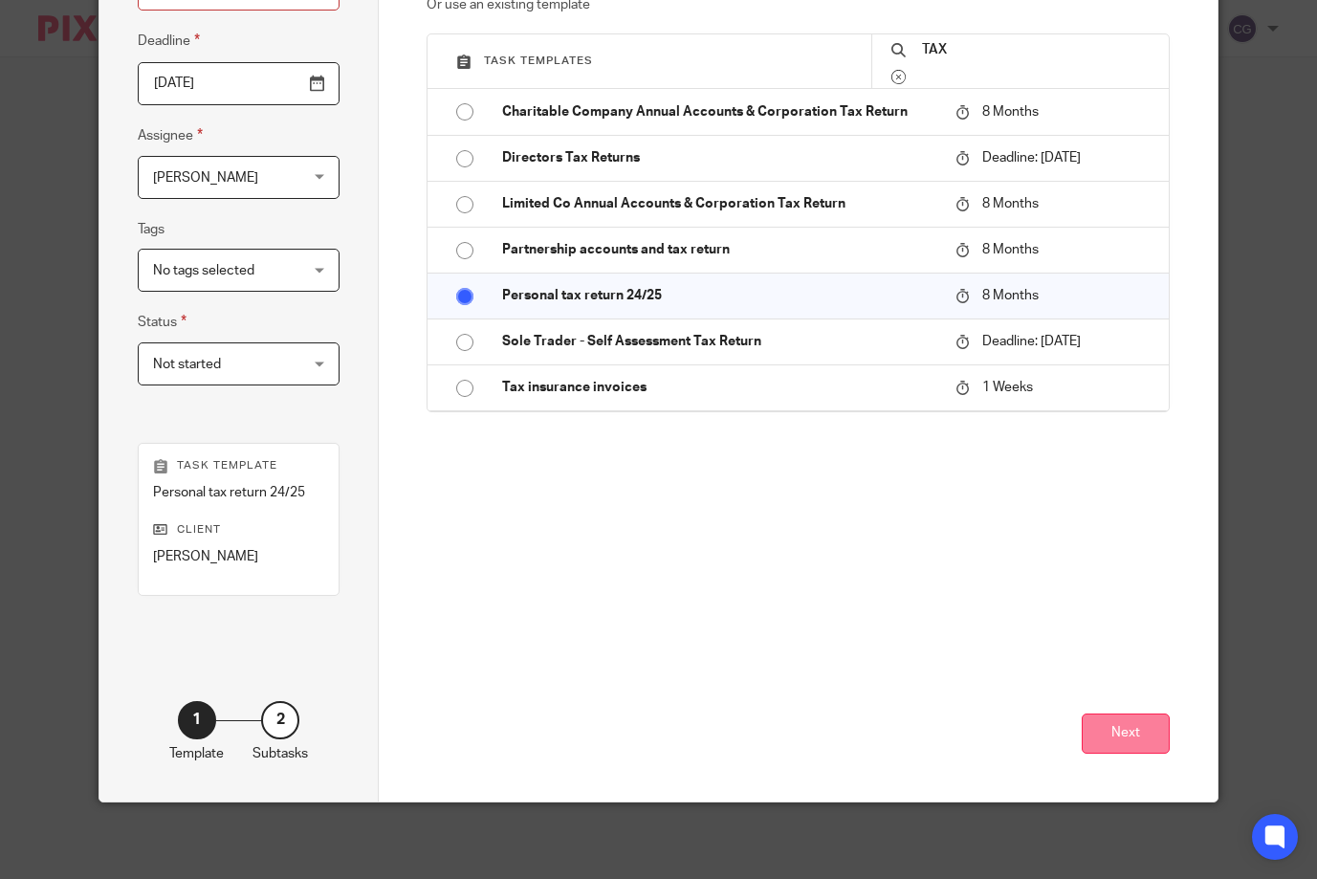
click at [1095, 746] on button "Next" at bounding box center [1126, 733] width 88 height 41
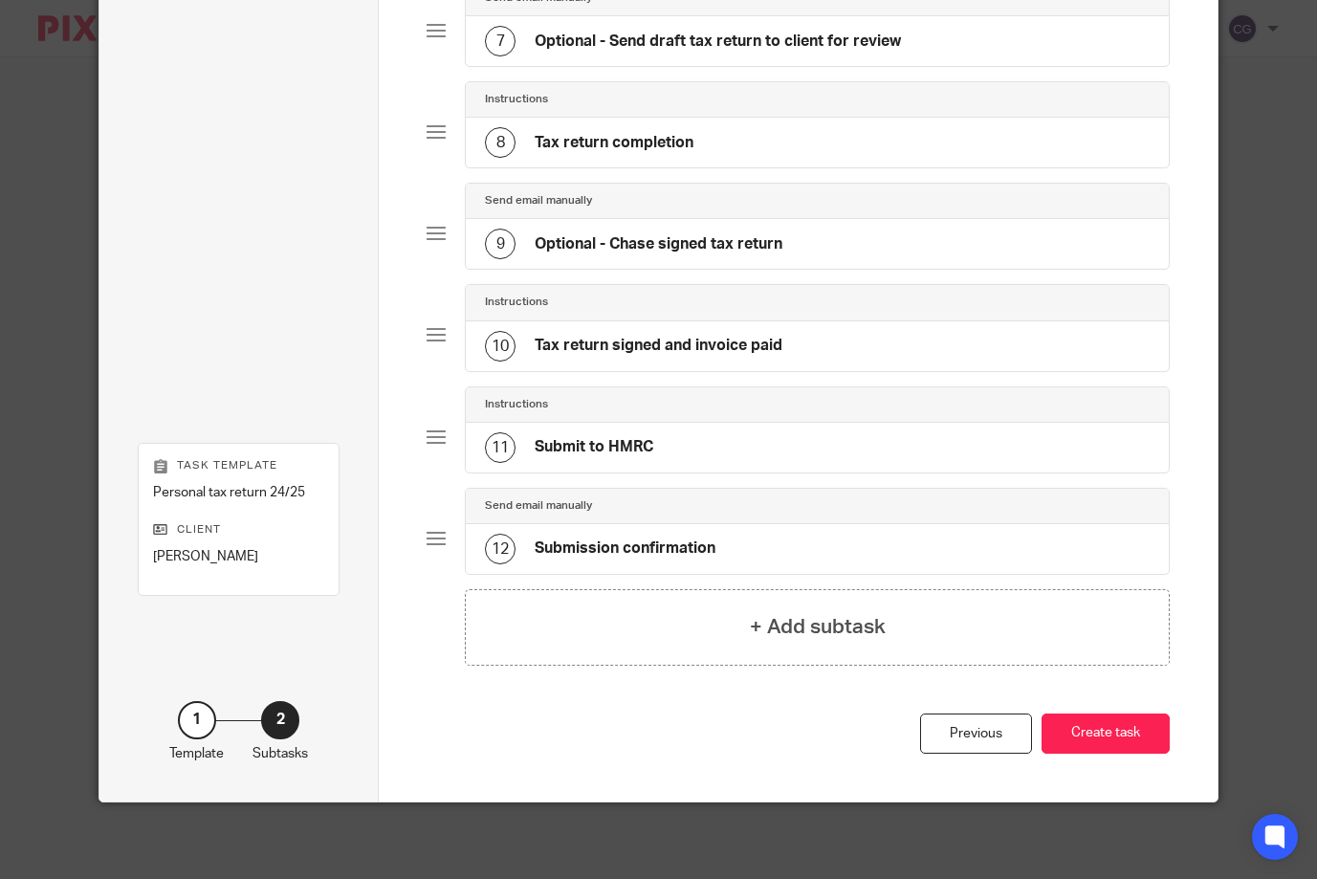
scroll to position [774, 0]
click at [1089, 735] on button "Create task" at bounding box center [1105, 733] width 128 height 41
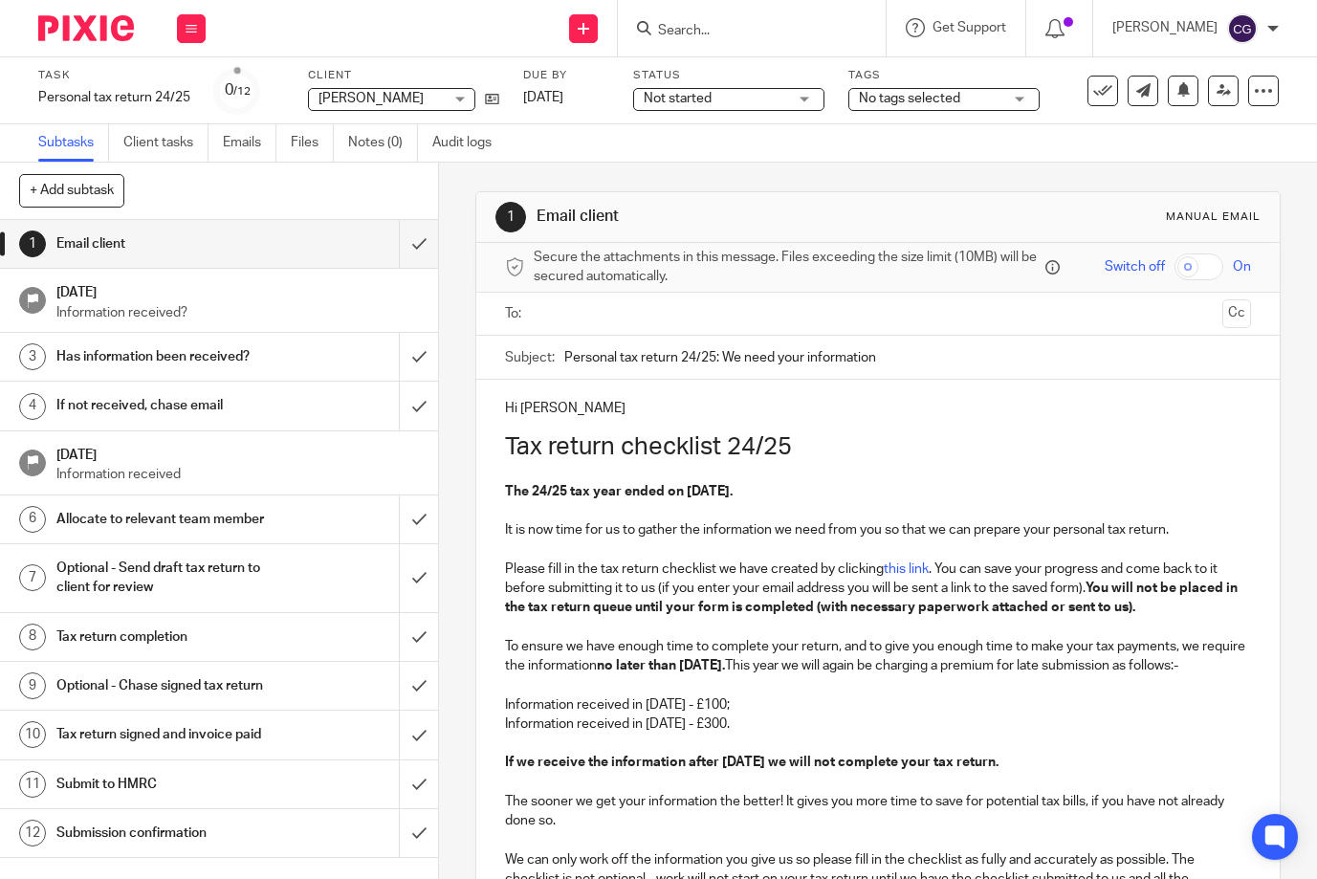
click at [541, 319] on input "text" at bounding box center [876, 314] width 673 height 22
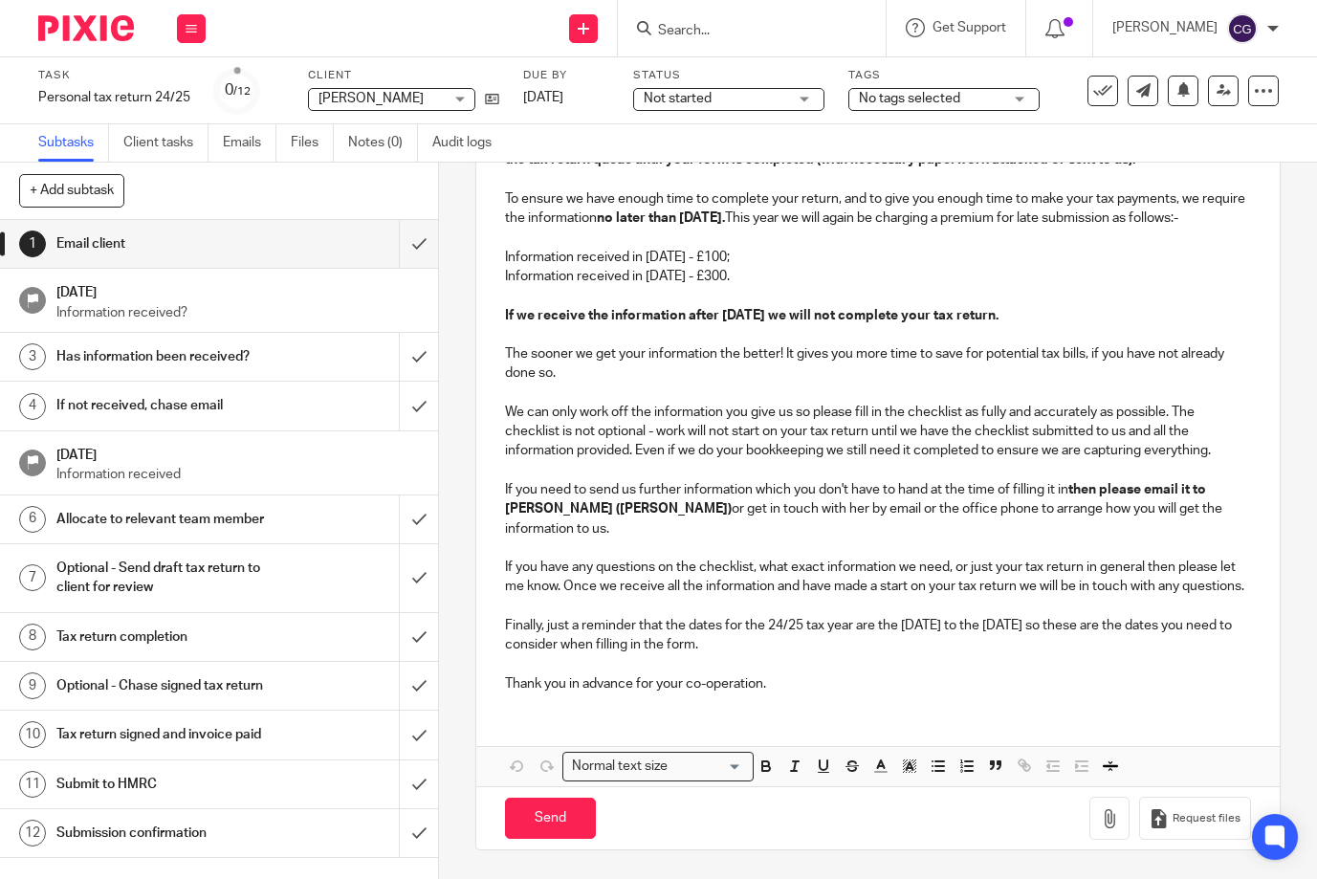
scroll to position [490, 0]
click at [525, 807] on input "Send" at bounding box center [550, 818] width 91 height 41
type input "Sent"
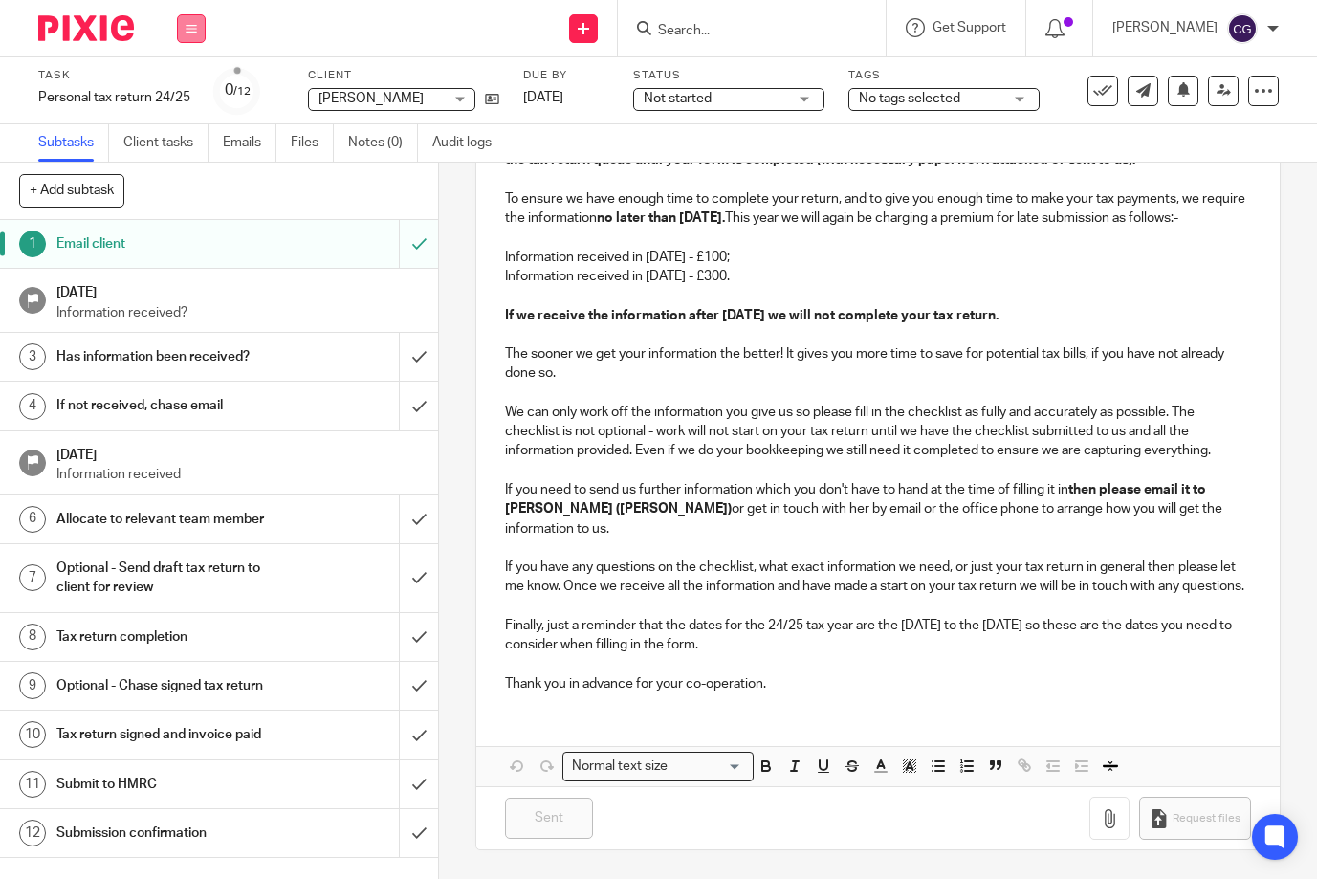
click at [203, 36] on button at bounding box center [191, 28] width 29 height 29
click at [194, 84] on link "Work" at bounding box center [181, 88] width 33 height 13
